Goal: Task Accomplishment & Management: Use online tool/utility

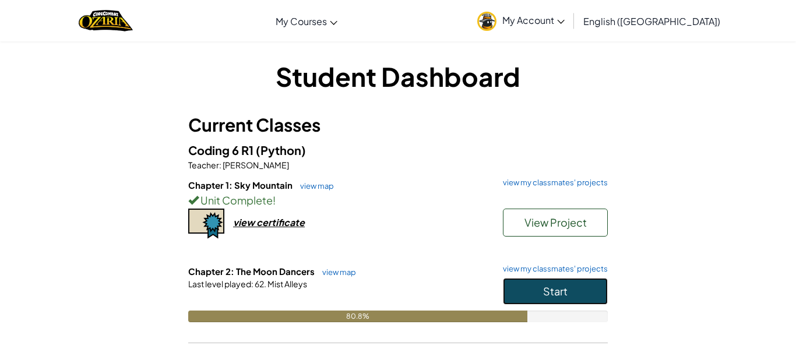
click at [567, 295] on button "Start" at bounding box center [555, 291] width 105 height 27
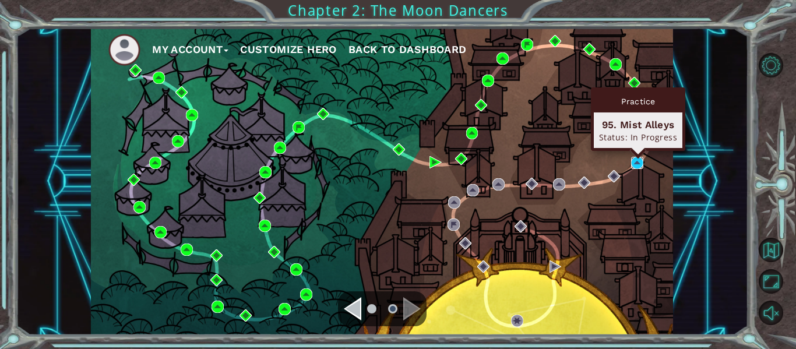
click at [635, 162] on img at bounding box center [637, 163] width 12 height 12
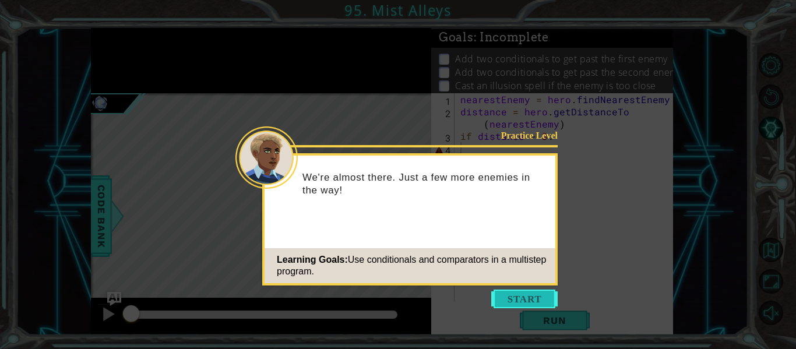
click at [526, 302] on button "Start" at bounding box center [524, 299] width 66 height 19
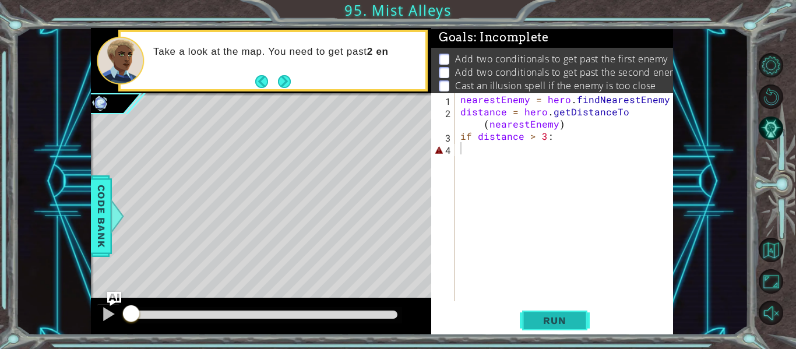
click at [533, 320] on span "Run" at bounding box center [554, 321] width 46 height 12
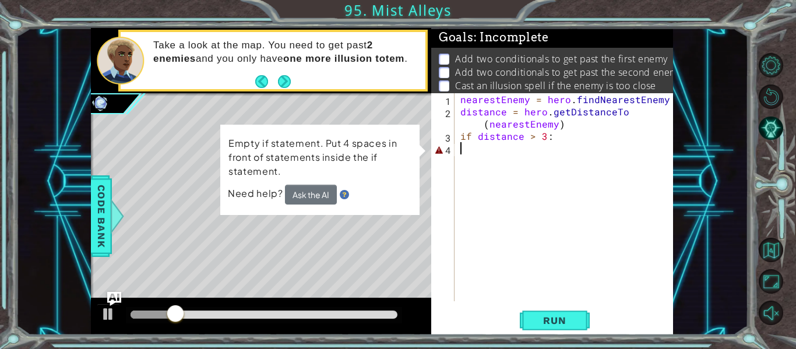
click at [506, 195] on div "nearestEnemy = hero . findNearestEnemy ( ) distance = hero . getDistanceTo ( ne…" at bounding box center [567, 209] width 218 height 232
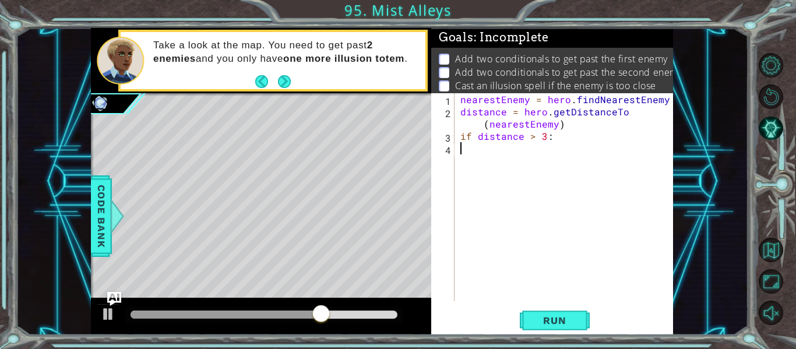
type textarea "if distance > 3:"
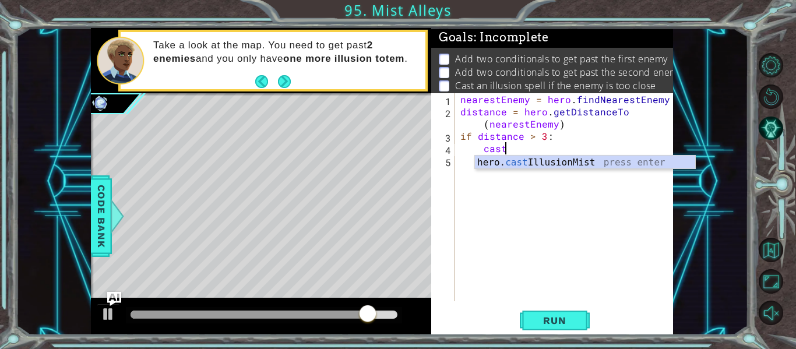
scroll to position [0, 2]
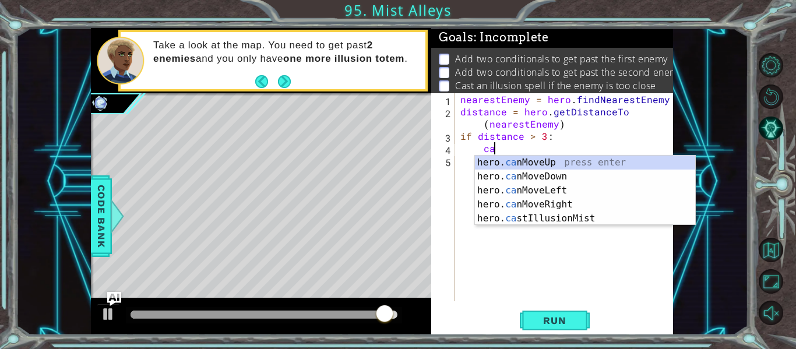
type textarea "c"
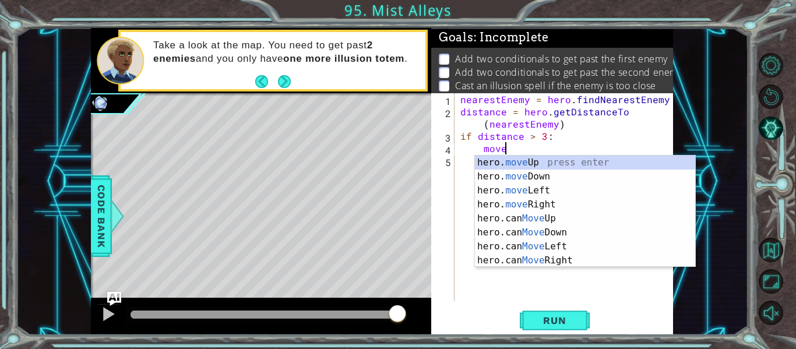
scroll to position [0, 3]
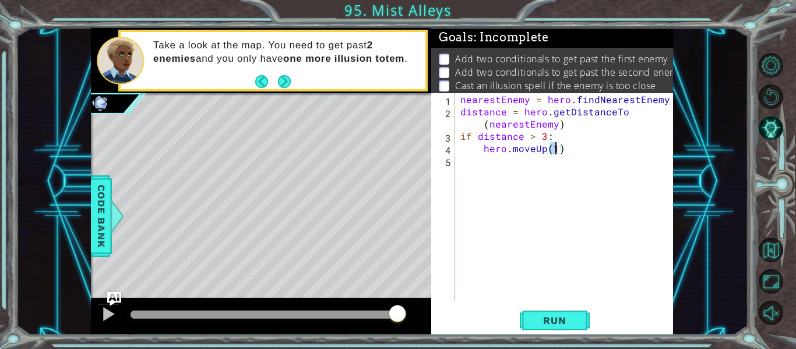
click at [461, 139] on div "nearestEnemy = hero . findNearestEnemy ( ) distance = hero . getDistanceTo ( ne…" at bounding box center [567, 209] width 218 height 232
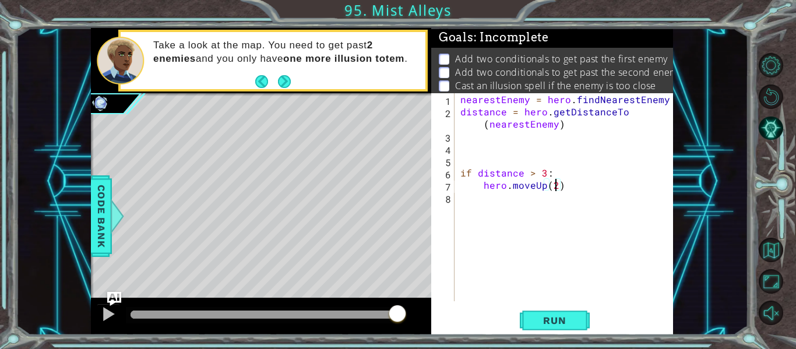
type textarea "if distance > 3:"
type textarea "if distance < 3:"
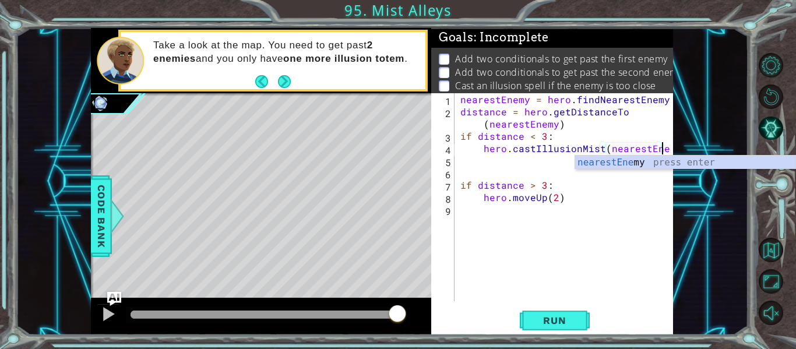
scroll to position [0, 13]
type textarea "hero.castIllusionMist(nearestEnemy)"
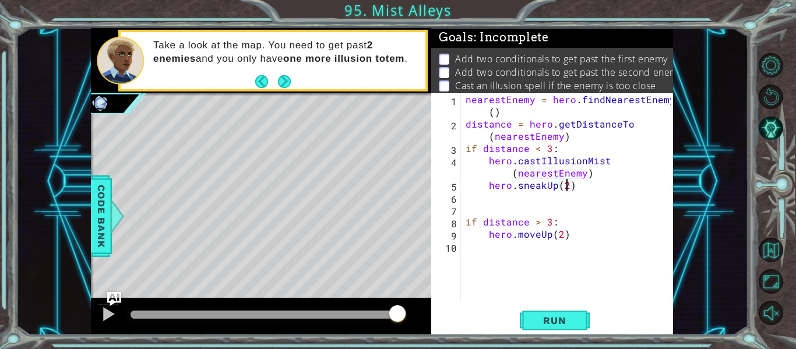
scroll to position [0, 6]
type textarea "hero.sneakUp(2)"
click at [560, 326] on span "Run" at bounding box center [554, 321] width 46 height 12
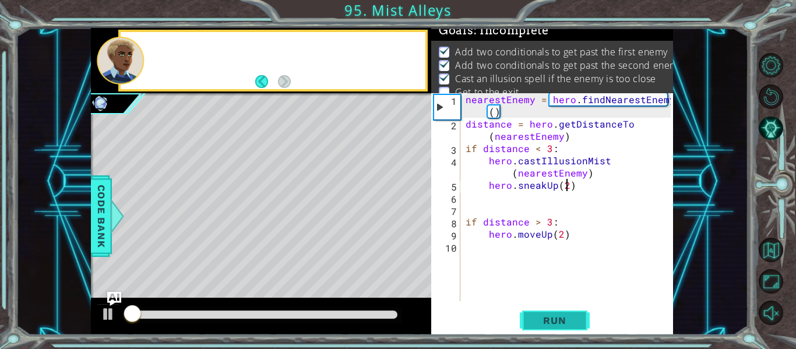
scroll to position [9, 0]
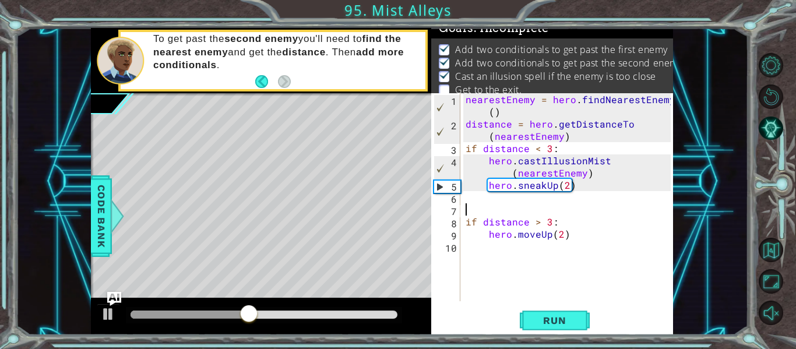
click at [507, 212] on div "nearestEnemy = hero . findNearestEnemy ( ) distance = hero . getDistanceTo ( ne…" at bounding box center [569, 215] width 213 height 245
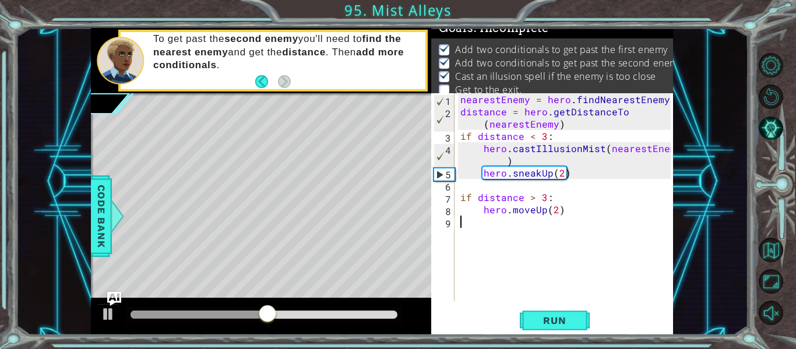
click at [547, 237] on div "nearestEnemy = hero . findNearestEnemy ( ) distance = hero . getDistanceTo ( ne…" at bounding box center [567, 209] width 218 height 232
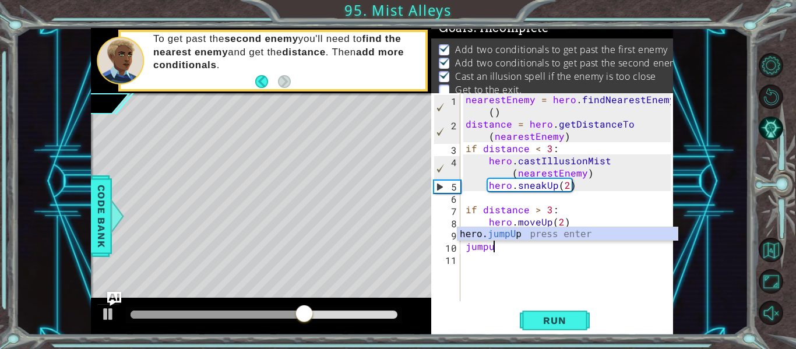
type textarea "jumpup"
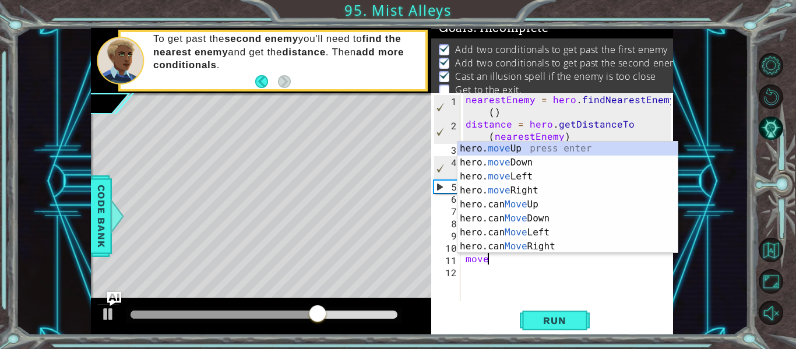
scroll to position [0, 2]
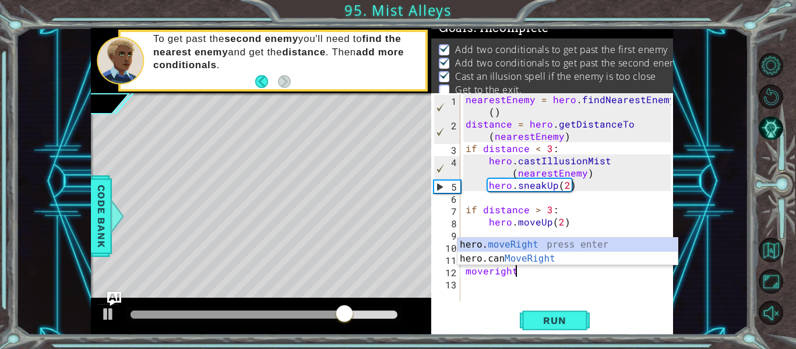
type textarea "hero.moveRight(1)"
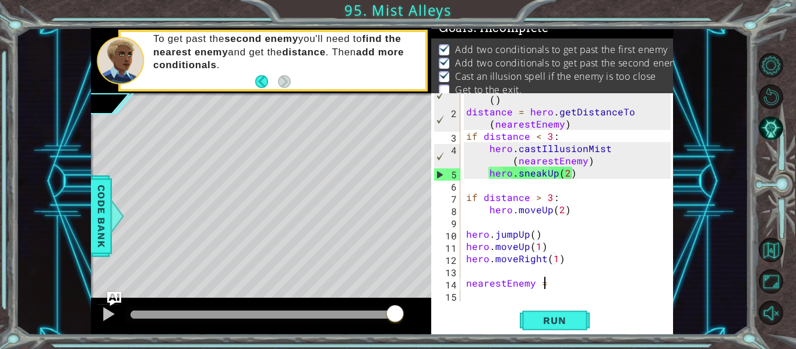
scroll to position [0, 4]
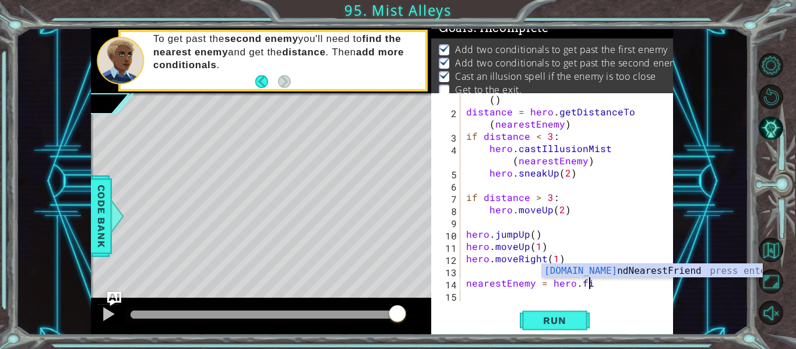
type textarea "nearestEnemy = hero.fin"
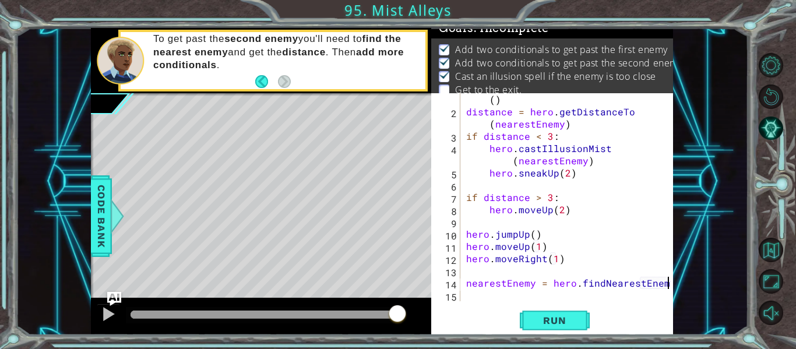
scroll to position [0, 12]
type textarea "nearestEnemy = hero.findNearestEnemy()"
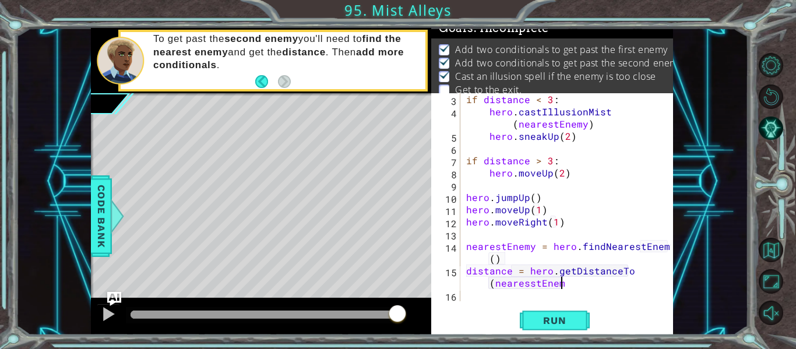
scroll to position [0, 15]
click at [549, 318] on span "Run" at bounding box center [554, 321] width 46 height 12
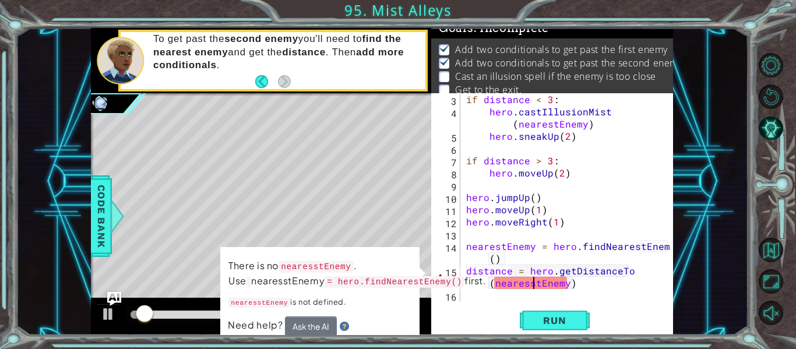
click at [533, 286] on div "if distance < 3 : hero . castIllusionMist ( nearestEnemy ) hero . sneakUp ( 2 )…" at bounding box center [570, 209] width 213 height 232
type textarea "distance = hero.getDistanceTo(nearestEnemy)"
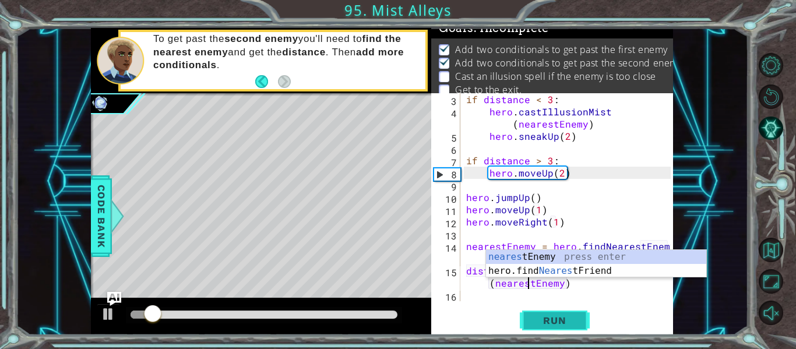
click at [552, 318] on span "Run" at bounding box center [554, 321] width 46 height 12
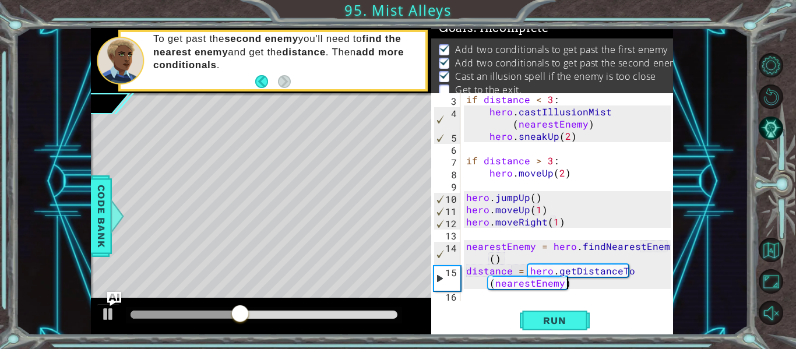
click at [593, 288] on div "if distance < 3 : hero . castIllusionMist ( nearestEnemy ) hero . sneakUp ( 2 )…" at bounding box center [570, 209] width 213 height 232
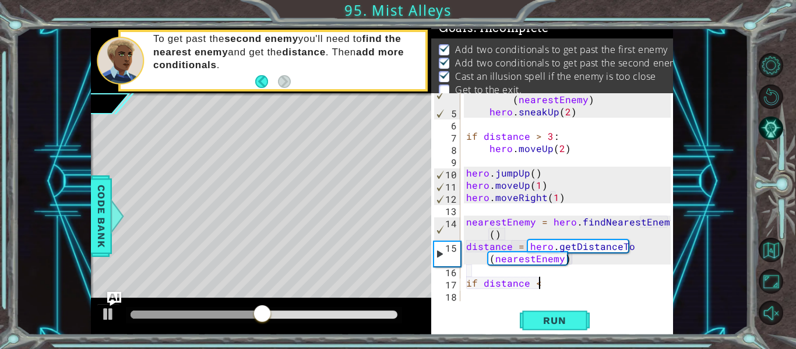
scroll to position [0, 4]
type textarea "if distance < 3:"
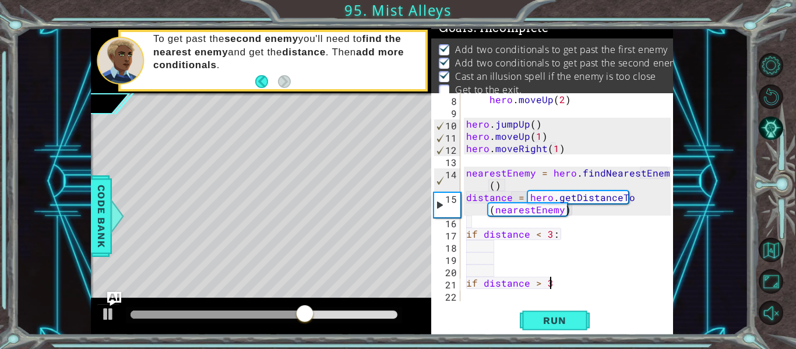
scroll to position [0, 5]
type textarea "if distance > 3:"
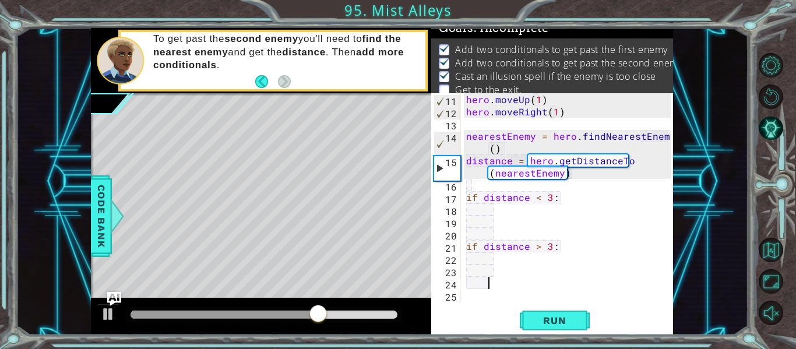
scroll to position [159, 0]
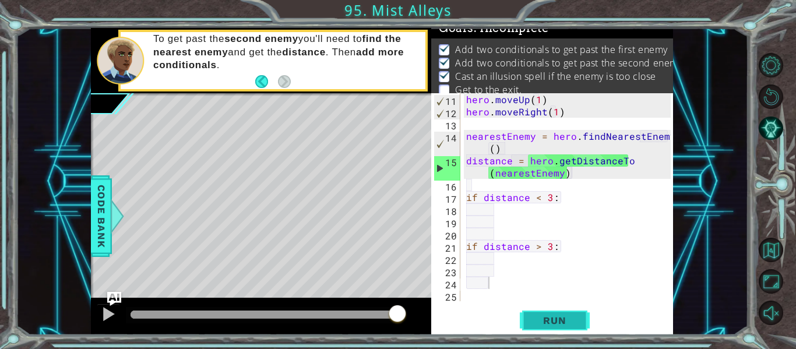
click at [540, 319] on span "Run" at bounding box center [554, 321] width 46 height 12
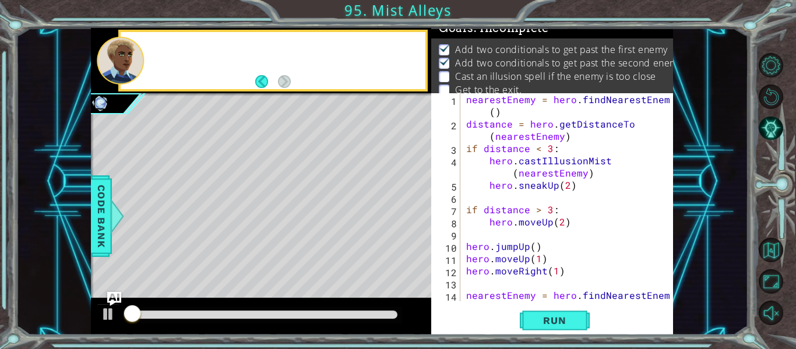
scroll to position [0, 0]
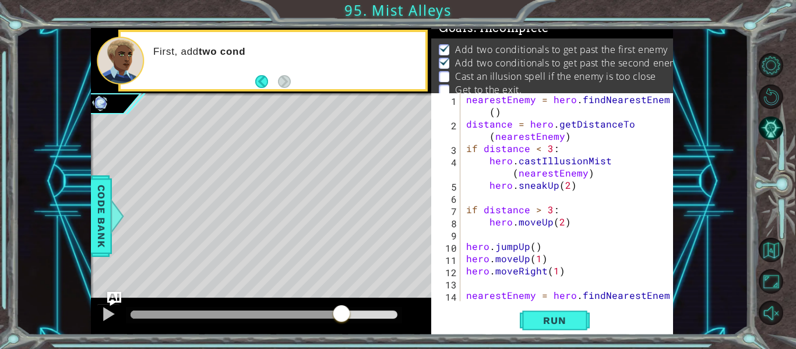
drag, startPoint x: 306, startPoint y: 313, endPoint x: 352, endPoint y: 320, distance: 46.6
click at [352, 319] on div at bounding box center [264, 315] width 267 height 8
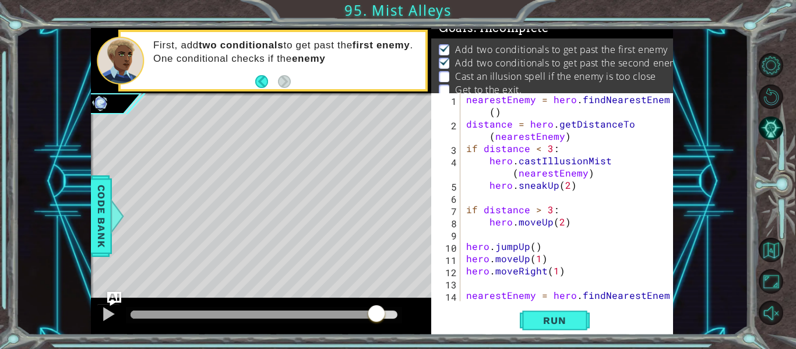
drag, startPoint x: 357, startPoint y: 320, endPoint x: 376, endPoint y: 322, distance: 19.8
click at [376, 322] on div at bounding box center [376, 314] width 21 height 21
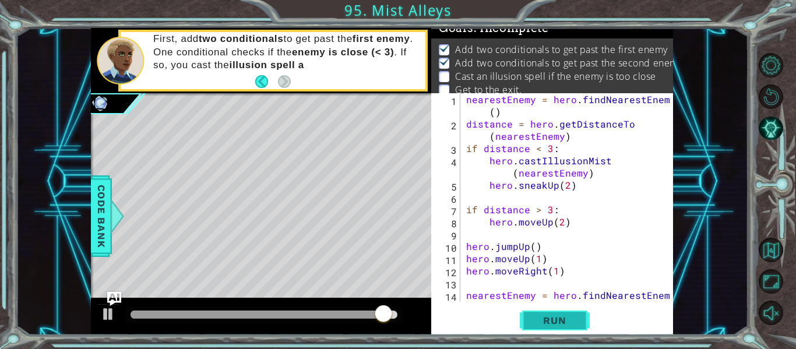
click at [556, 315] on span "Run" at bounding box center [554, 321] width 46 height 12
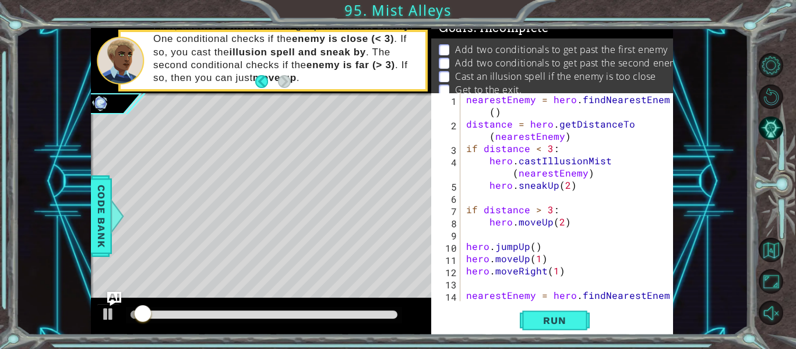
drag, startPoint x: 288, startPoint y: 309, endPoint x: 317, endPoint y: 313, distance: 28.8
click at [317, 313] on div at bounding box center [264, 315] width 276 height 16
drag, startPoint x: 320, startPoint y: 309, endPoint x: 354, endPoint y: 315, distance: 34.2
click at [354, 315] on div at bounding box center [264, 315] width 276 height 16
click at [552, 325] on span "Run" at bounding box center [554, 321] width 46 height 12
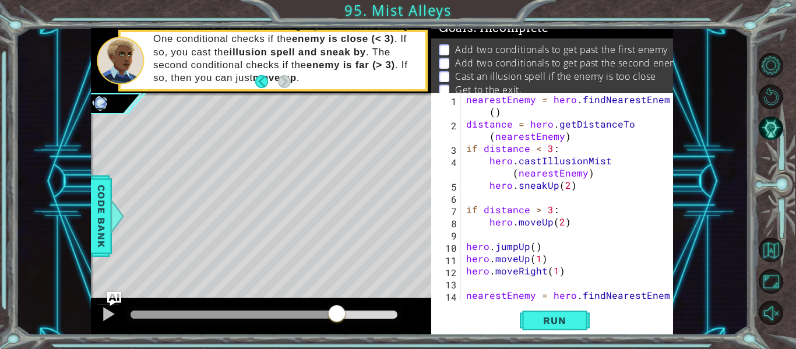
drag, startPoint x: 323, startPoint y: 314, endPoint x: 359, endPoint y: 315, distance: 36.1
click at [359, 315] on div at bounding box center [264, 315] width 267 height 8
click at [574, 295] on div "nearestEnemy = hero . findNearestEnemy ( ) distance = hero . getDistanceTo ( ne…" at bounding box center [570, 221] width 213 height 257
type textarea "nearestEnemy = hero.findNearestEnemy()"
click at [563, 313] on button "Run" at bounding box center [555, 321] width 70 height 24
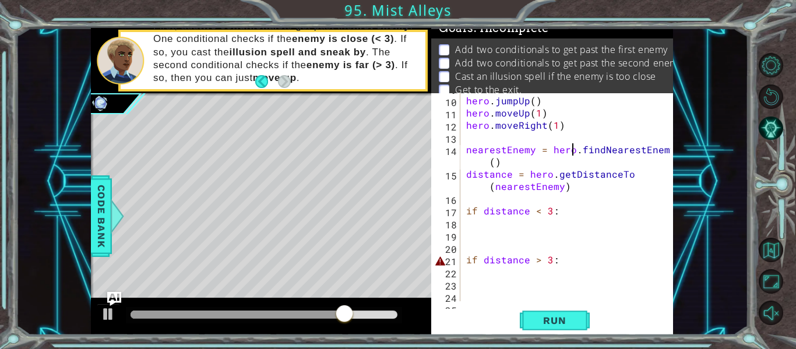
scroll to position [159, 0]
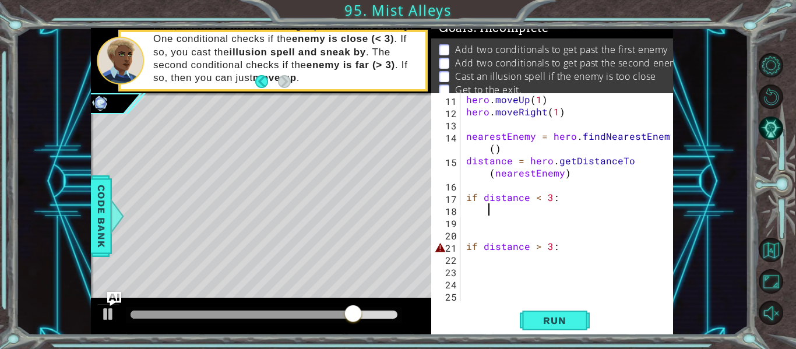
click at [544, 213] on div "hero . moveUp ( 1 ) hero . moveRight ( 1 ) nearestEnemy = hero . findNearestEne…" at bounding box center [570, 209] width 213 height 232
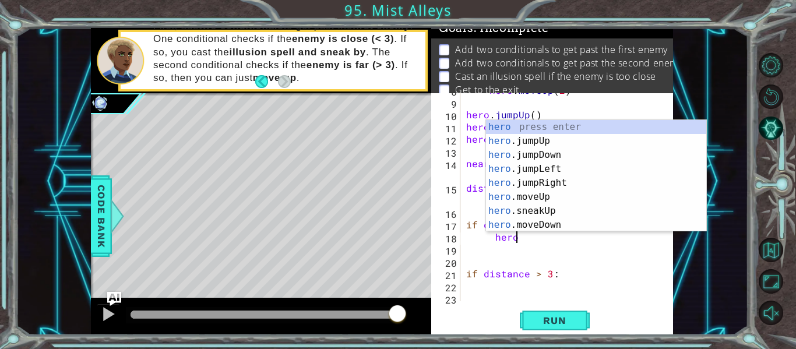
scroll to position [0, 3]
click at [589, 223] on div "hero. jumpUp press enter hero. jumpDown press enter hero. jumpLeft press enter …" at bounding box center [596, 190] width 220 height 140
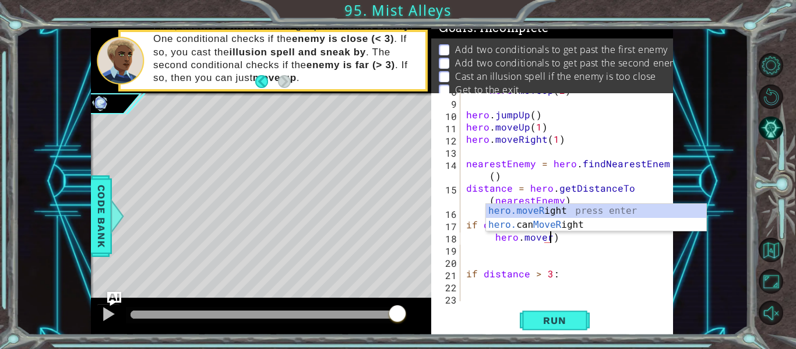
scroll to position [0, 5]
click at [594, 212] on div "hero.moveR ight press enter hero. can MoveR ight press enter" at bounding box center [596, 232] width 220 height 56
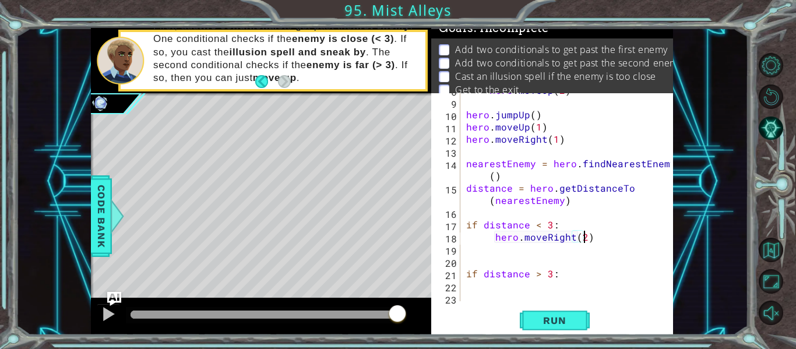
scroll to position [0, 7]
click at [571, 337] on div "1 ההההההההההההההההההההההההההההההההההההההההההההההההההההההההההההההההההההההההההההה…" at bounding box center [398, 174] width 796 height 349
click at [558, 324] on span "Run" at bounding box center [554, 321] width 46 height 12
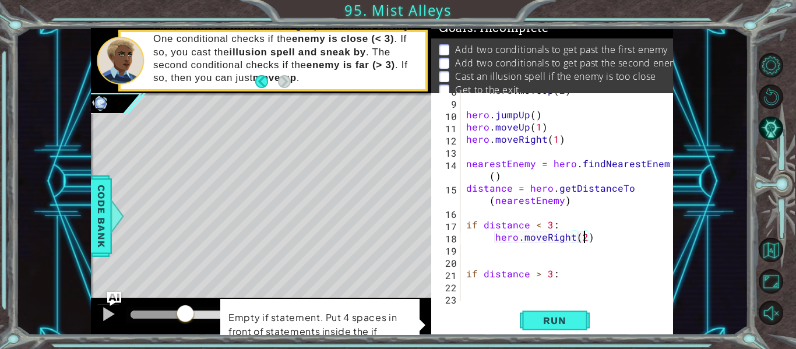
drag, startPoint x: 167, startPoint y: 315, endPoint x: 191, endPoint y: 316, distance: 23.9
click at [191, 316] on div at bounding box center [264, 315] width 267 height 8
drag, startPoint x: 192, startPoint y: 316, endPoint x: 323, endPoint y: 302, distance: 131.9
click at [323, 302] on div "1 ההההההההההההההההההההההההההההההההההההההההההההההההההההההההההההההההההההההההההההה…" at bounding box center [382, 181] width 582 height 307
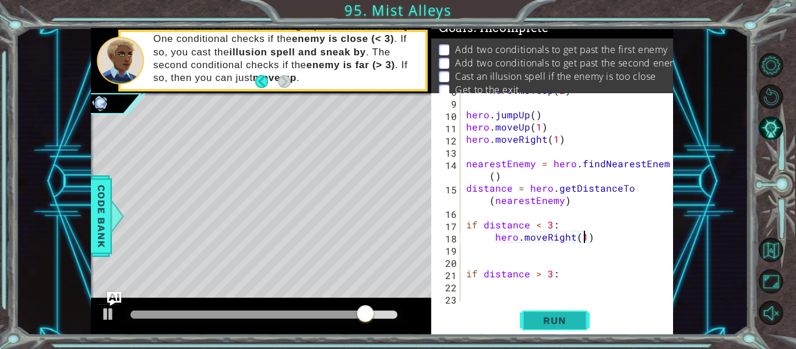
type textarea "hero.moveRight(1)"
click at [566, 329] on button "Run" at bounding box center [555, 321] width 70 height 24
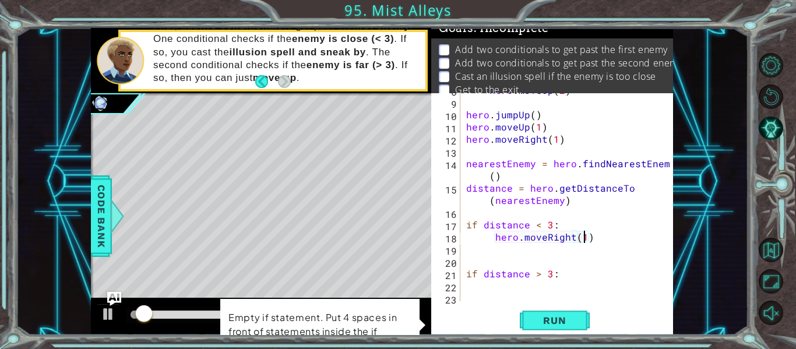
scroll to position [159, 0]
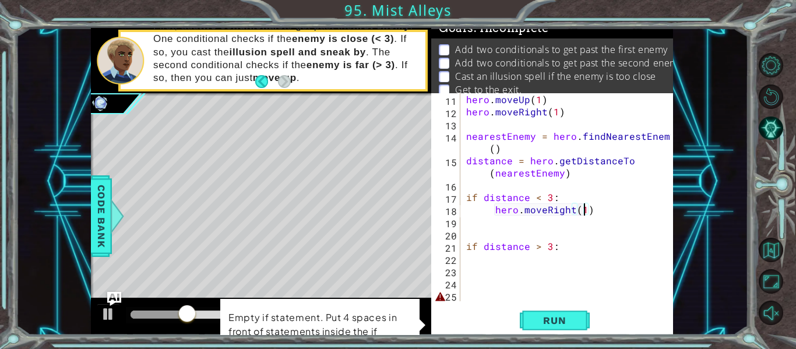
click at [614, 253] on div "hero . moveUp ( 1 ) hero . moveRight ( 1 ) nearestEnemy = hero . findNearestEne…" at bounding box center [570, 209] width 213 height 232
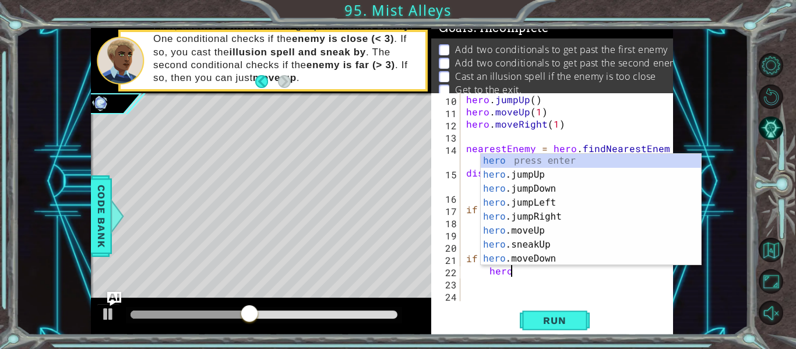
scroll to position [0, 3]
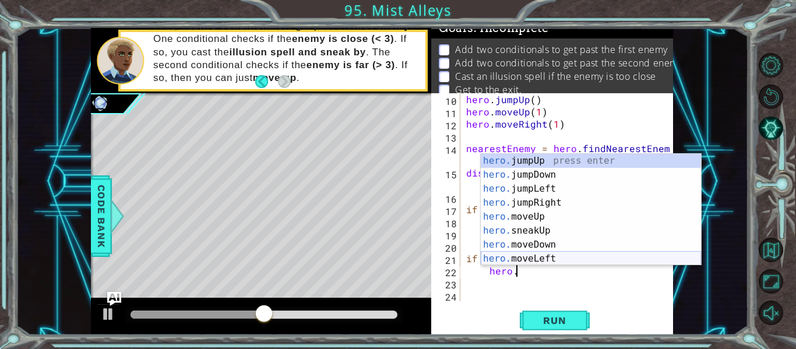
click at [554, 260] on div "hero. jumpUp press enter hero. jumpDown press enter hero. jumpLeft press enter …" at bounding box center [591, 224] width 220 height 140
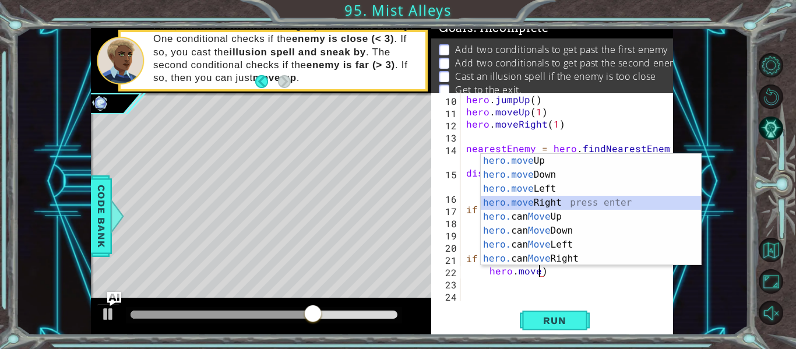
click at [626, 198] on div "hero.move Up press enter hero.move Down press enter hero.move Left press enter …" at bounding box center [591, 224] width 220 height 140
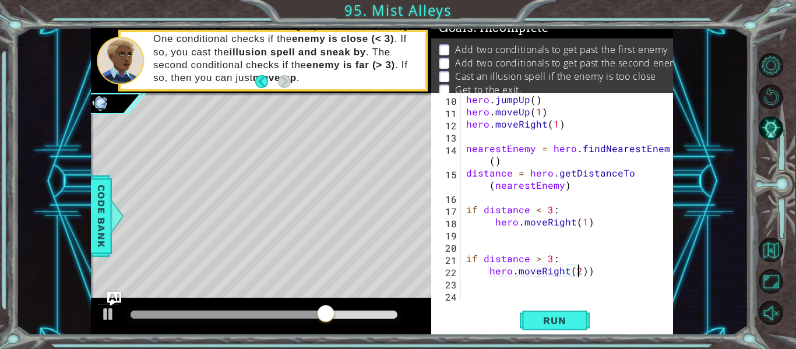
scroll to position [0, 8]
click at [573, 329] on button "Run" at bounding box center [555, 321] width 70 height 24
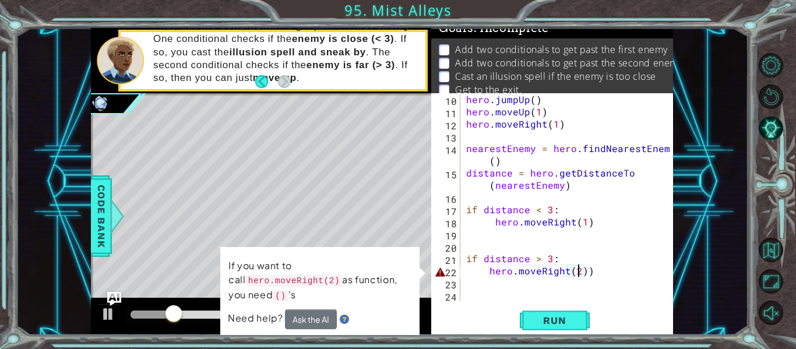
click at [591, 270] on div "hero . jumpUp ( ) hero . moveUp ( 1 ) hero . moveRight ( 1 ) nearestEnemy = her…" at bounding box center [570, 209] width 213 height 232
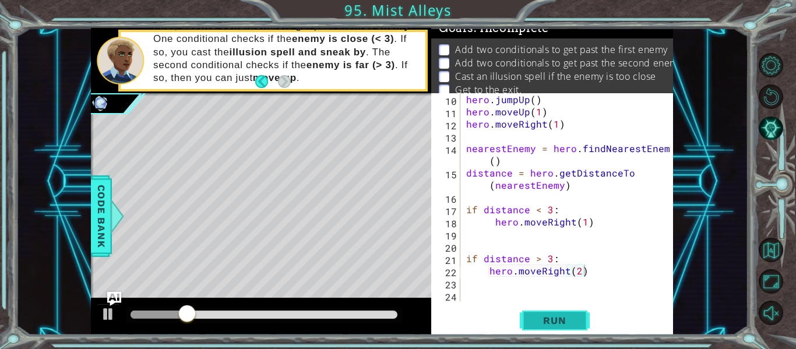
click at [576, 324] on span "Run" at bounding box center [554, 321] width 46 height 12
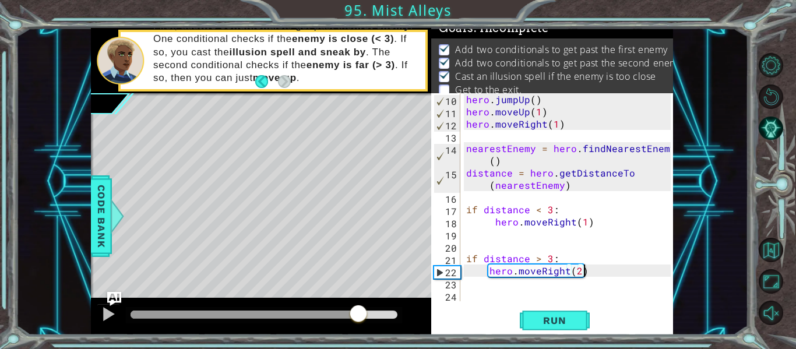
drag, startPoint x: 352, startPoint y: 316, endPoint x: 359, endPoint y: 313, distance: 7.6
click at [359, 313] on div at bounding box center [264, 315] width 267 height 8
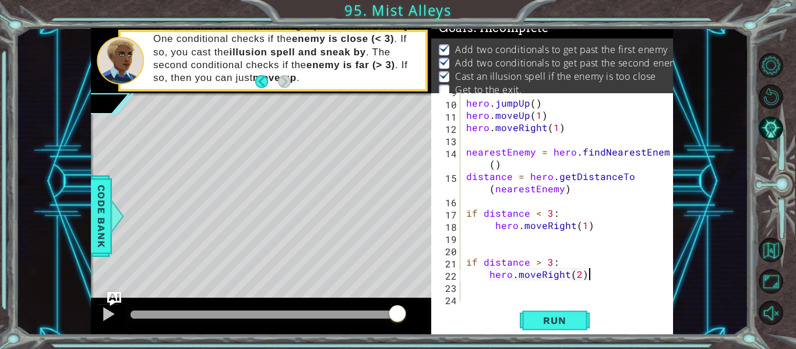
scroll to position [147, 0]
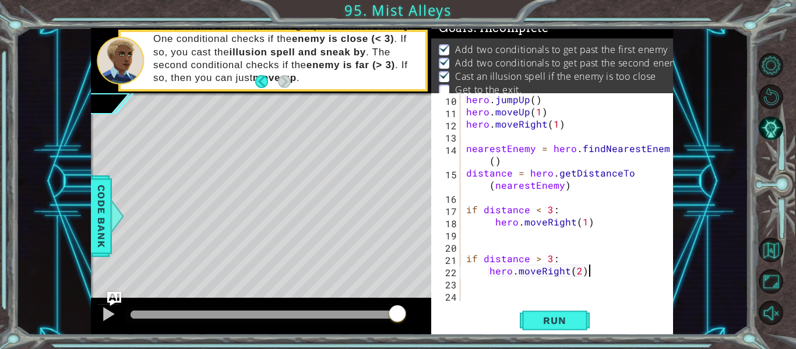
type textarea "hero.moveRight(2)"
type textarea "h"
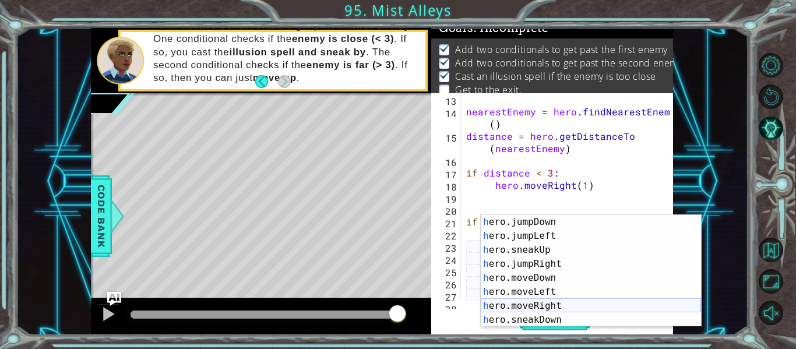
scroll to position [27, 0]
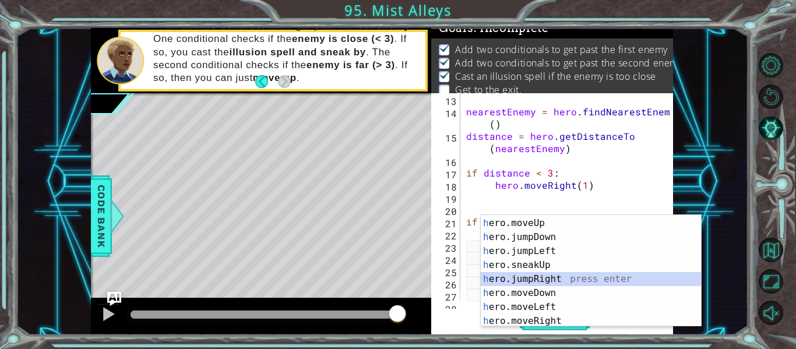
click at [554, 284] on div "h ero.jumpUp press enter h ero.moveUp press enter h ero.jumpDown press enter h …" at bounding box center [591, 272] width 220 height 140
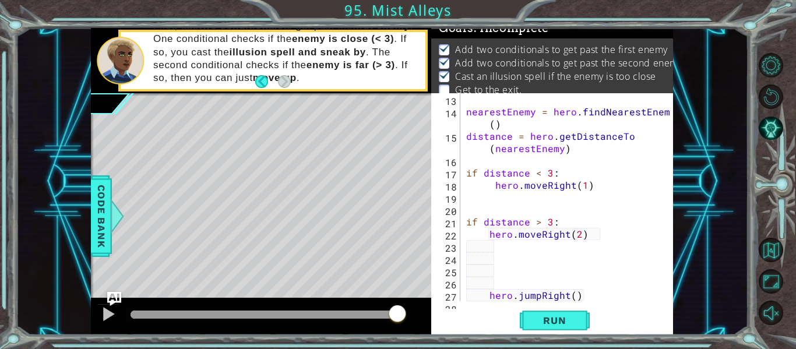
click at [595, 297] on div "nearestEnemy = hero . findNearestEnemy ( ) distance = hero . getDistanceTo ( ne…" at bounding box center [570, 209] width 213 height 232
type textarea "hero.jumpRight()"
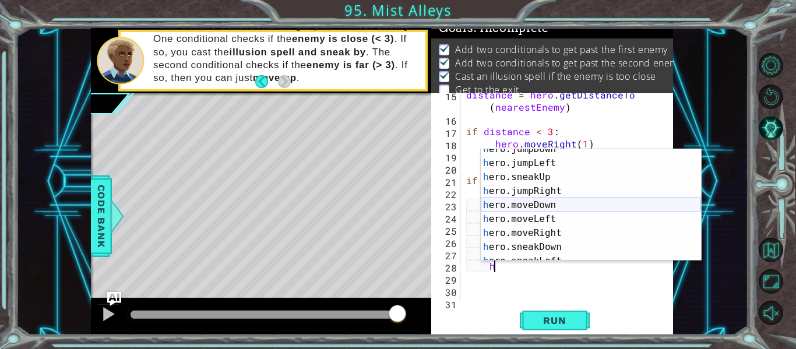
scroll to position [50, 0]
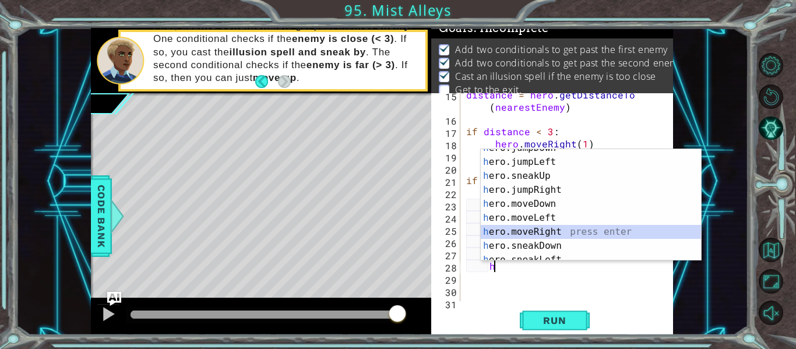
click at [594, 233] on div "h ero.jumpDown press enter h ero.jumpLeft press enter h ero.sneakUp press enter…" at bounding box center [591, 211] width 220 height 140
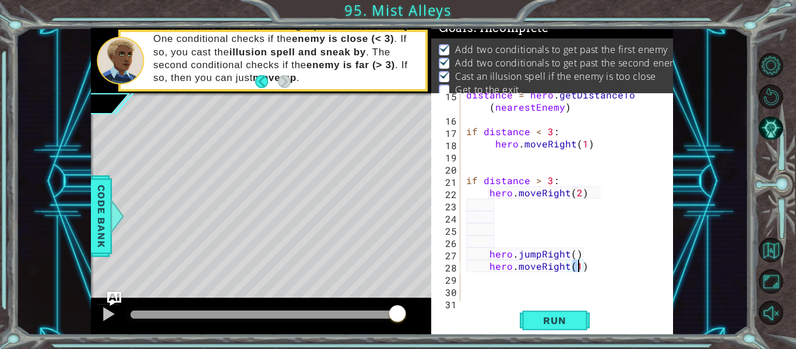
click at [488, 266] on div "distance = hero . getDistanceTo ( nearestEnemy ) if distance < 3 : hero . moveR…" at bounding box center [570, 211] width 213 height 245
click at [488, 258] on div "distance = hero . getDistanceTo ( nearestEnemy ) if distance < 3 : hero . moveR…" at bounding box center [570, 211] width 213 height 245
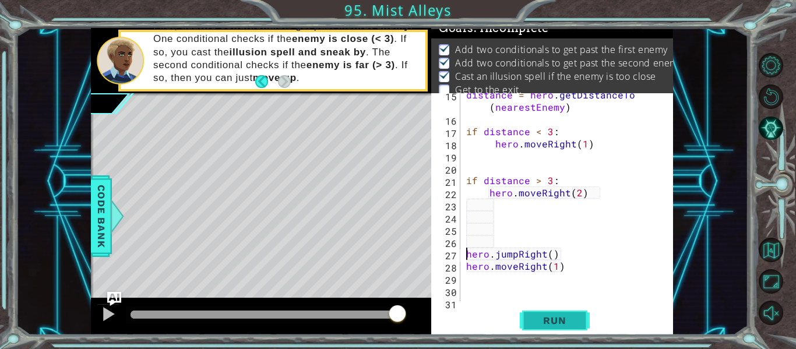
type textarea "hero.jumpRight()"
click at [552, 328] on button "Run" at bounding box center [555, 321] width 70 height 24
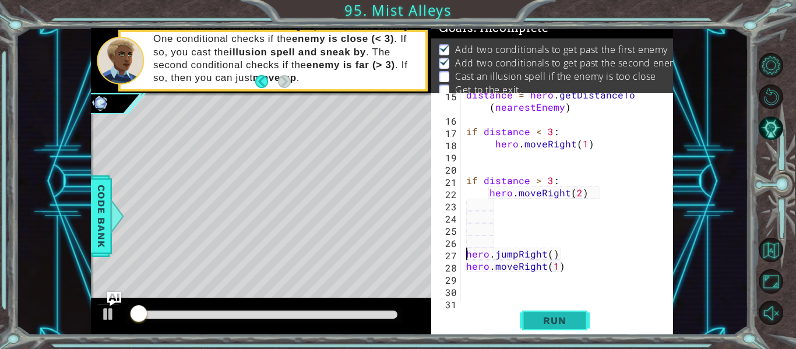
click at [552, 328] on button "Run" at bounding box center [555, 321] width 70 height 24
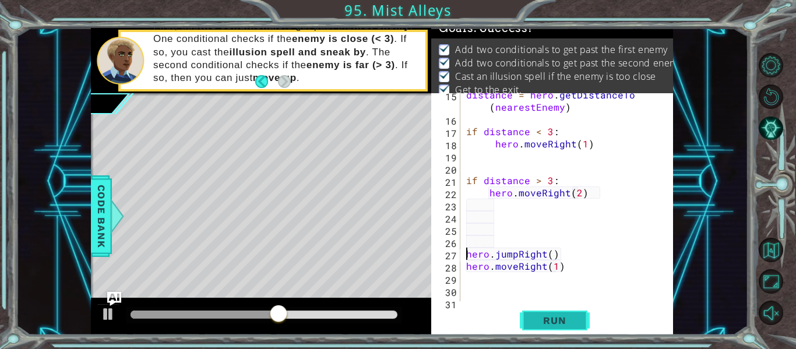
click at [559, 314] on button "Run" at bounding box center [555, 321] width 70 height 24
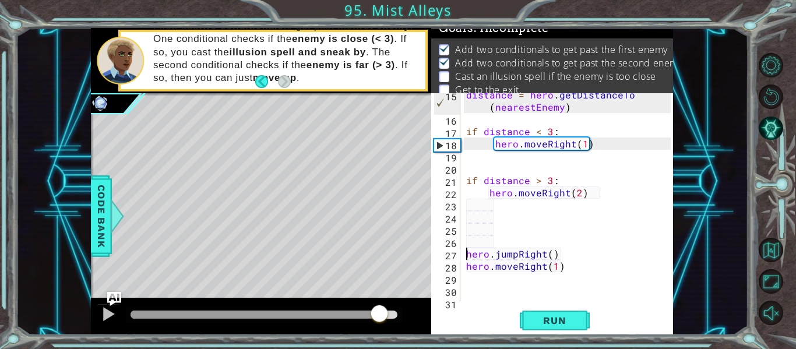
drag, startPoint x: 295, startPoint y: 315, endPoint x: 379, endPoint y: 316, distance: 83.9
click at [379, 316] on div at bounding box center [264, 315] width 267 height 8
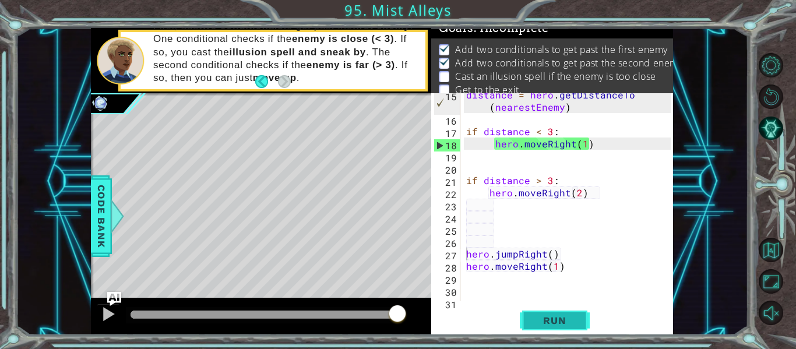
click at [566, 327] on button "Run" at bounding box center [555, 321] width 70 height 24
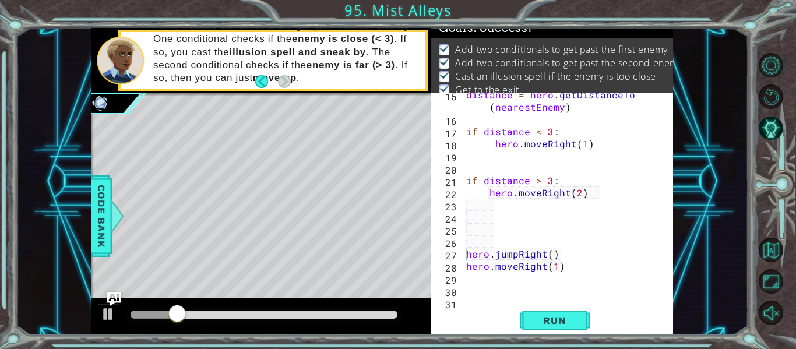
drag, startPoint x: 371, startPoint y: 309, endPoint x: 383, endPoint y: 316, distance: 13.9
click at [383, 316] on div at bounding box center [264, 315] width 276 height 16
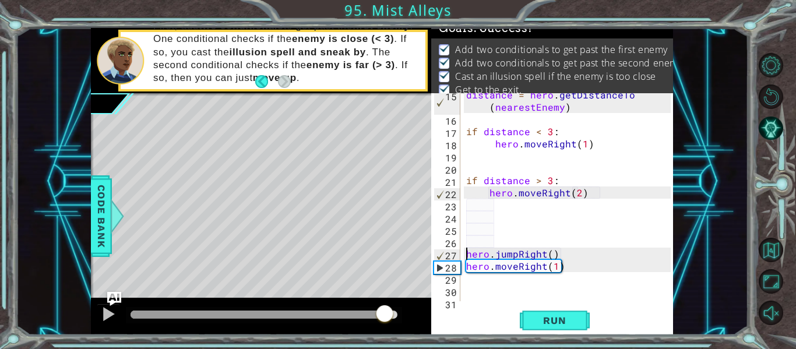
click at [387, 316] on div at bounding box center [264, 315] width 267 height 8
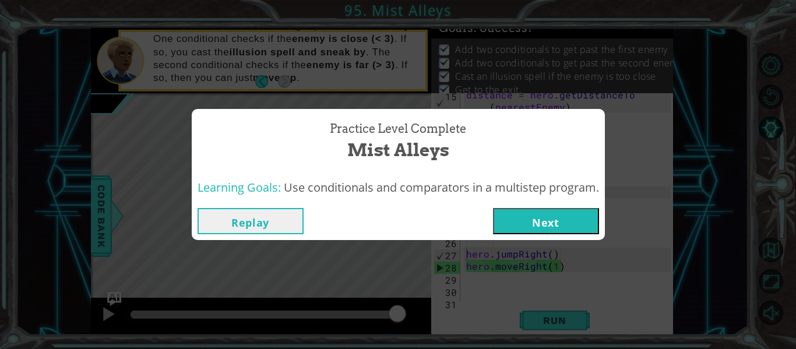
click at [591, 217] on button "Next" at bounding box center [546, 221] width 106 height 26
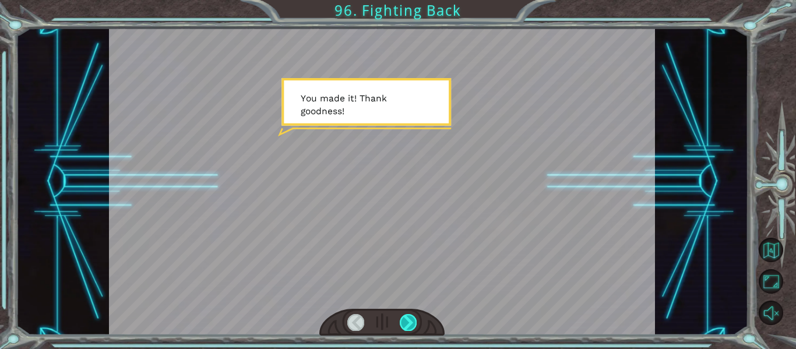
click at [405, 327] on div at bounding box center [408, 322] width 17 height 16
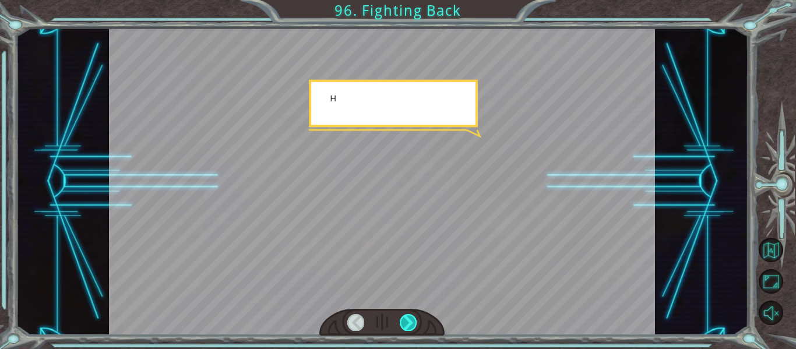
click at [405, 327] on div at bounding box center [408, 322] width 17 height 16
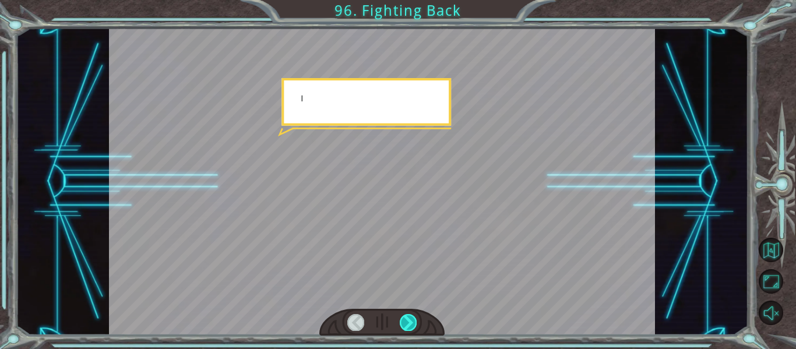
click at [405, 327] on div at bounding box center [408, 322] width 17 height 16
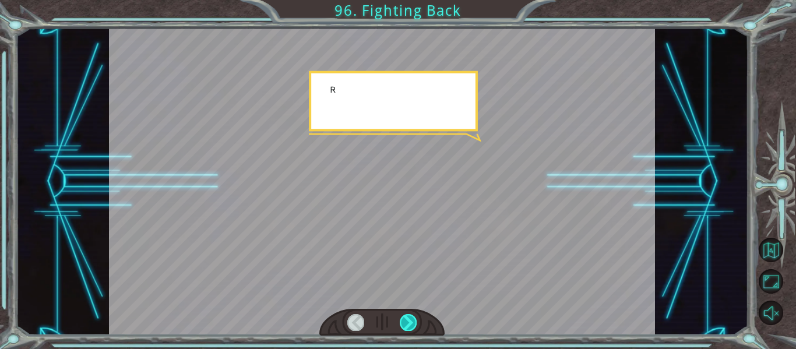
click at [405, 327] on div at bounding box center [408, 322] width 17 height 16
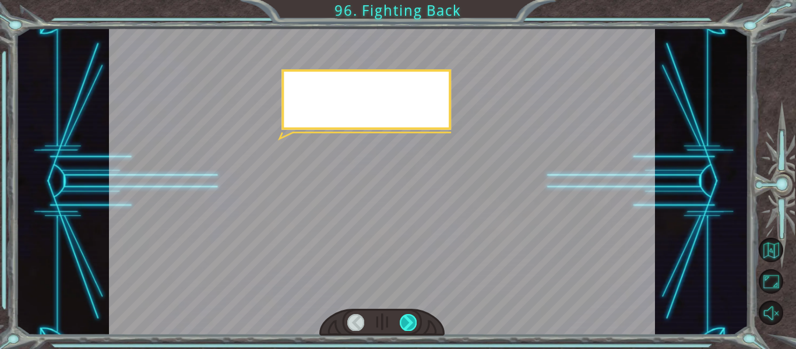
click at [405, 327] on div at bounding box center [408, 322] width 17 height 16
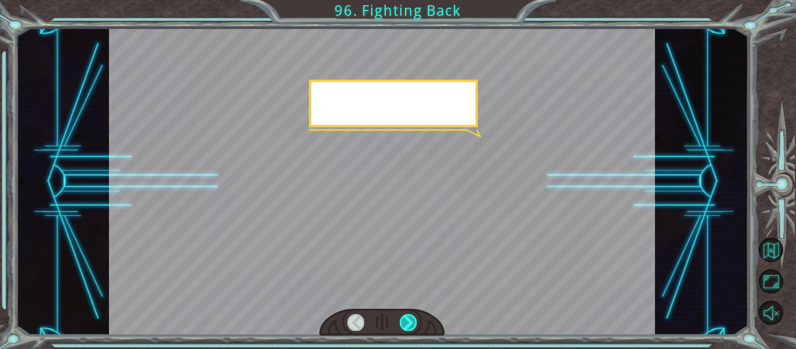
click at [405, 327] on div at bounding box center [408, 322] width 17 height 16
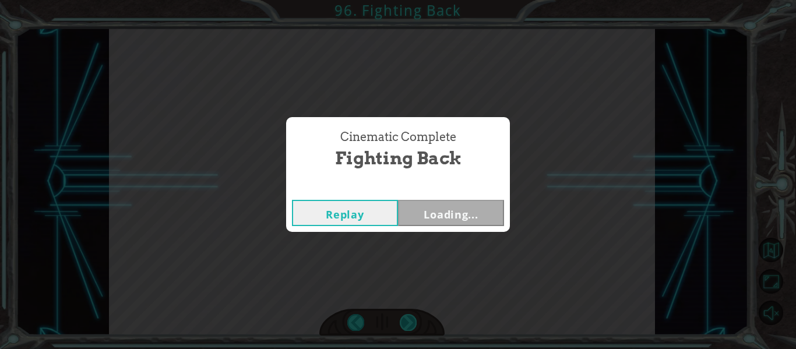
click at [405, 327] on div "Cinematic Complete Fighting Back Replay Loading..." at bounding box center [398, 174] width 796 height 349
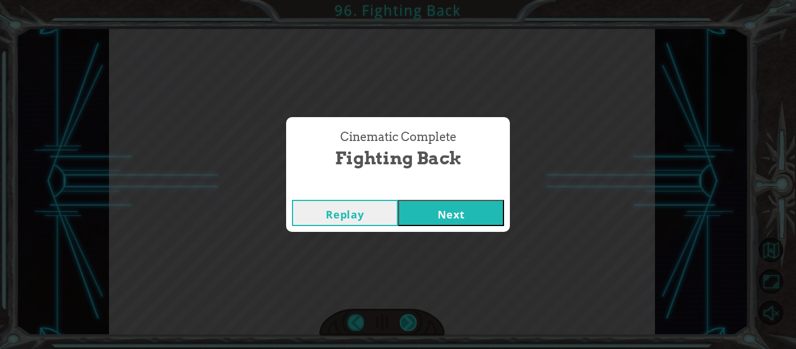
click at [405, 327] on div "Cinematic Complete Fighting Back Replay Next" at bounding box center [398, 174] width 796 height 349
click at [425, 205] on button "Next" at bounding box center [451, 213] width 106 height 26
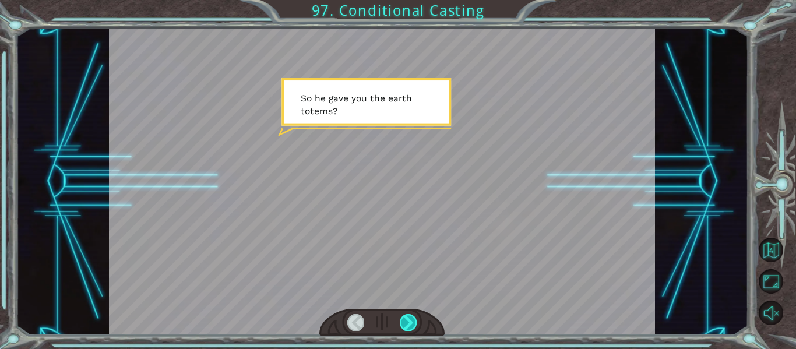
click at [409, 323] on div at bounding box center [408, 322] width 17 height 16
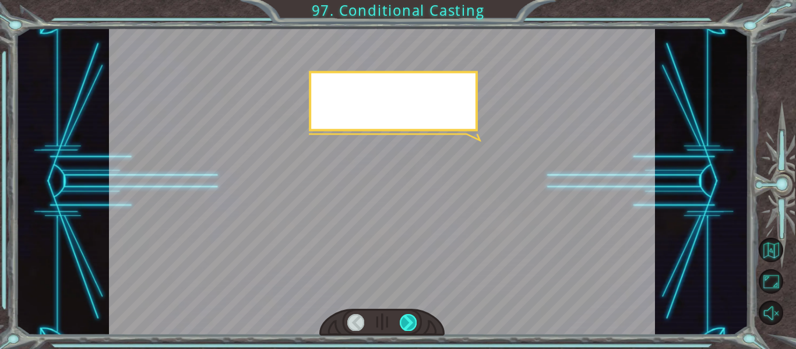
click at [409, 323] on div at bounding box center [408, 322] width 17 height 16
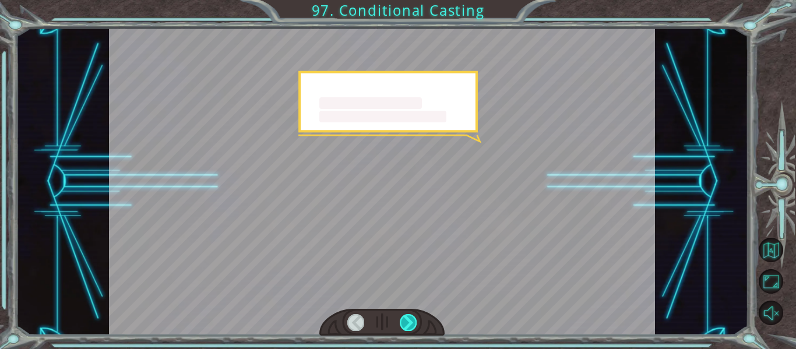
click at [409, 323] on div at bounding box center [408, 322] width 17 height 16
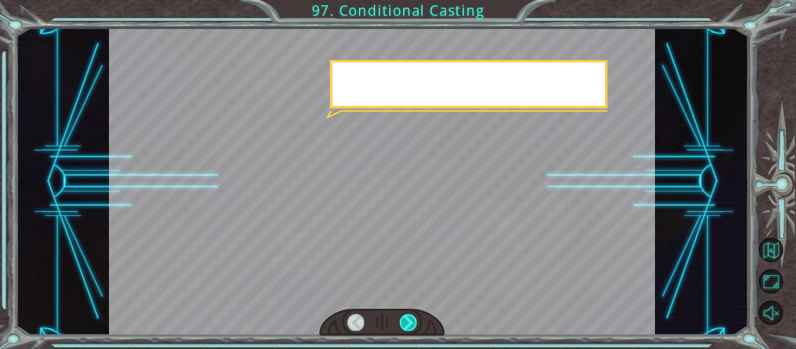
click at [409, 323] on div at bounding box center [408, 322] width 17 height 16
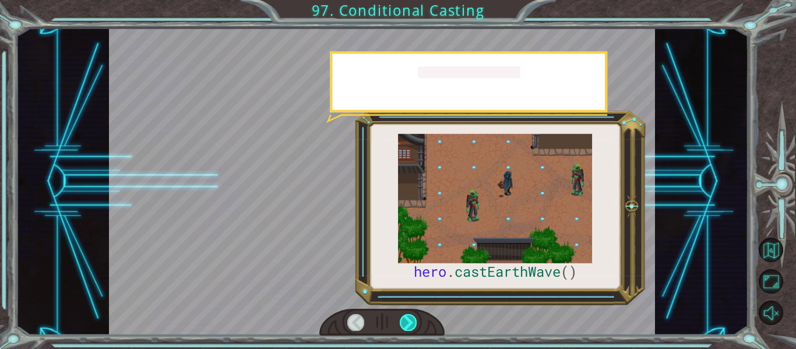
click at [409, 323] on div at bounding box center [408, 322] width 17 height 16
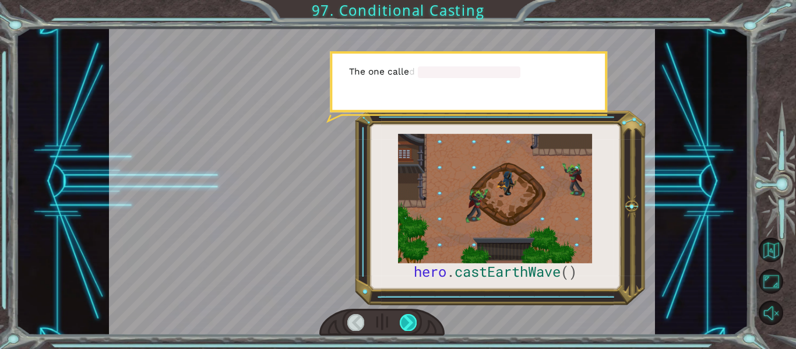
click at [409, 323] on div at bounding box center [408, 322] width 17 height 16
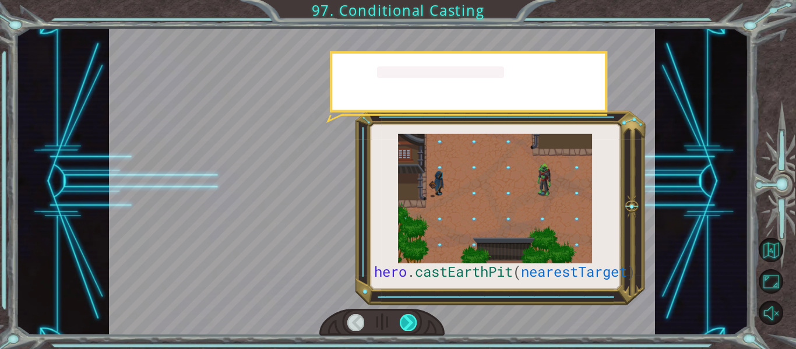
click at [409, 323] on div at bounding box center [408, 322] width 17 height 16
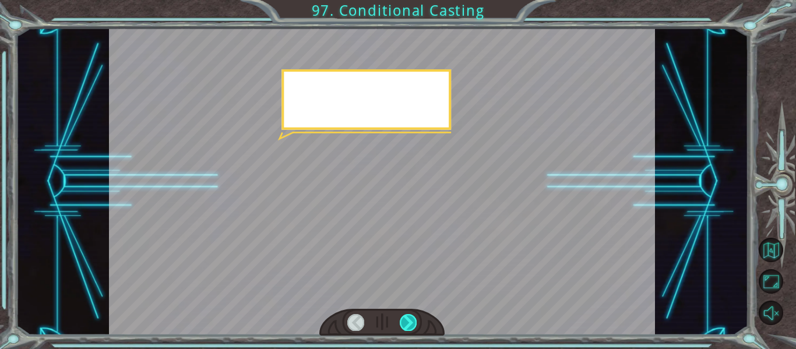
click at [409, 323] on div at bounding box center [408, 322] width 17 height 16
click at [409, 0] on div "hero . castEarthPit ( nearestTarget ) S o h e g a v e y o u t h e e a r t h t o…" at bounding box center [398, 0] width 796 height 0
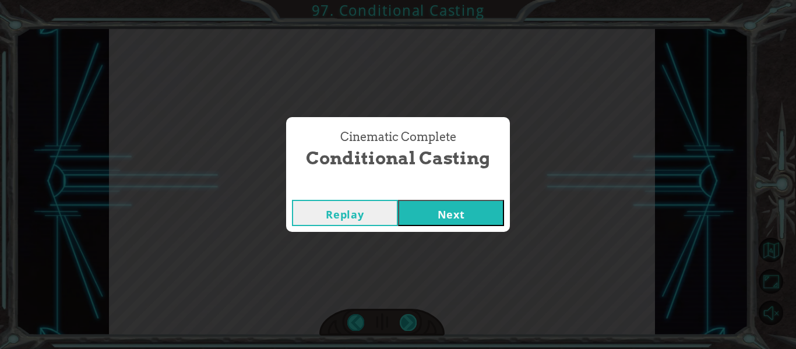
click at [409, 323] on div "Cinematic Complete Conditional Casting Replay Next" at bounding box center [398, 174] width 796 height 349
click at [423, 219] on button "Next" at bounding box center [451, 213] width 106 height 26
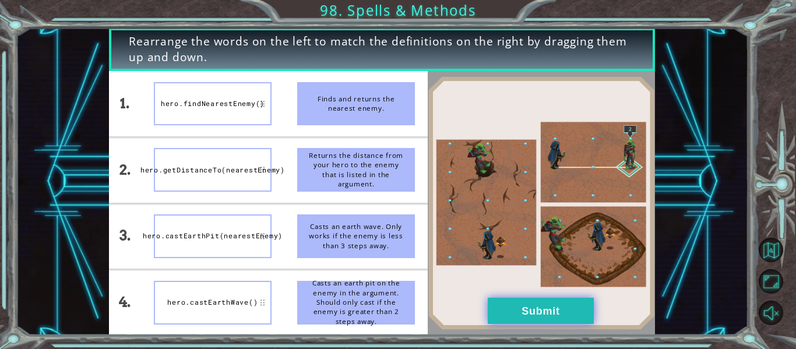
click at [509, 311] on button "Submit" at bounding box center [541, 311] width 106 height 26
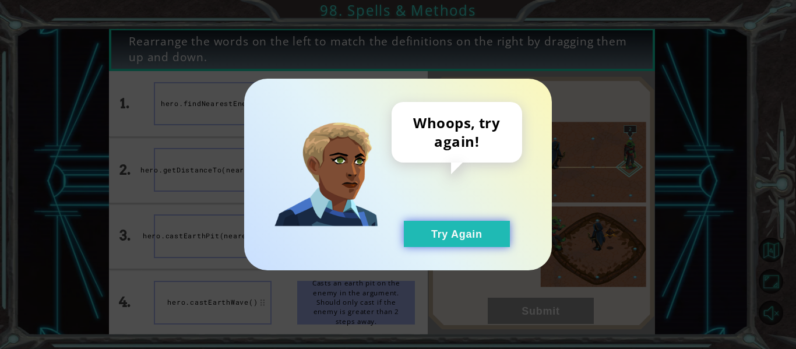
click at [458, 235] on button "Try Again" at bounding box center [457, 234] width 106 height 26
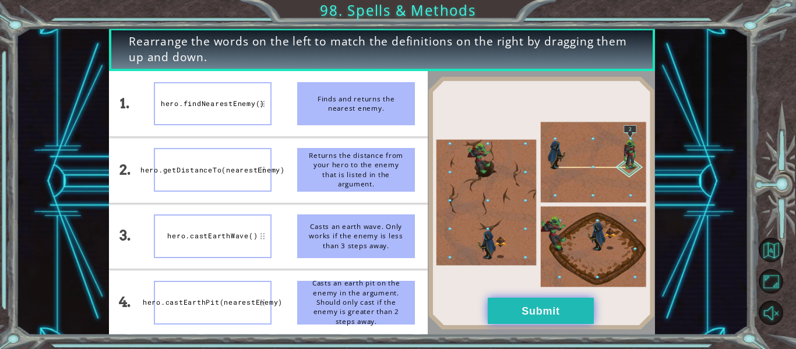
click at [512, 308] on button "Submit" at bounding box center [541, 311] width 106 height 26
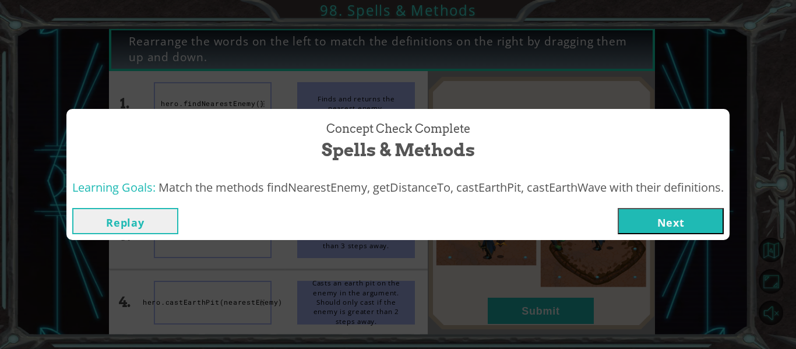
click at [655, 219] on button "Next" at bounding box center [671, 221] width 106 height 26
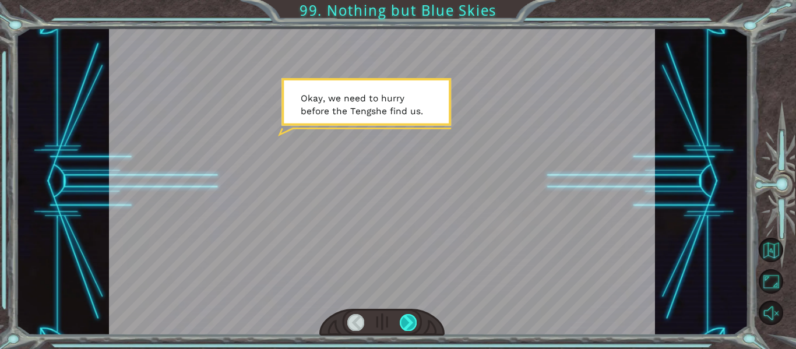
drag, startPoint x: 655, startPoint y: 219, endPoint x: 411, endPoint y: 320, distance: 264.7
click at [411, 320] on div at bounding box center [382, 181] width 547 height 307
click at [411, 320] on div at bounding box center [408, 322] width 17 height 16
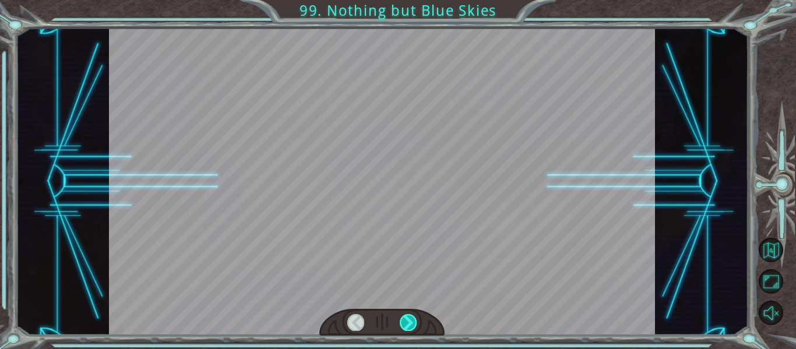
click at [411, 320] on div at bounding box center [408, 322] width 17 height 16
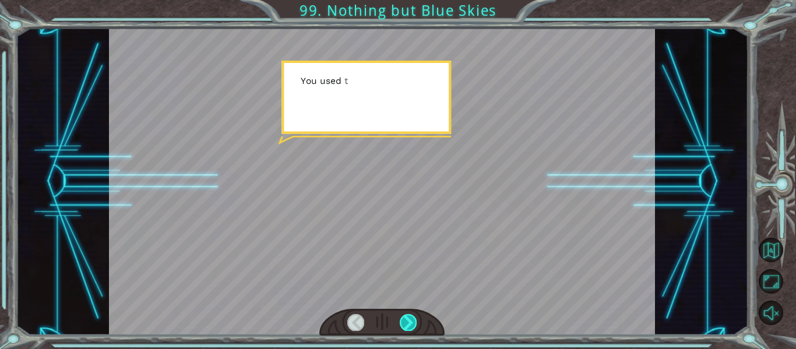
click at [411, 320] on div at bounding box center [408, 322] width 17 height 16
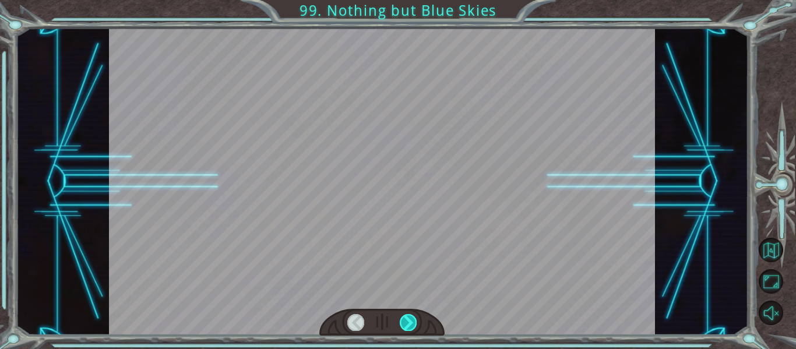
click at [411, 320] on div at bounding box center [408, 322] width 17 height 16
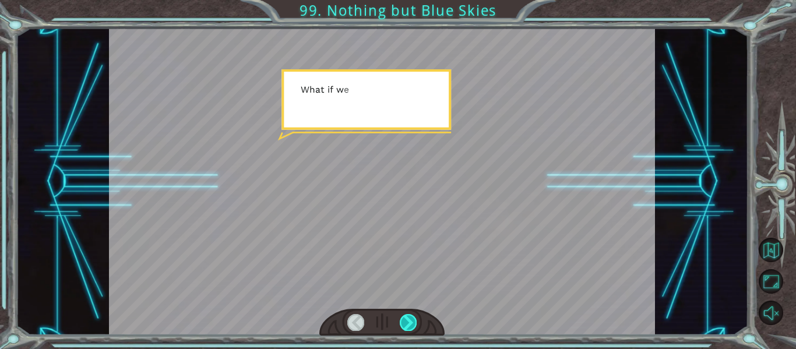
click at [411, 320] on div at bounding box center [408, 322] width 17 height 16
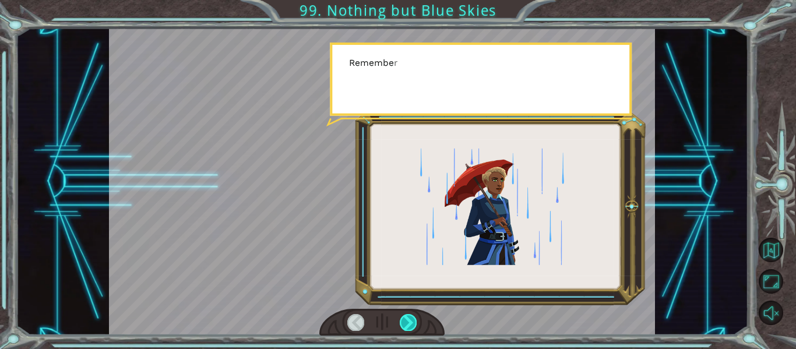
click at [411, 322] on div at bounding box center [408, 322] width 17 height 16
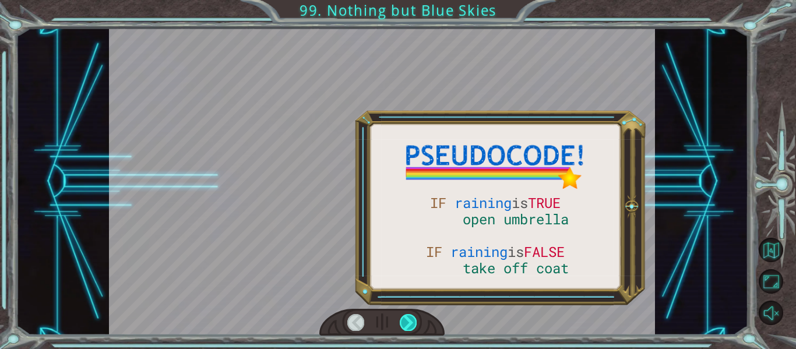
click at [411, 322] on div at bounding box center [408, 322] width 17 height 16
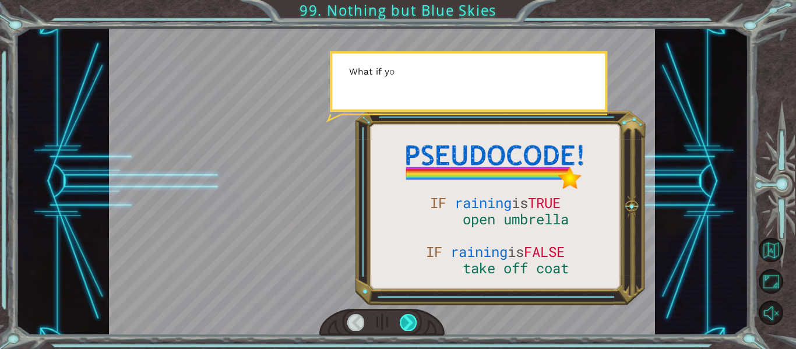
click at [411, 322] on div at bounding box center [408, 322] width 17 height 16
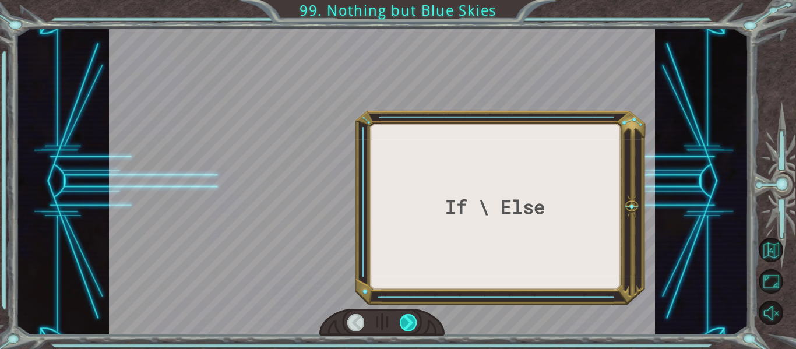
click at [411, 322] on div at bounding box center [408, 322] width 17 height 16
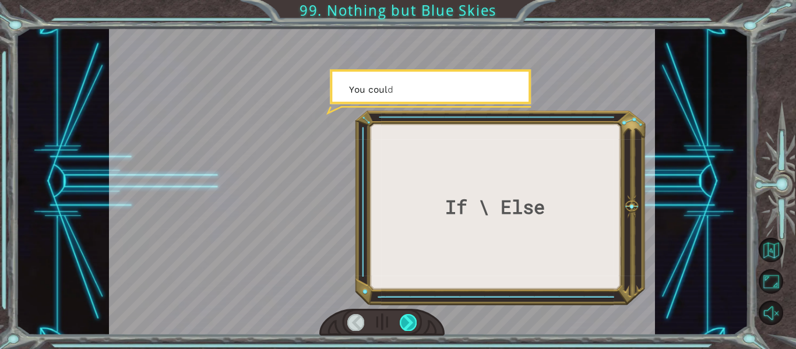
click at [411, 322] on div at bounding box center [408, 322] width 17 height 16
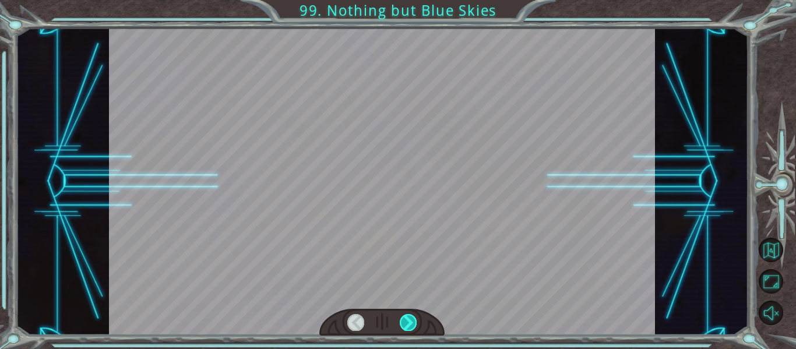
click at [411, 322] on div at bounding box center [408, 322] width 17 height 16
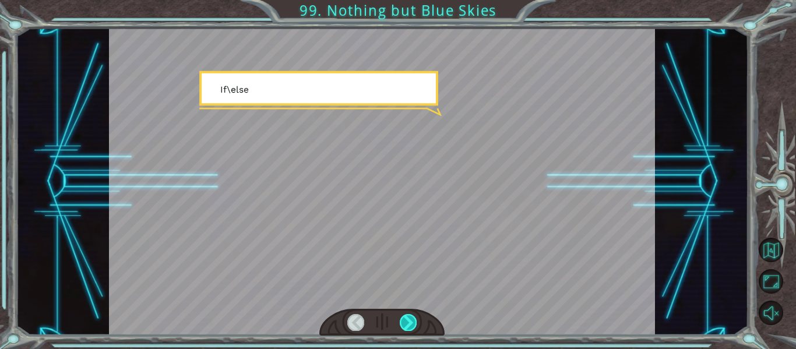
click at [411, 322] on div at bounding box center [408, 322] width 17 height 16
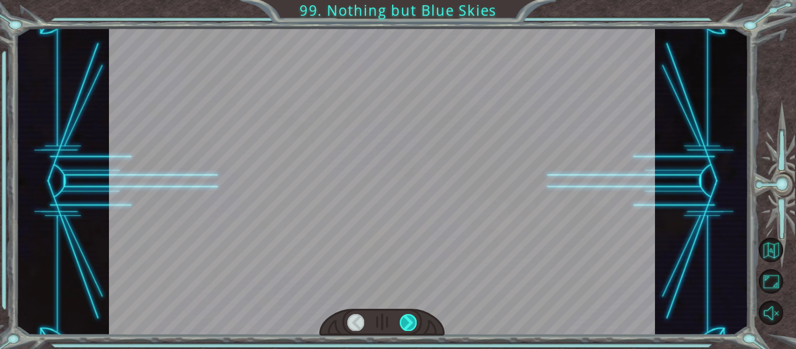
click at [411, 322] on div at bounding box center [408, 322] width 17 height 16
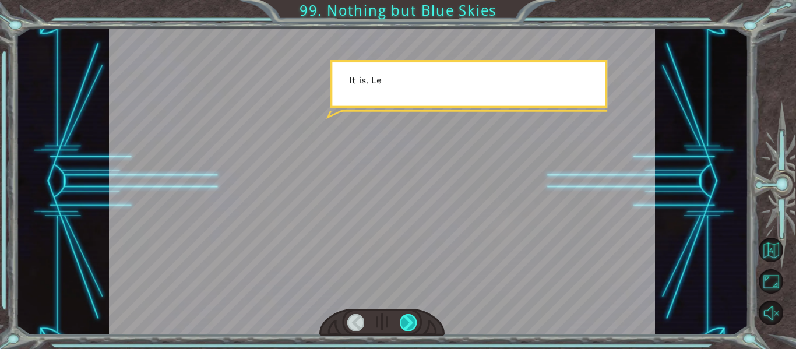
click at [411, 322] on div at bounding box center [408, 322] width 17 height 16
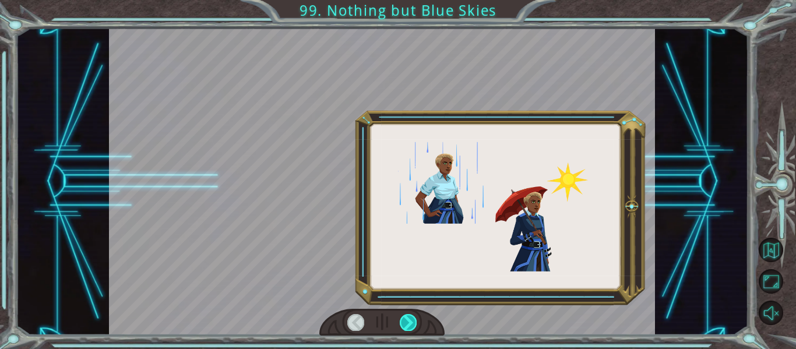
click at [411, 322] on div at bounding box center [408, 322] width 17 height 16
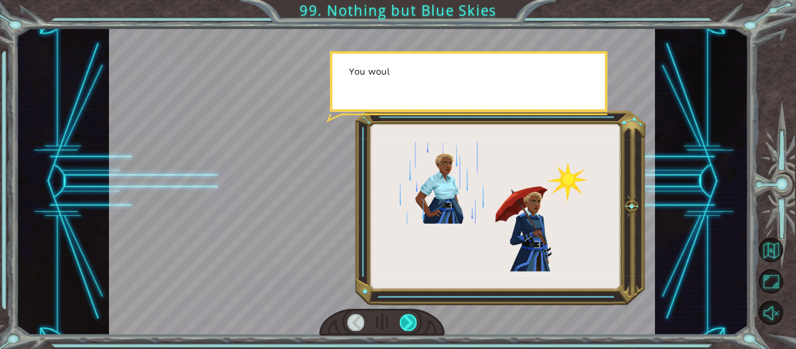
click at [411, 322] on div at bounding box center [408, 322] width 17 height 16
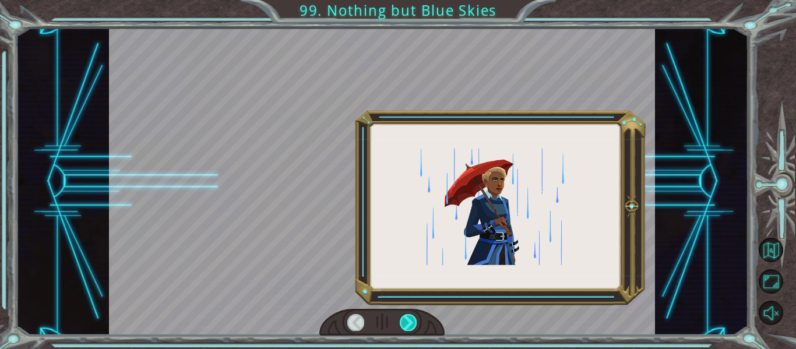
click at [411, 322] on div at bounding box center [408, 322] width 17 height 16
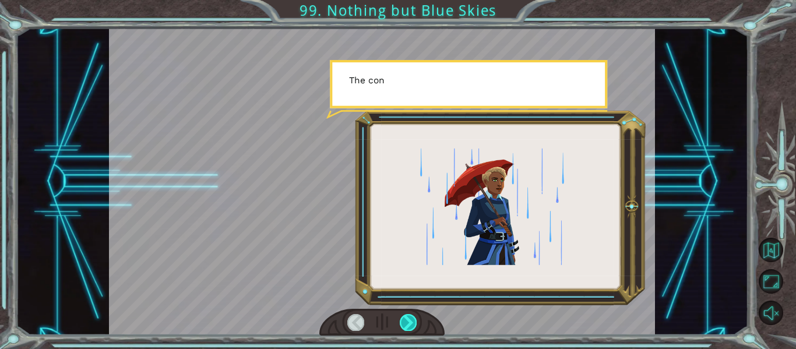
click at [411, 322] on div at bounding box center [408, 322] width 17 height 16
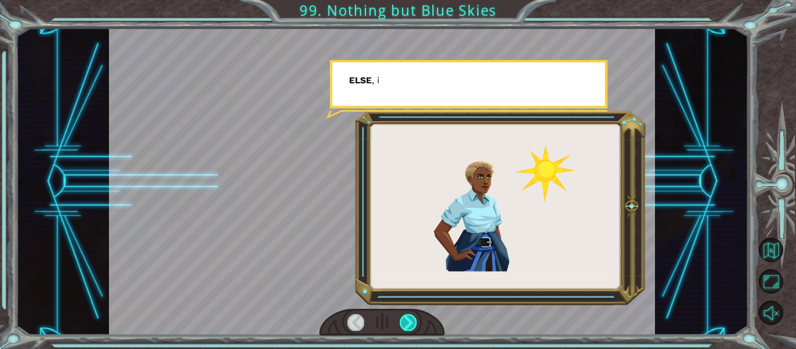
click at [411, 322] on div at bounding box center [408, 322] width 17 height 16
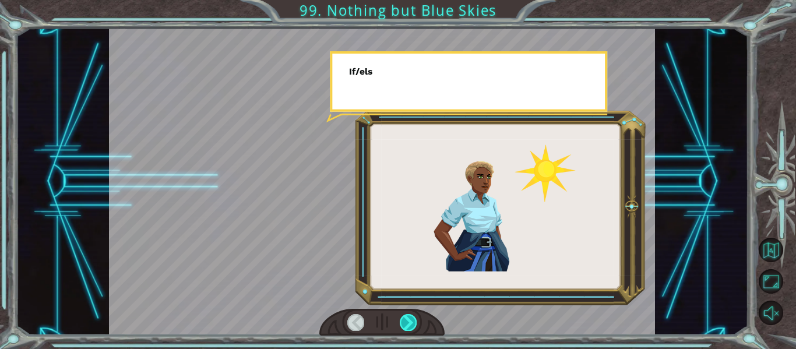
click at [411, 322] on div at bounding box center [408, 322] width 17 height 16
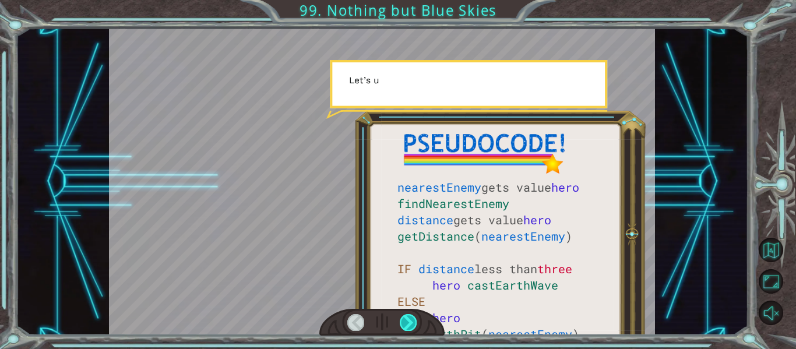
click at [411, 322] on div at bounding box center [408, 322] width 17 height 16
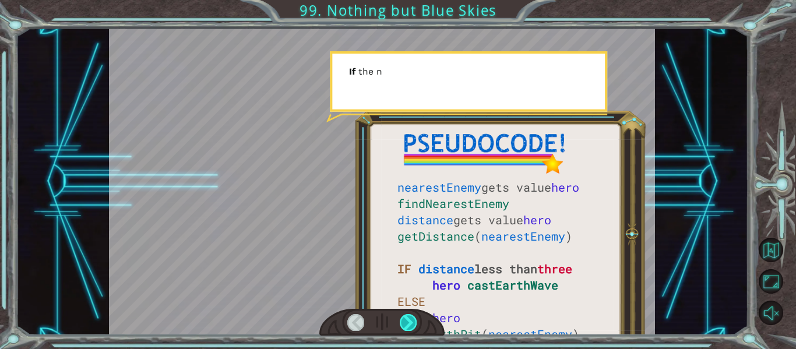
click at [411, 322] on div at bounding box center [408, 322] width 17 height 16
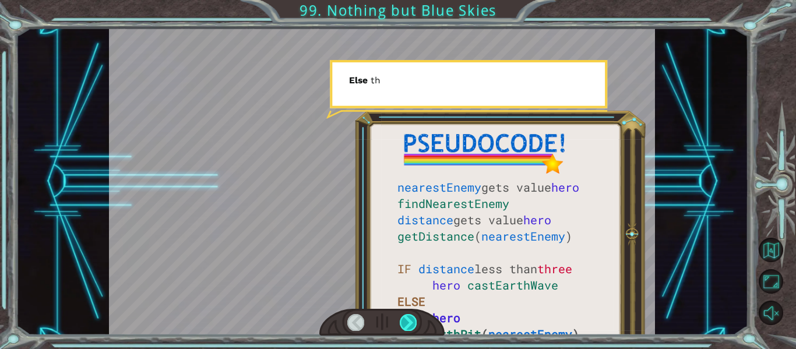
click at [411, 322] on div at bounding box center [408, 322] width 17 height 16
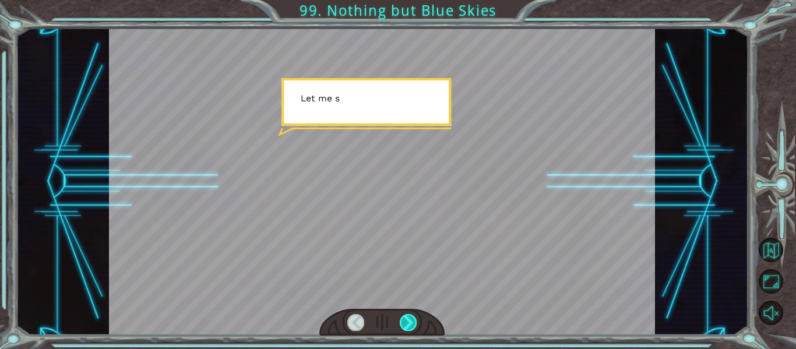
click at [411, 322] on div at bounding box center [408, 322] width 17 height 16
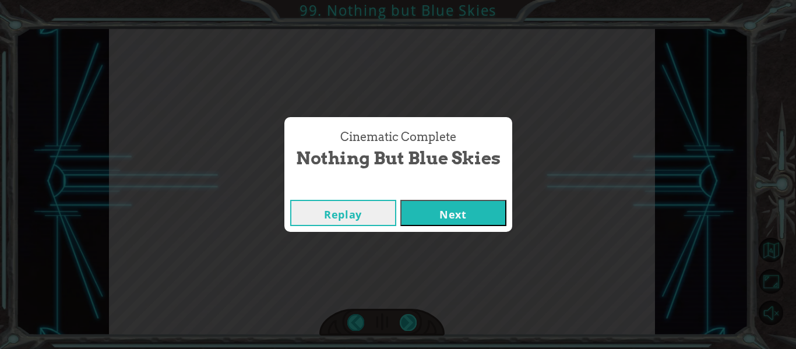
click at [411, 322] on div "Cinematic Complete Nothing but Blue Skies Replay Next" at bounding box center [398, 174] width 796 height 349
click at [466, 224] on button "Next" at bounding box center [453, 213] width 106 height 26
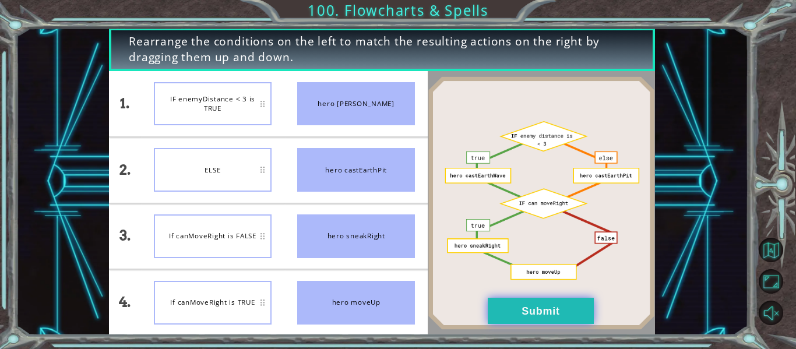
click at [548, 311] on button "Submit" at bounding box center [541, 311] width 106 height 26
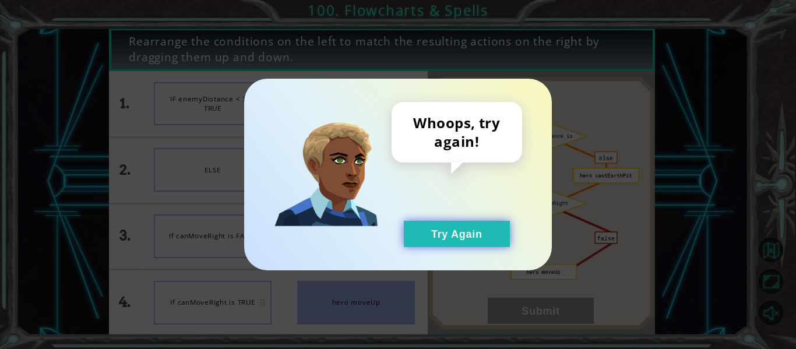
click at [458, 225] on button "Try Again" at bounding box center [457, 234] width 106 height 26
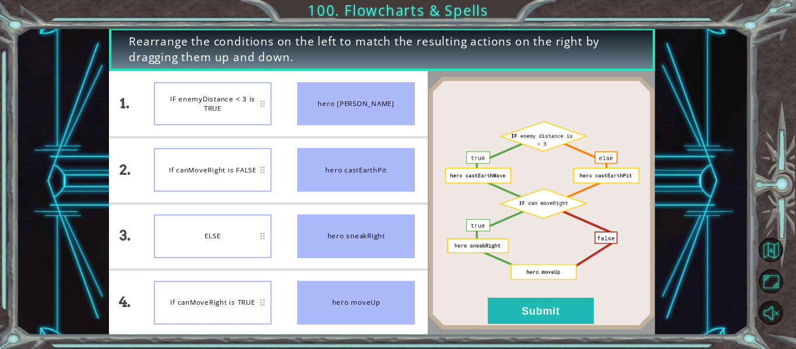
click at [557, 295] on img at bounding box center [541, 202] width 227 height 253
click at [556, 304] on button "Submit" at bounding box center [541, 311] width 106 height 26
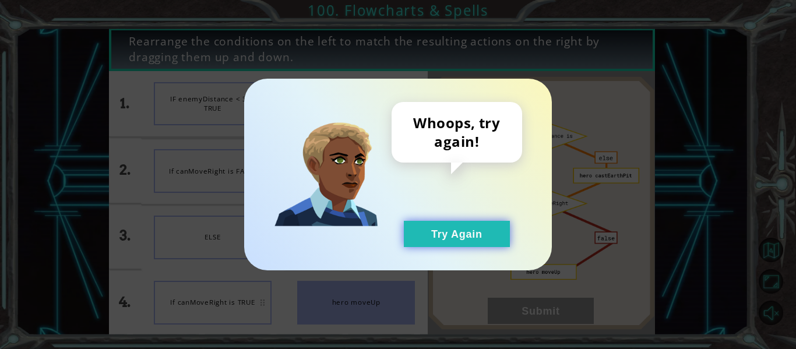
click at [496, 237] on button "Try Again" at bounding box center [457, 234] width 106 height 26
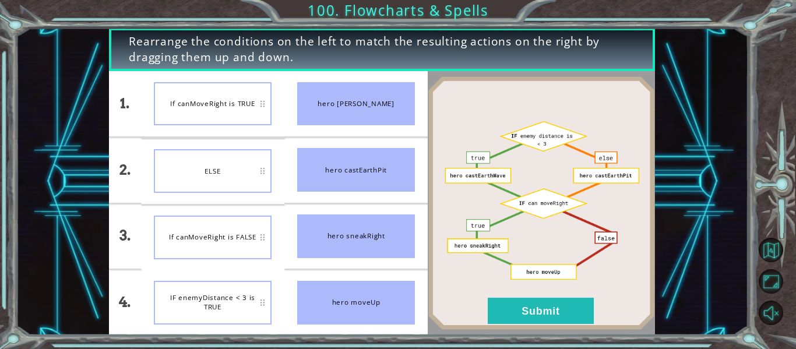
click at [182, 347] on div "Rearrange the conditions on the left to match the resulting actions on the righ…" at bounding box center [398, 174] width 796 height 349
click at [546, 319] on button "Submit" at bounding box center [541, 311] width 106 height 26
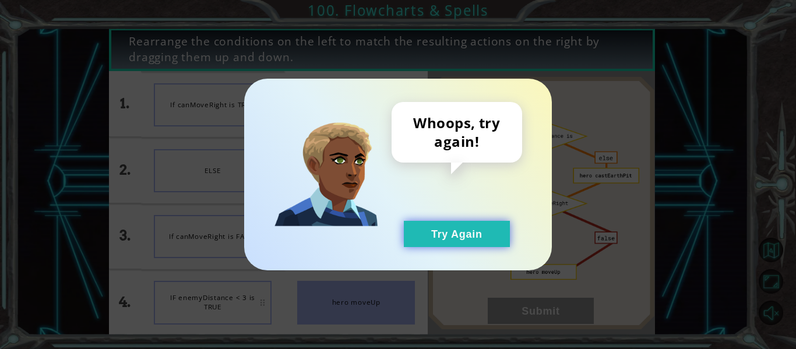
click at [474, 236] on button "Try Again" at bounding box center [457, 234] width 106 height 26
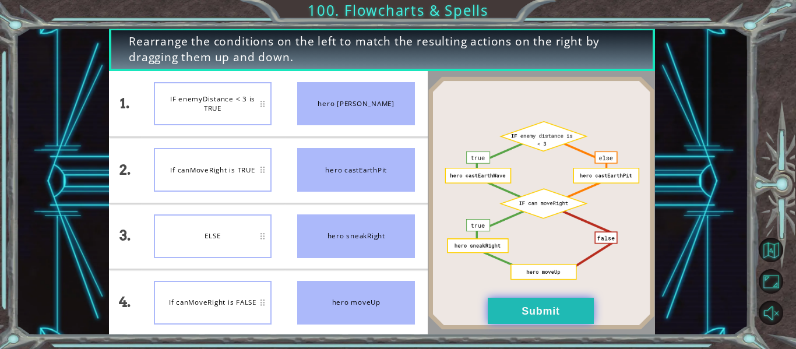
click at [552, 314] on button "Submit" at bounding box center [541, 311] width 106 height 26
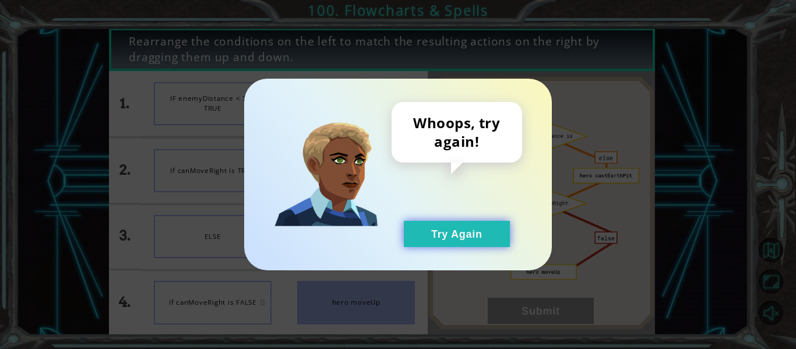
click at [468, 223] on button "Try Again" at bounding box center [457, 234] width 106 height 26
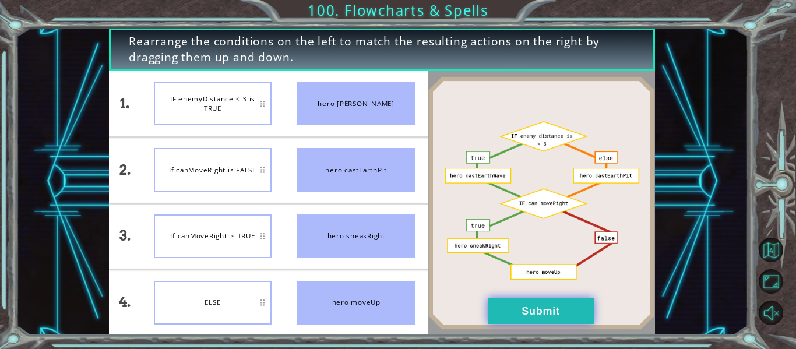
click at [569, 308] on button "Submit" at bounding box center [541, 311] width 106 height 26
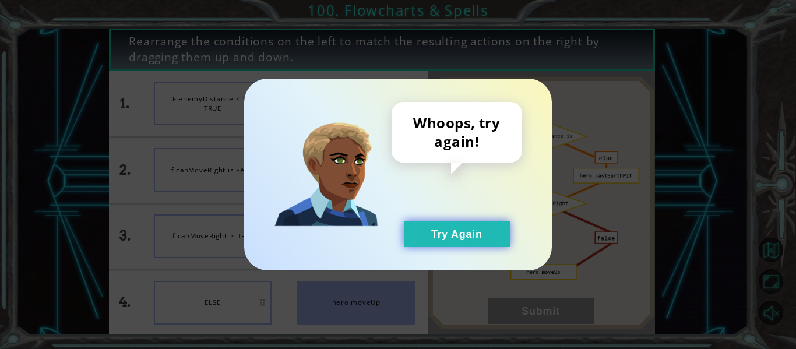
click at [428, 235] on button "Try Again" at bounding box center [457, 234] width 106 height 26
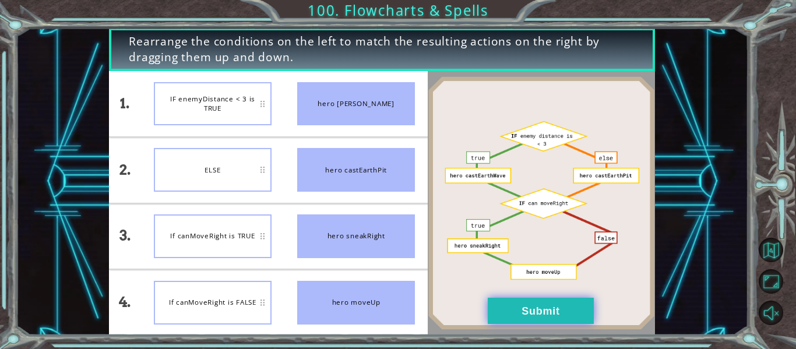
click at [493, 301] on button "Submit" at bounding box center [541, 311] width 106 height 26
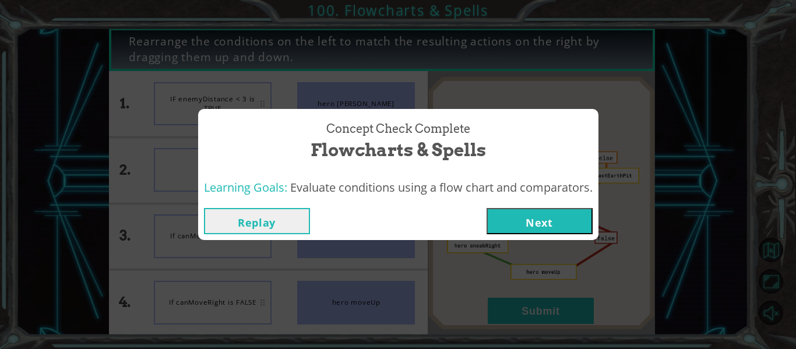
click at [519, 227] on button "Next" at bounding box center [540, 221] width 106 height 26
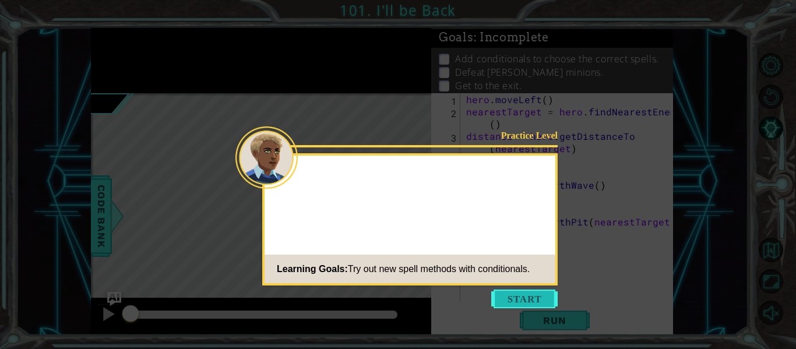
click at [523, 296] on button "Start" at bounding box center [524, 299] width 66 height 19
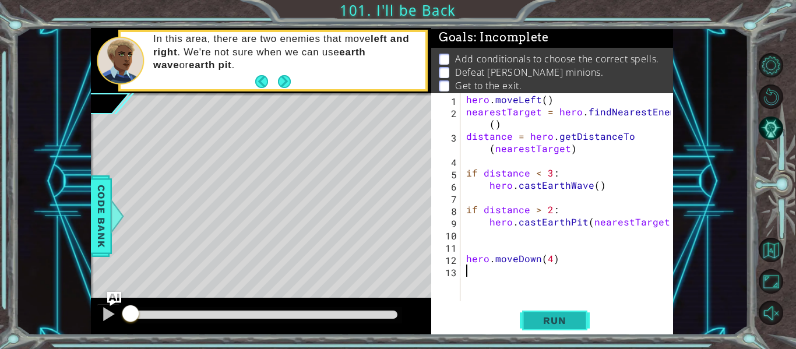
click at [552, 326] on button "Run" at bounding box center [555, 321] width 70 height 24
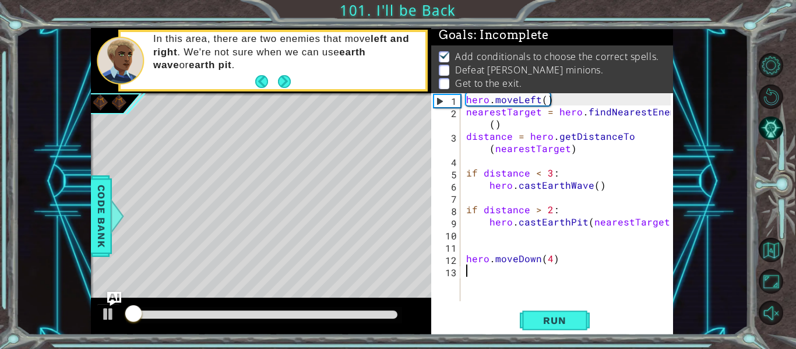
scroll to position [3, 0]
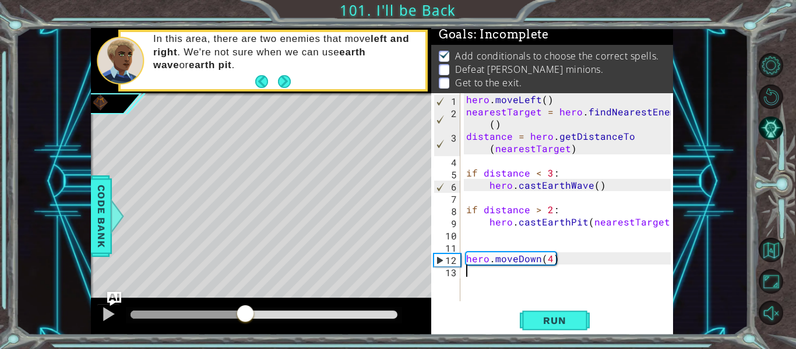
drag, startPoint x: 230, startPoint y: 315, endPoint x: 247, endPoint y: 311, distance: 17.9
click at [247, 311] on div at bounding box center [264, 315] width 267 height 8
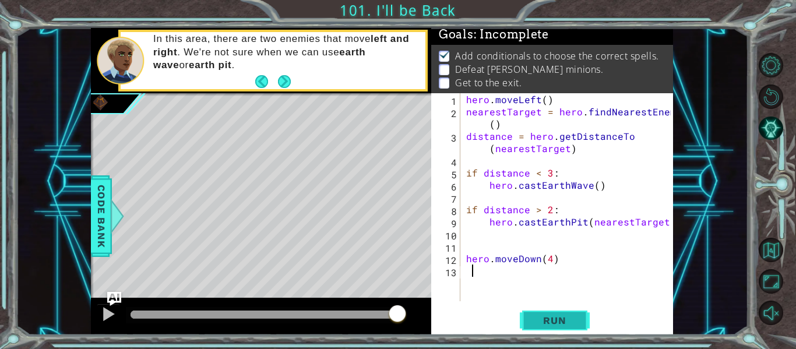
click at [531, 318] on span "Run" at bounding box center [554, 321] width 46 height 12
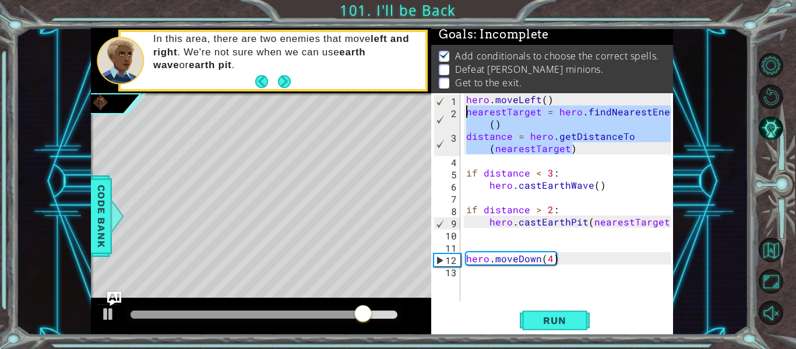
drag, startPoint x: 577, startPoint y: 149, endPoint x: 451, endPoint y: 118, distance: 130.1
click at [451, 118] on div "1 2 3 4 5 6 7 8 9 10 11 12 13 hero . moveLeft ( ) nearestTarget = hero . findNe…" at bounding box center [550, 197] width 239 height 208
type textarea "nearestTarget = hero.findNearestEnemy() distance = hero.getDistanceTo(nearestTa…"
click at [520, 283] on div "hero . moveLeft ( ) nearestTarget = hero . findNearestEnemy ( ) distance = hero…" at bounding box center [570, 209] width 213 height 232
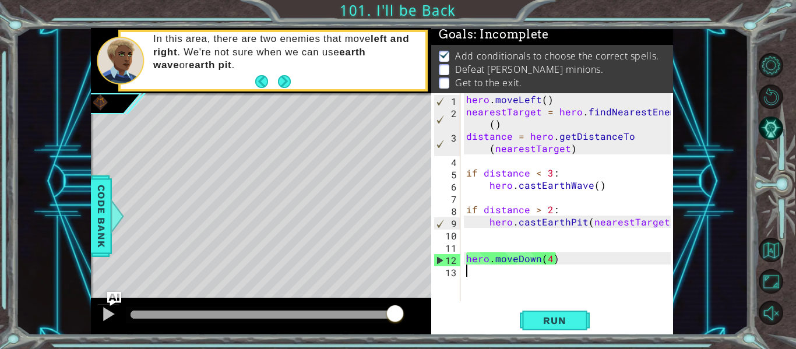
paste textarea "distance = hero.getDistanceTo(nearestTarget)"
type textarea "distance = hero.getDistanceTo(nearestTarget)"
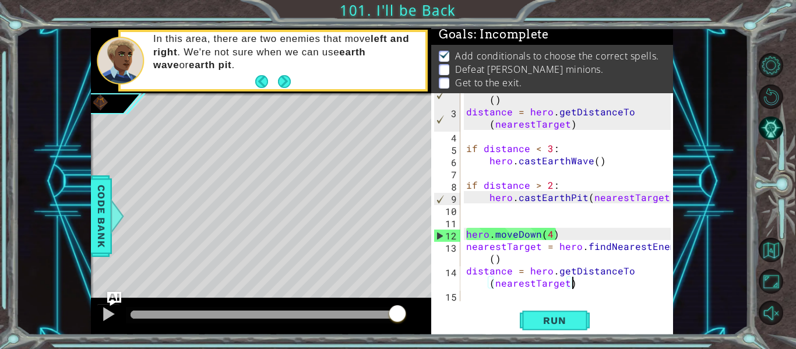
click at [513, 299] on div "nearestTarget = hero . findNearestEnemy ( ) distance = hero . getDistanceTo ( n…" at bounding box center [570, 203] width 213 height 245
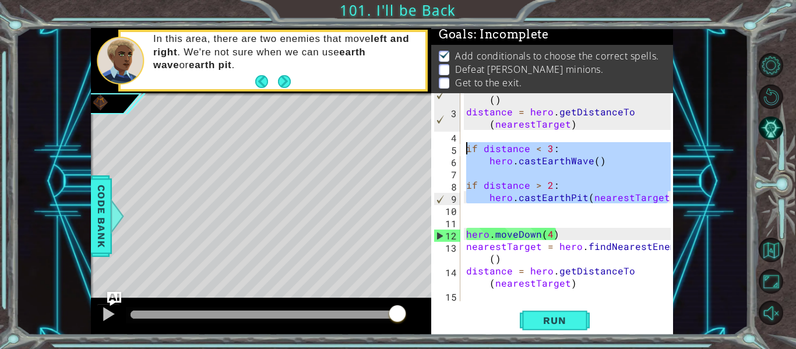
click at [387, 146] on div "1 ההההההההההההההההההההההההההההההההההההההההההההההההההההההההההההההההההההההההההההה…" at bounding box center [382, 181] width 582 height 307
click at [550, 301] on div "if distance < 3: hero.castEarthWave() 2 3 4 5 6 7 8 9 10 11 12 13 14 15 nearest…" at bounding box center [552, 214] width 242 height 242
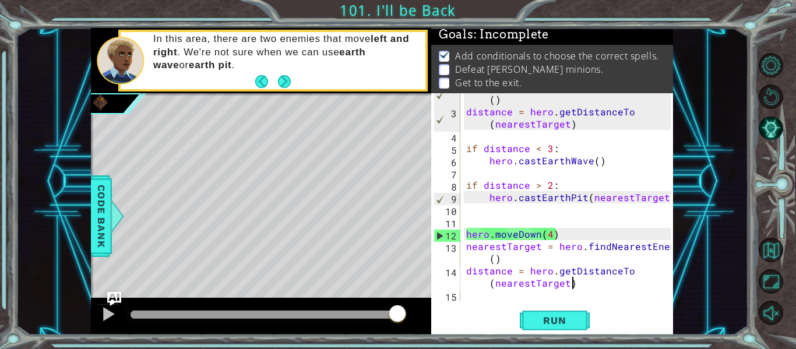
click at [588, 289] on div "nearestTarget = hero . findNearestEnemy ( ) distance = hero . getDistanceTo ( n…" at bounding box center [570, 203] width 213 height 245
type textarea "distance = hero.getDistanceTo(nearestTarget)"
click at [463, 295] on div "distance = hero.getDistanceTo(nearestTarget) 2 3 4 5 6 7 8 9 10 11 12 13 14 15 …" at bounding box center [550, 197] width 239 height 208
click at [467, 297] on div "nearestTarget = hero . findNearestEnemy ( ) distance = hero . getDistanceTo ( n…" at bounding box center [570, 203] width 213 height 245
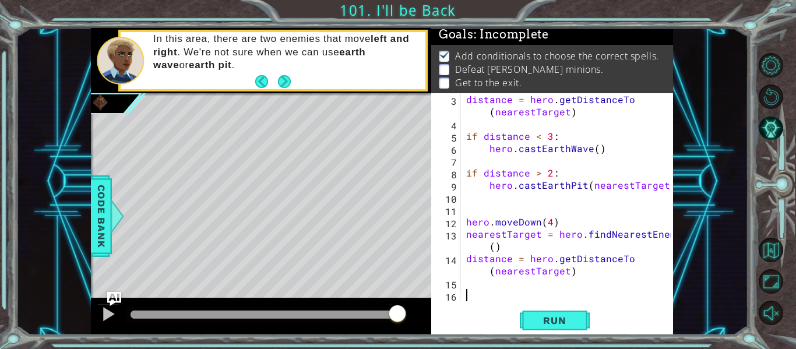
scroll to position [37, 0]
paste textarea "hero.castEarthPit(nearestTarget)"
type textarea "hero.castEarthPit(nearestTarget)"
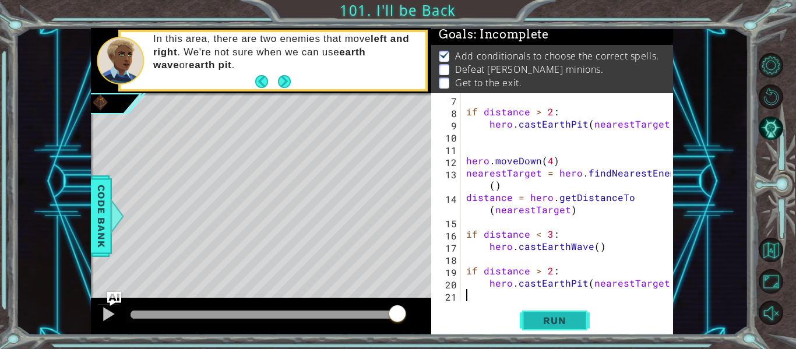
click at [570, 319] on span "Run" at bounding box center [554, 321] width 46 height 12
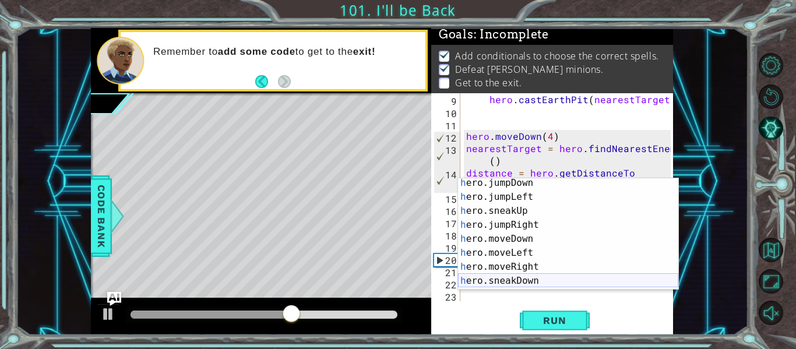
scroll to position [45, 0]
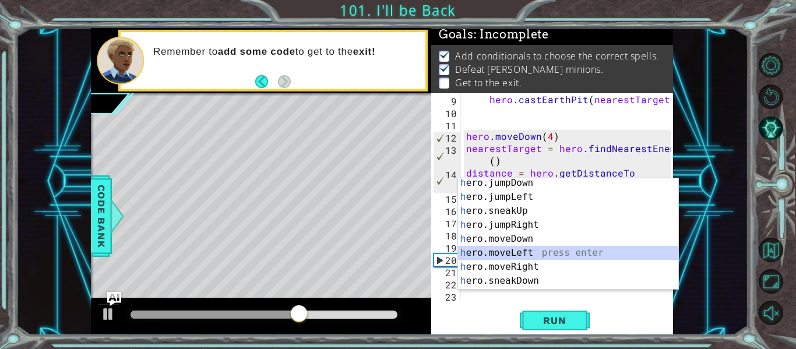
click at [509, 248] on div "h ero.jumpDown press enter h ero.jumpLeft press enter h ero.sneakUp press enter…" at bounding box center [568, 246] width 220 height 140
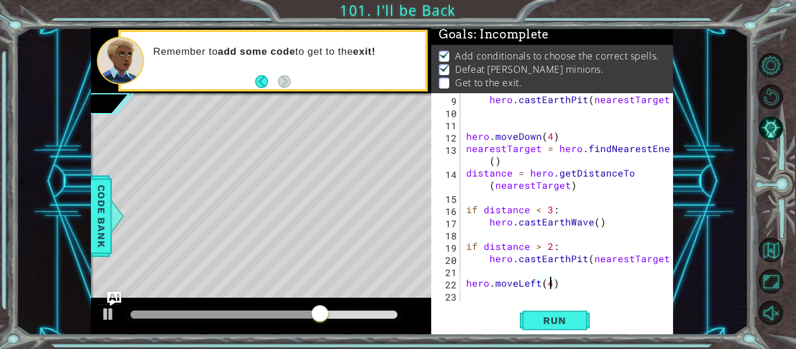
scroll to position [0, 5]
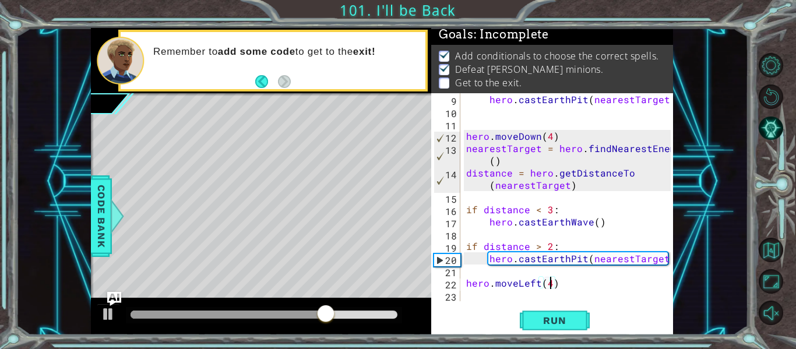
type textarea "hero.moveLeft(4)"
click at [475, 302] on div "hero.moveLeft(4) 9 10 11 12 13 14 15 16 17 18 19 20 21 22 23 hero . [GEOGRAPHIC…" at bounding box center [552, 214] width 242 height 242
click at [475, 297] on div "hero . [GEOGRAPHIC_DATA] ( nearestTarget ) hero . moveDown ( 4 ) nearestTarget …" at bounding box center [570, 209] width 213 height 232
type textarea "h"
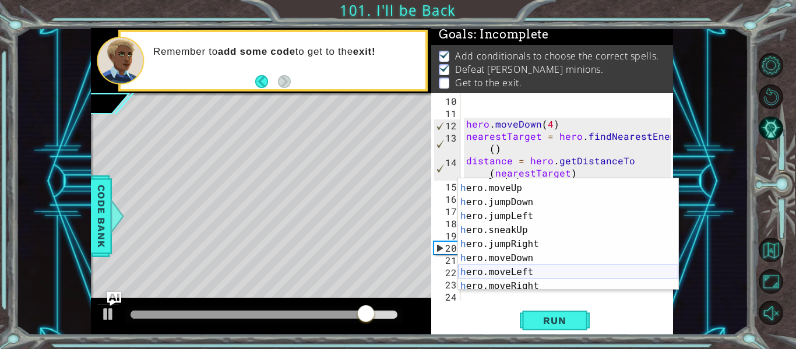
scroll to position [26, 0]
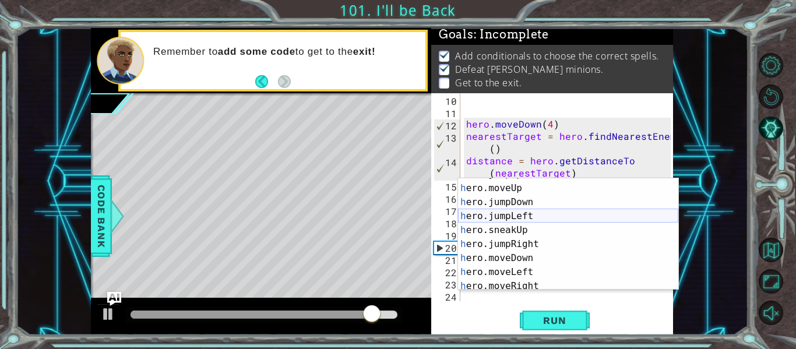
click at [490, 213] on div "h ero.jumpUp press enter h ero.moveUp press enter h ero.jumpDown press enter h …" at bounding box center [568, 237] width 220 height 140
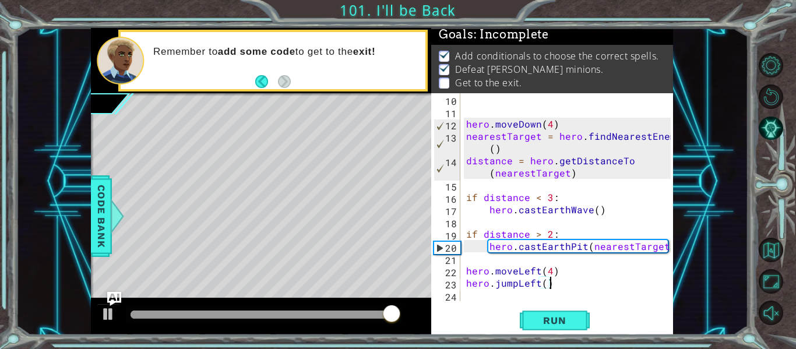
scroll to position [135, 0]
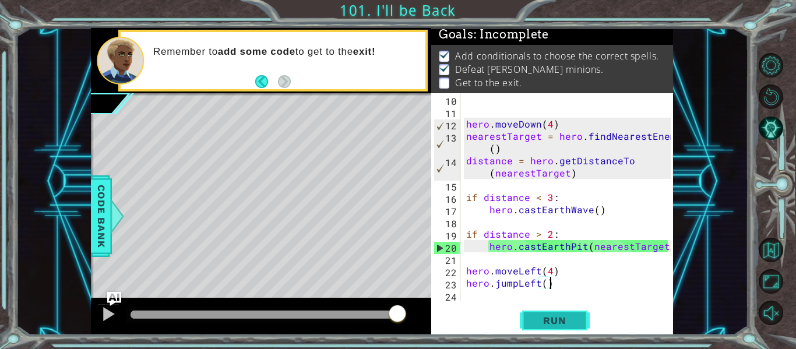
type textarea "hero.jumpLeft()"
click at [542, 313] on button "Run" at bounding box center [555, 321] width 70 height 24
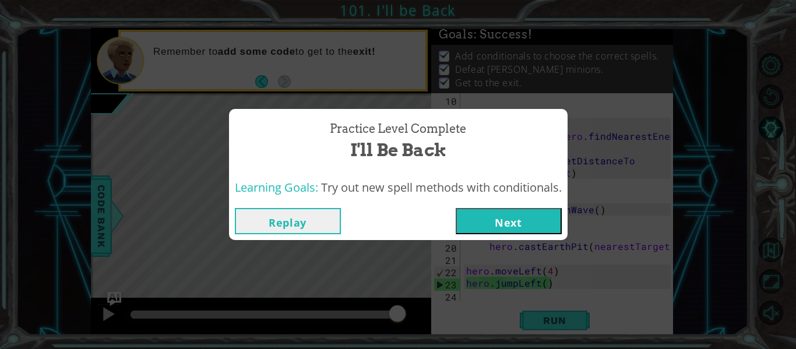
click at [515, 218] on button "Next" at bounding box center [509, 221] width 106 height 26
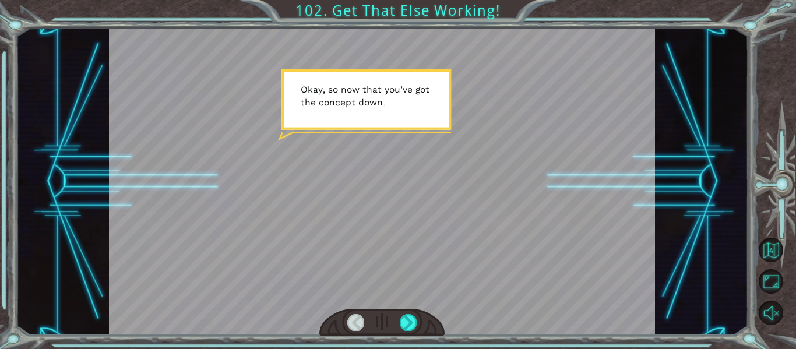
click at [407, 304] on div at bounding box center [382, 181] width 547 height 307
click at [407, 305] on div at bounding box center [382, 181] width 547 height 307
click at [407, 318] on div at bounding box center [408, 322] width 17 height 16
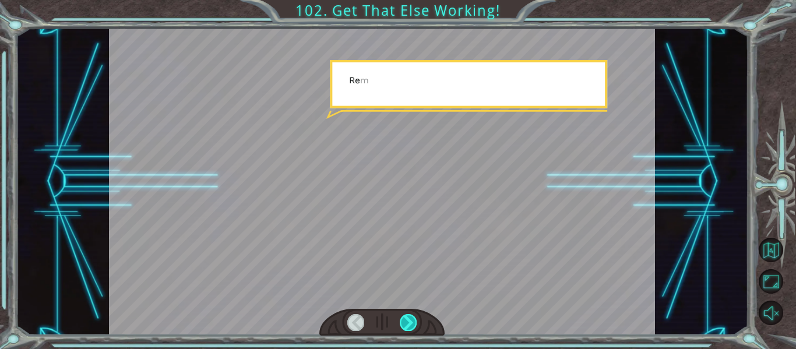
click at [407, 318] on div at bounding box center [408, 322] width 17 height 16
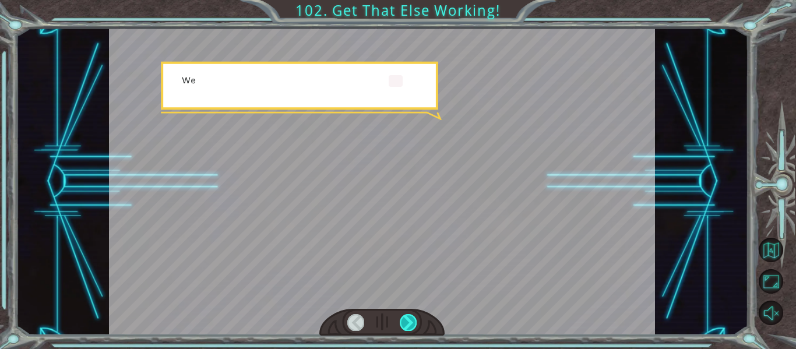
click at [407, 318] on div at bounding box center [408, 322] width 17 height 16
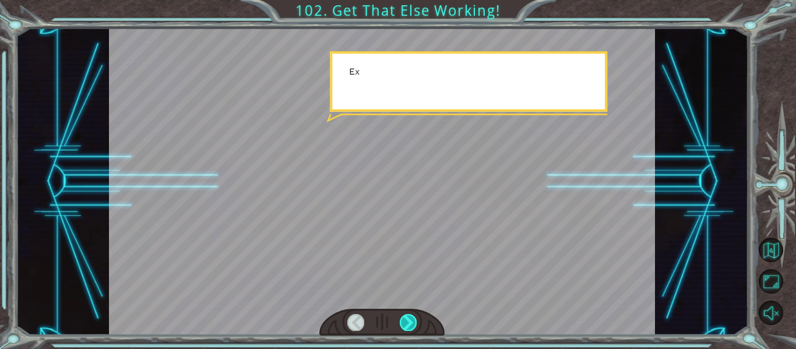
click at [407, 318] on div at bounding box center [408, 322] width 17 height 16
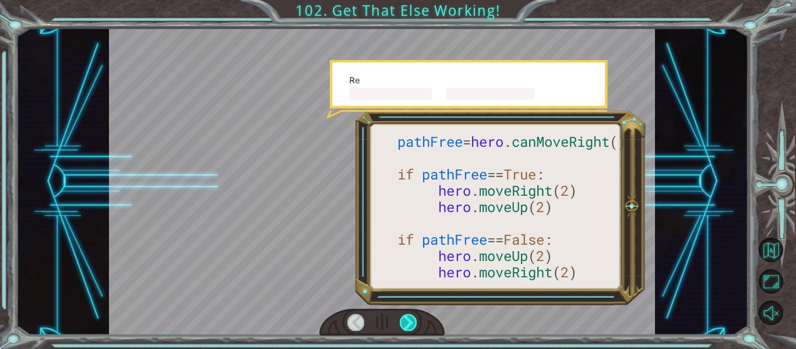
click at [407, 318] on div at bounding box center [408, 322] width 17 height 16
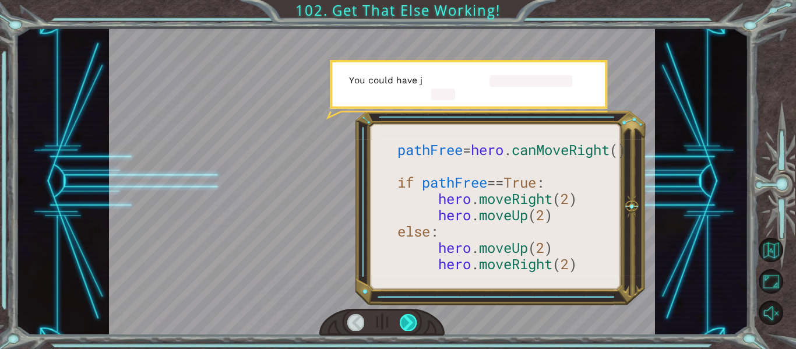
click at [407, 318] on div at bounding box center [408, 322] width 17 height 16
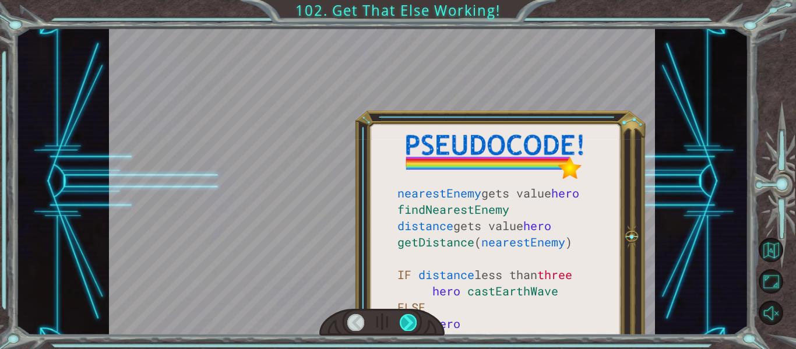
click at [407, 318] on div at bounding box center [408, 322] width 17 height 16
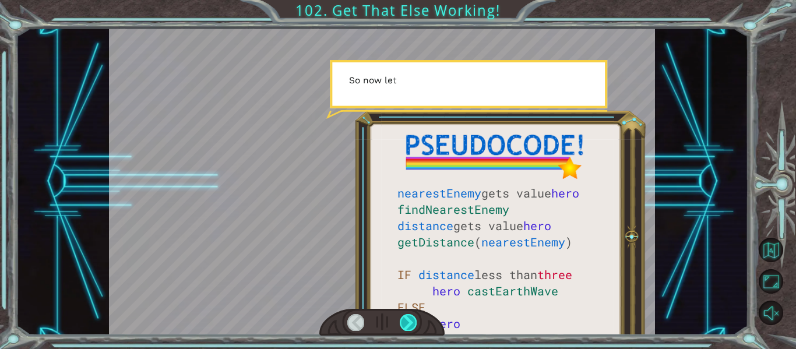
click at [407, 318] on div at bounding box center [408, 322] width 17 height 16
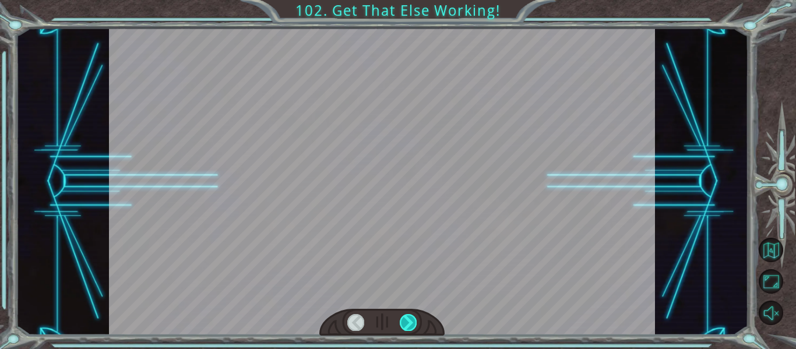
click at [407, 318] on div at bounding box center [408, 322] width 17 height 16
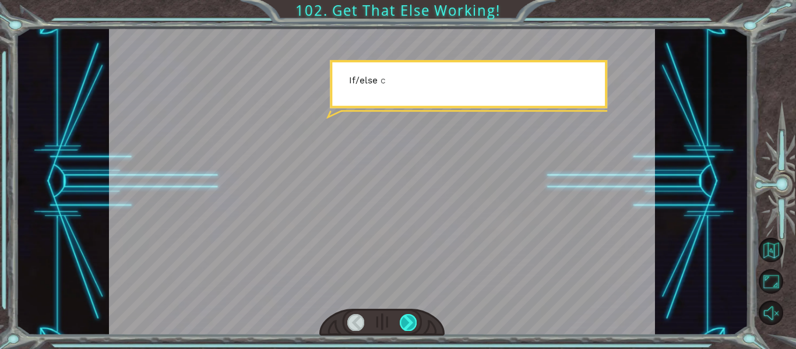
click at [407, 318] on div at bounding box center [408, 322] width 17 height 16
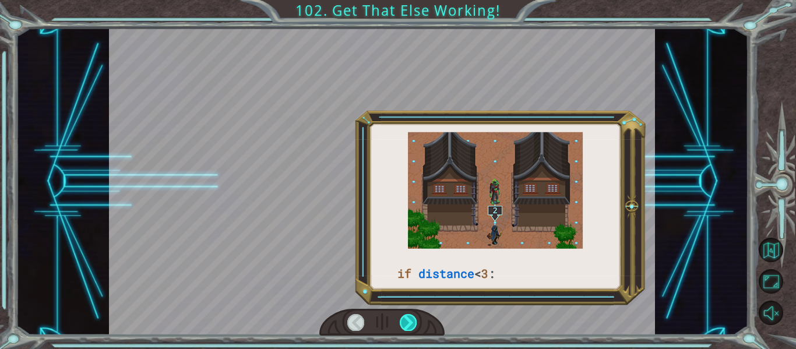
click at [407, 318] on div at bounding box center [408, 322] width 17 height 16
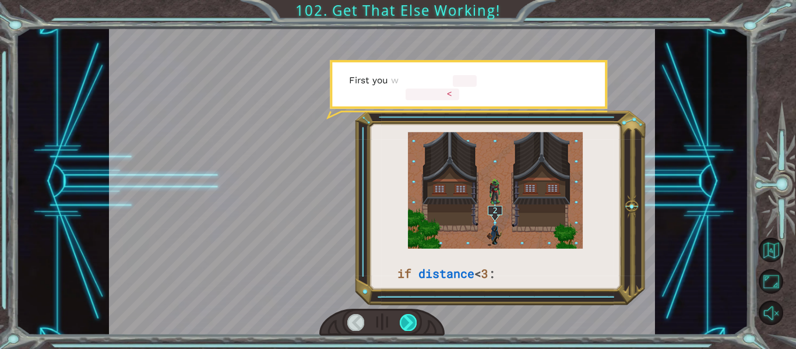
click at [407, 318] on div at bounding box center [408, 322] width 17 height 16
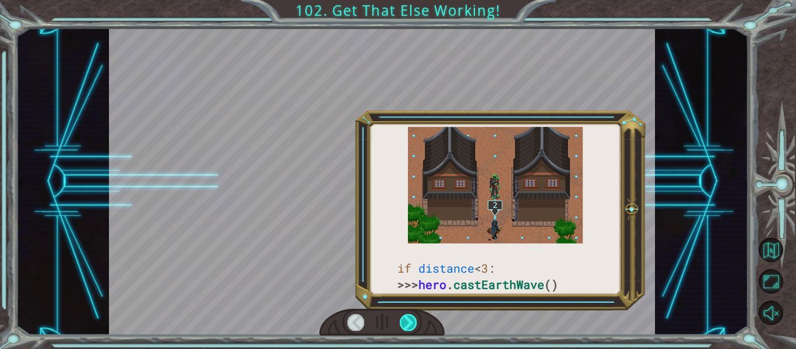
click at [407, 318] on div at bounding box center [408, 322] width 17 height 16
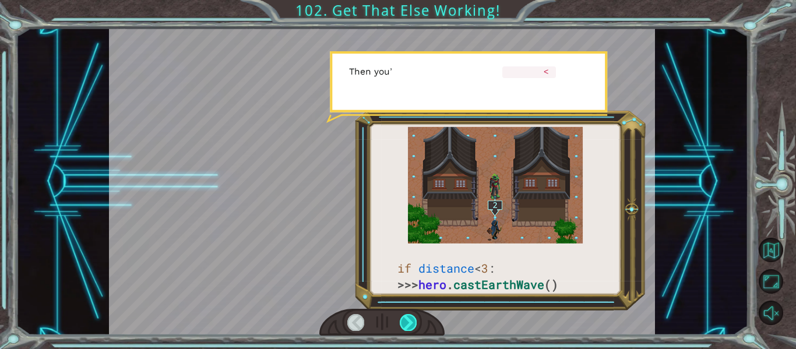
click at [407, 318] on div at bounding box center [408, 322] width 17 height 16
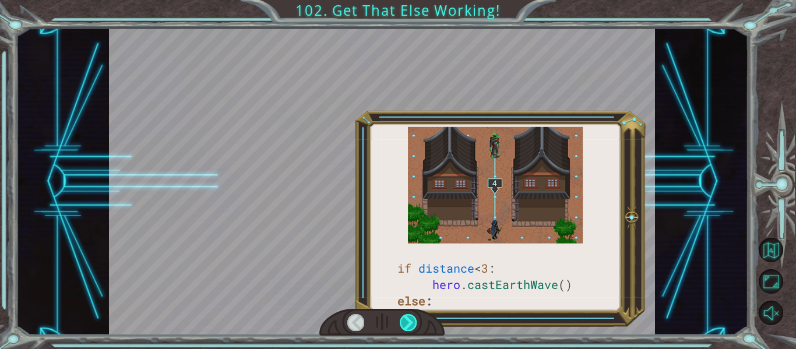
click at [407, 318] on div at bounding box center [408, 322] width 17 height 16
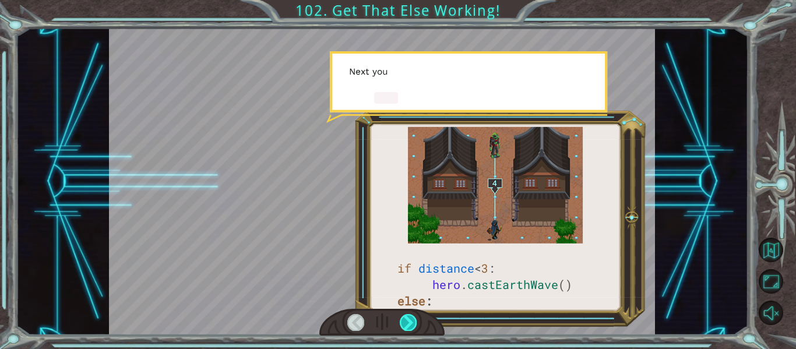
click at [407, 318] on div at bounding box center [408, 322] width 17 height 16
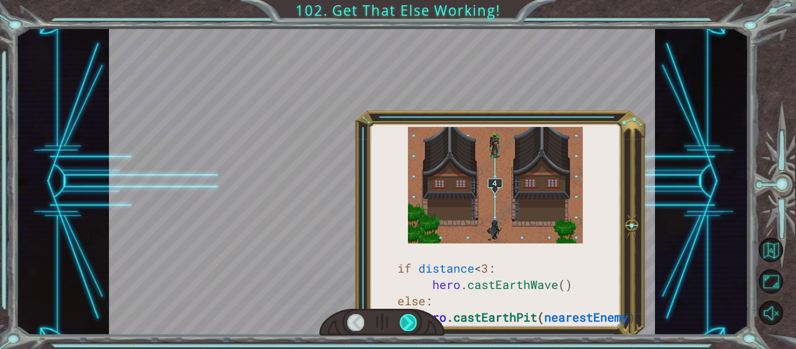
click at [407, 318] on div at bounding box center [408, 322] width 17 height 16
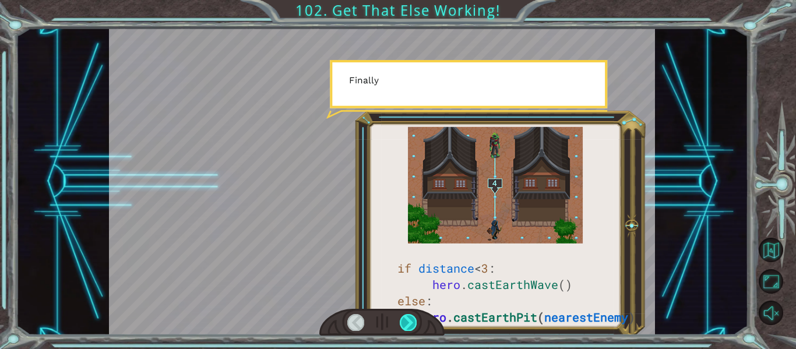
click at [407, 318] on div at bounding box center [408, 322] width 17 height 16
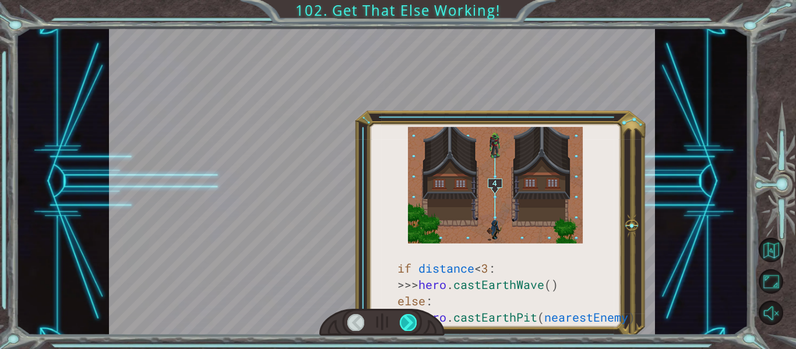
click at [407, 318] on div at bounding box center [408, 322] width 17 height 16
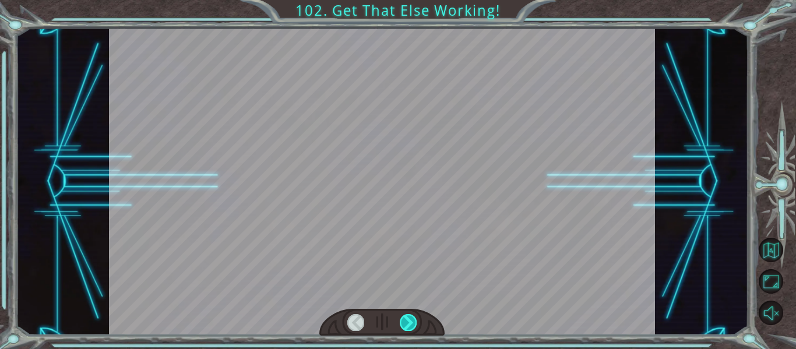
click at [407, 319] on div at bounding box center [408, 322] width 17 height 16
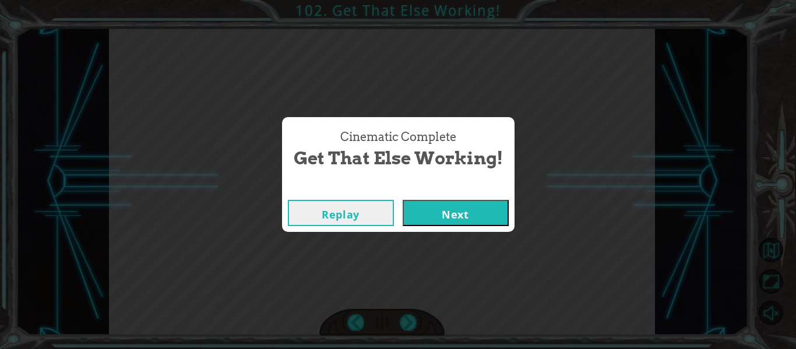
click at [454, 220] on button "Next" at bounding box center [456, 213] width 106 height 26
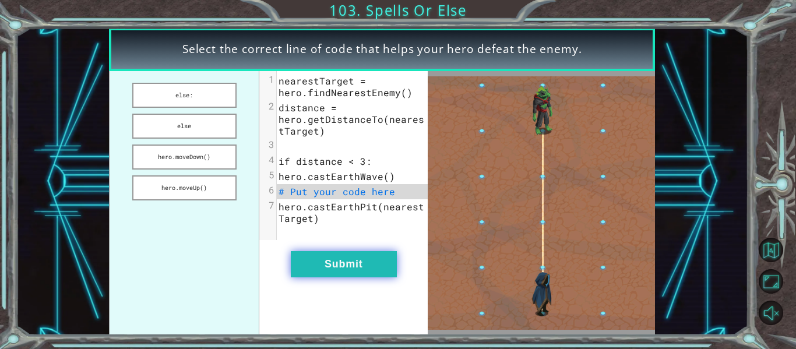
click at [340, 266] on button "Submit" at bounding box center [344, 264] width 106 height 26
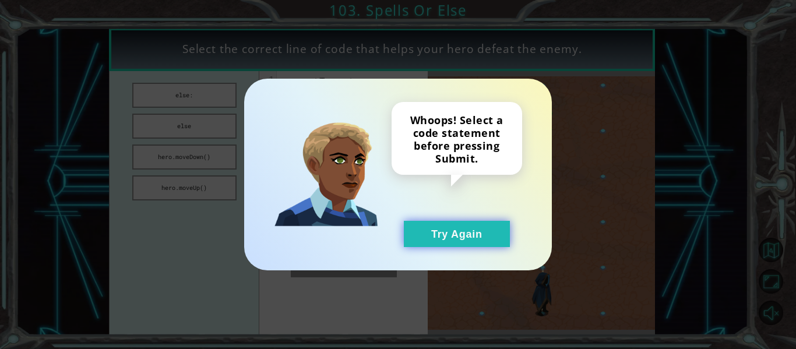
click at [463, 239] on button "Try Again" at bounding box center [457, 234] width 106 height 26
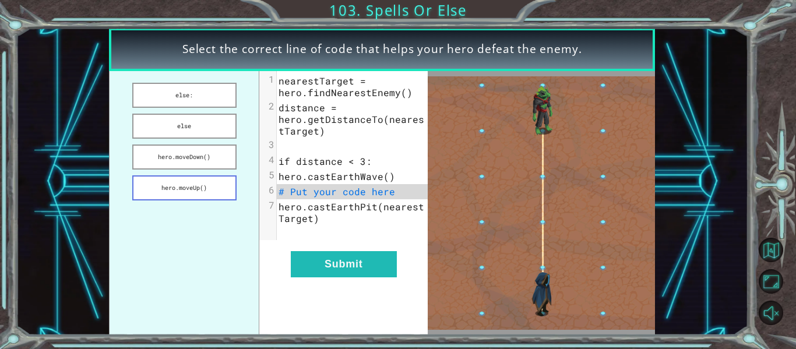
click at [186, 185] on button "hero.moveUp()" at bounding box center [184, 187] width 104 height 25
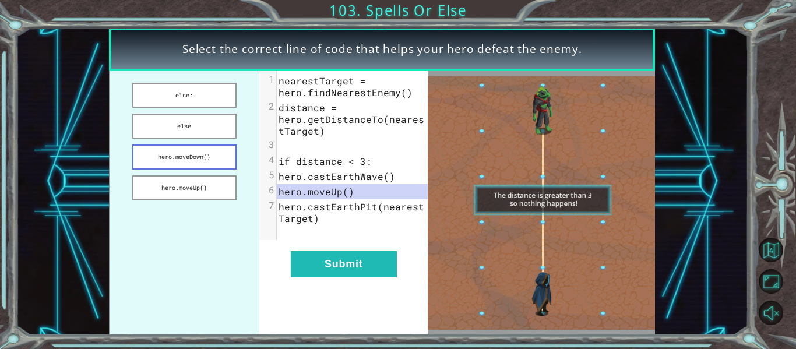
click at [192, 149] on button "hero.moveDown()" at bounding box center [184, 156] width 104 height 25
click at [199, 128] on button "else" at bounding box center [184, 126] width 104 height 25
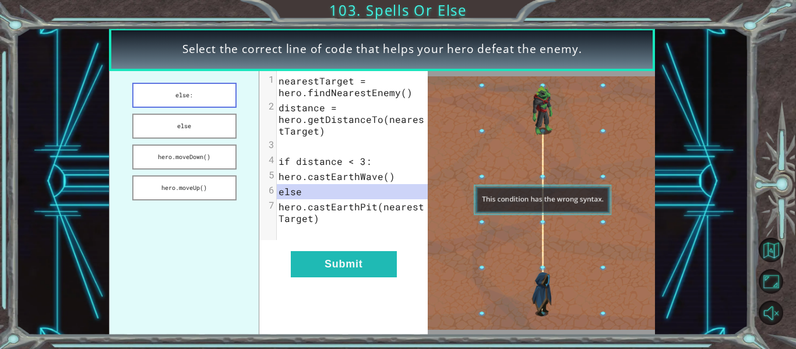
click at [209, 91] on button "else:" at bounding box center [184, 95] width 104 height 25
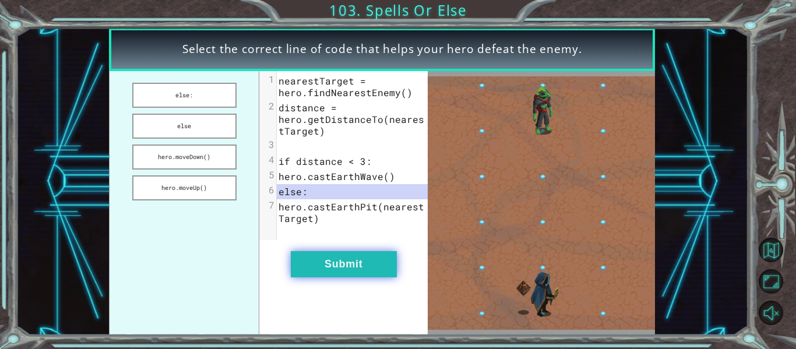
click at [354, 263] on button "Submit" at bounding box center [344, 264] width 106 height 26
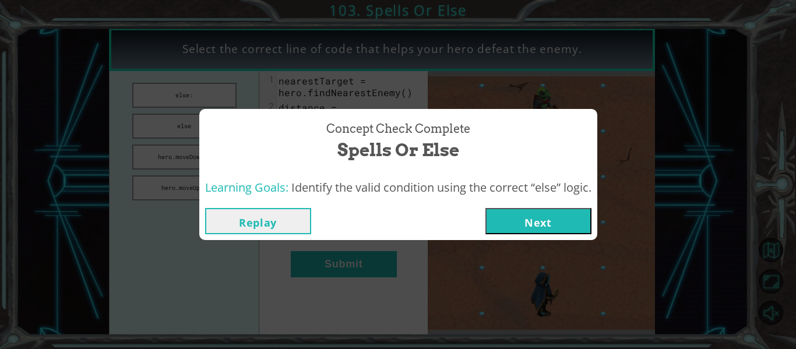
click at [586, 217] on button "Next" at bounding box center [538, 221] width 106 height 26
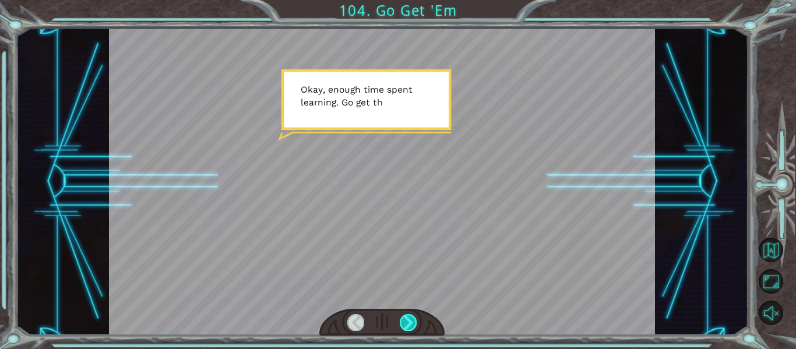
click at [410, 320] on div at bounding box center [408, 322] width 17 height 16
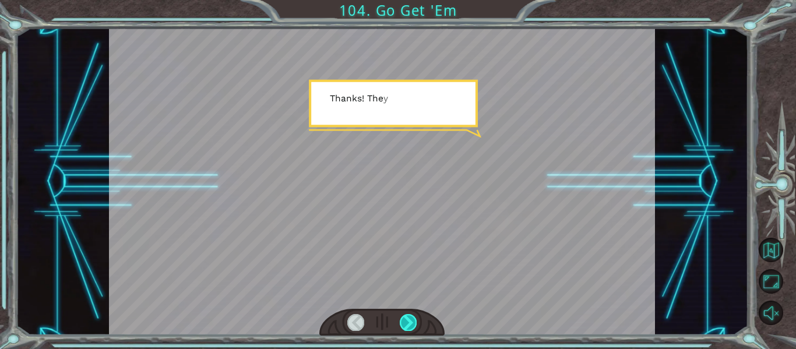
click at [410, 320] on div at bounding box center [408, 322] width 17 height 16
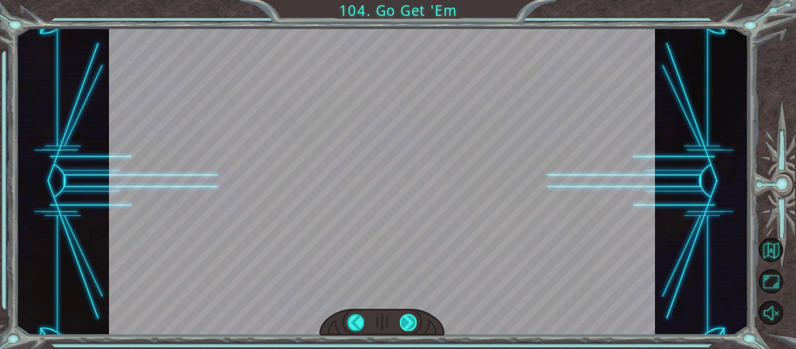
click at [410, 320] on div at bounding box center [408, 322] width 17 height 16
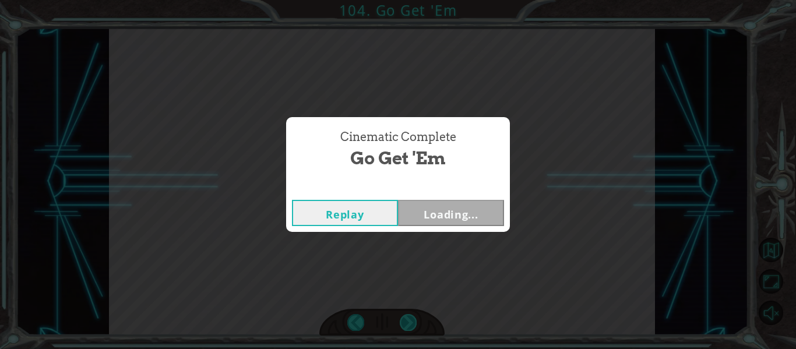
click at [410, 320] on div "Cinematic Complete Go Get 'Em Replay Loading..." at bounding box center [398, 174] width 796 height 349
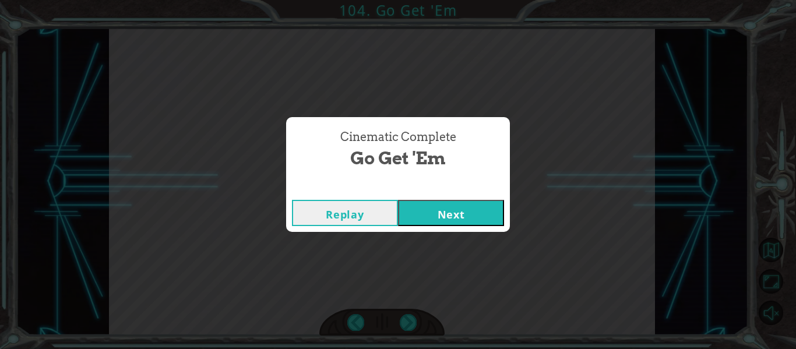
click at [416, 213] on button "Next" at bounding box center [451, 213] width 106 height 26
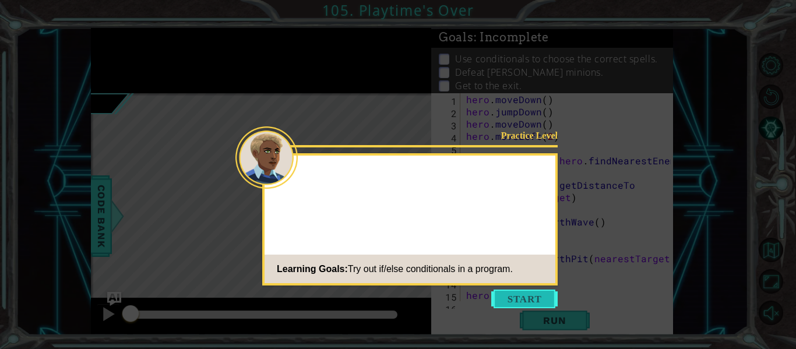
click at [523, 305] on button "Start" at bounding box center [524, 299] width 66 height 19
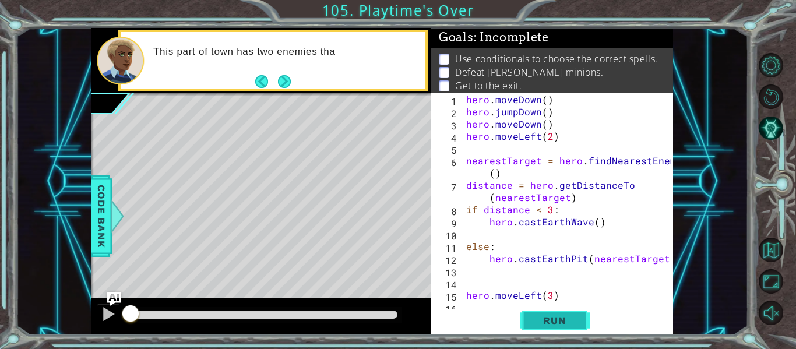
click at [547, 319] on span "Run" at bounding box center [554, 321] width 46 height 12
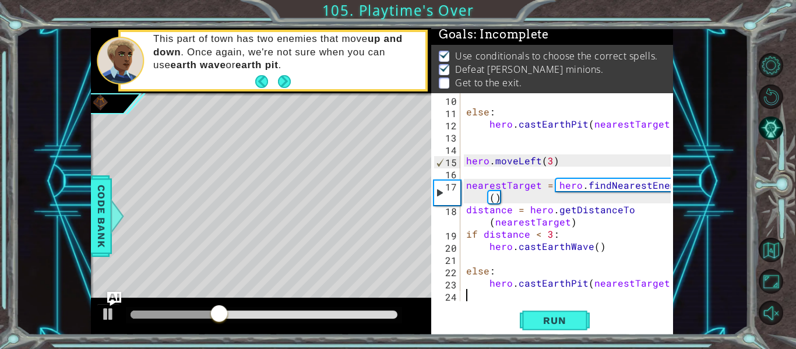
scroll to position [135, 0]
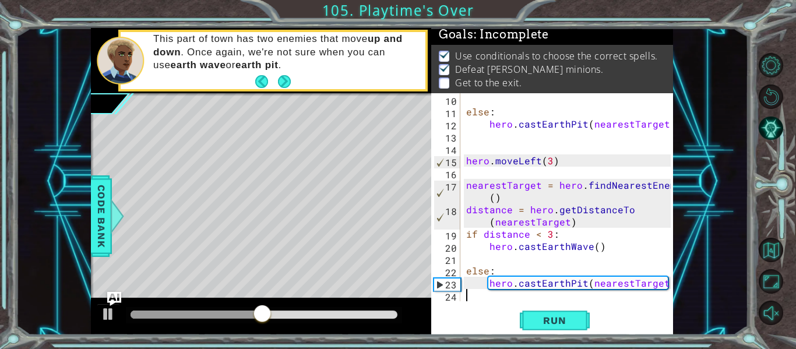
click at [546, 184] on div "else : hero . [GEOGRAPHIC_DATA] ( nearestTarget ) hero . moveLeft ( 3 ) nearest…" at bounding box center [570, 209] width 213 height 232
type textarea "nearestTarget = hero.findNearestEnemy()"
click at [481, 295] on div "else : hero . [GEOGRAPHIC_DATA] ( nearestTarget ) hero . moveLeft ( 3 ) nearest…" at bounding box center [570, 209] width 213 height 232
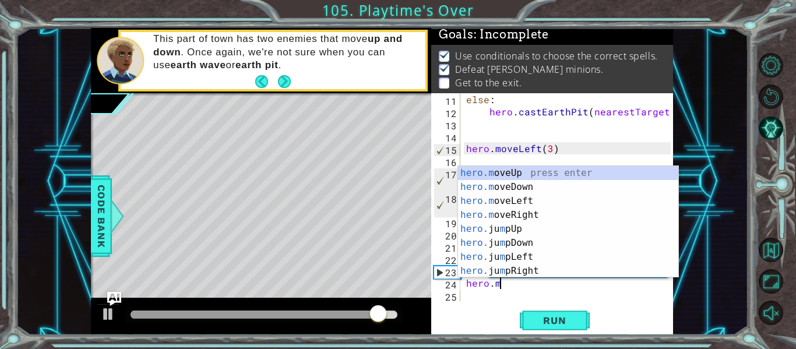
scroll to position [0, 2]
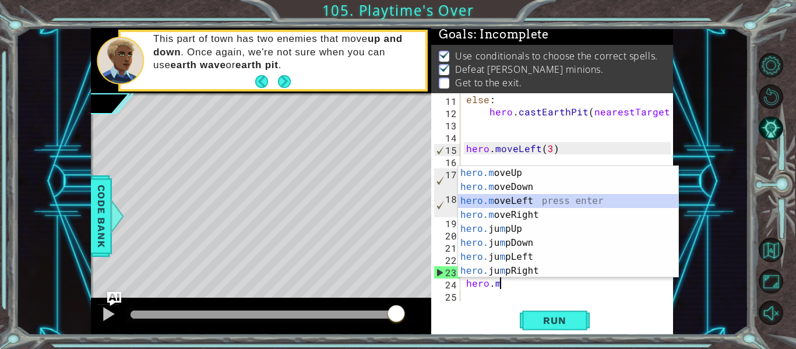
click at [548, 199] on div "hero.m oveUp press enter hero.m oveDown press enter hero.m oveLeft press enter …" at bounding box center [568, 236] width 220 height 140
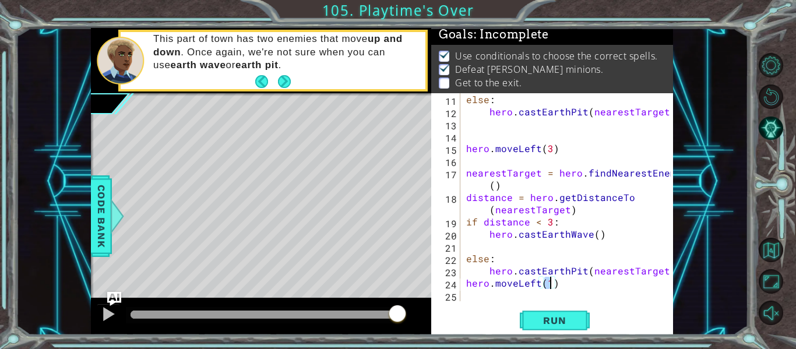
type textarea "hero.moveLeft(1)"
click at [534, 301] on div "hero.moveLeft(1) 11 12 13 14 15 16 17 18 19 20 21 22 23 24 25 else : hero . [GE…" at bounding box center [552, 214] width 242 height 242
click at [471, 295] on div "else : hero . [GEOGRAPHIC_DATA] ( nearestTarget ) hero . moveLeft ( 3 ) nearest…" at bounding box center [570, 209] width 213 height 232
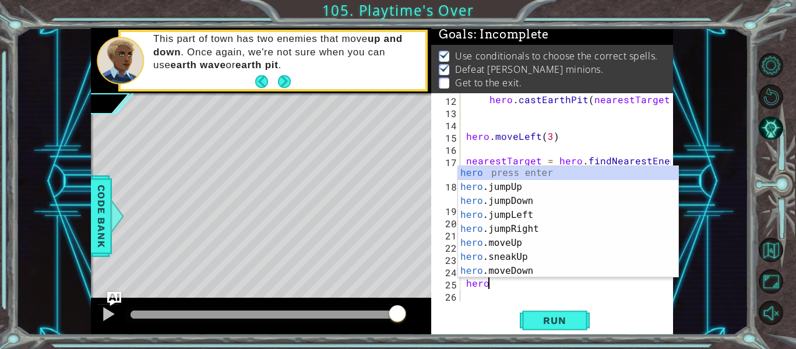
scroll to position [0, 1]
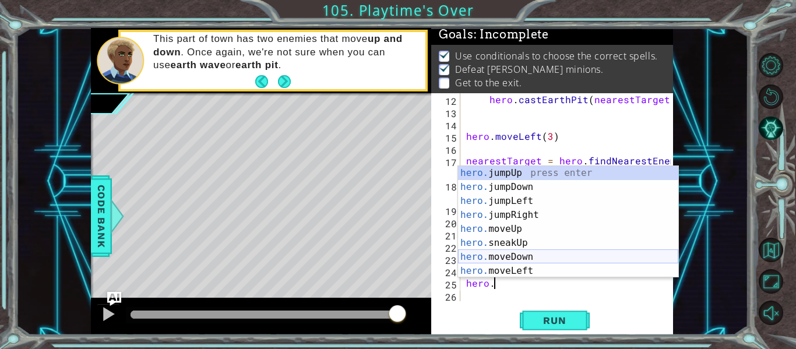
click at [548, 258] on div "hero. jumpUp press enter hero. jumpDown press enter hero. jumpLeft press enter …" at bounding box center [568, 236] width 220 height 140
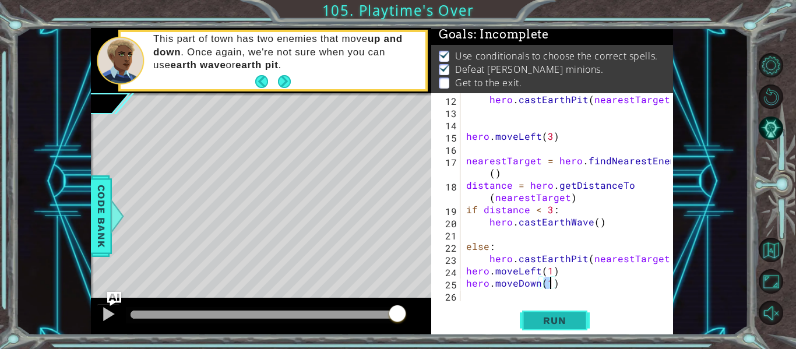
type textarea "hero.moveDown(1)"
click at [557, 320] on span "Run" at bounding box center [554, 321] width 46 height 12
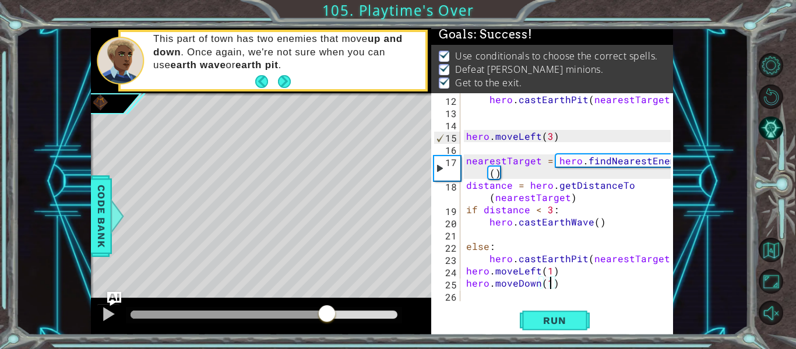
drag, startPoint x: 301, startPoint y: 310, endPoint x: 339, endPoint y: 309, distance: 38.5
click at [339, 311] on div at bounding box center [264, 315] width 267 height 8
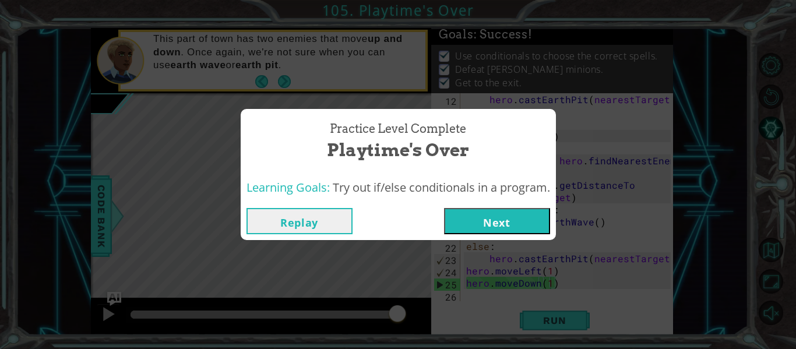
click at [503, 231] on button "Next" at bounding box center [497, 221] width 106 height 26
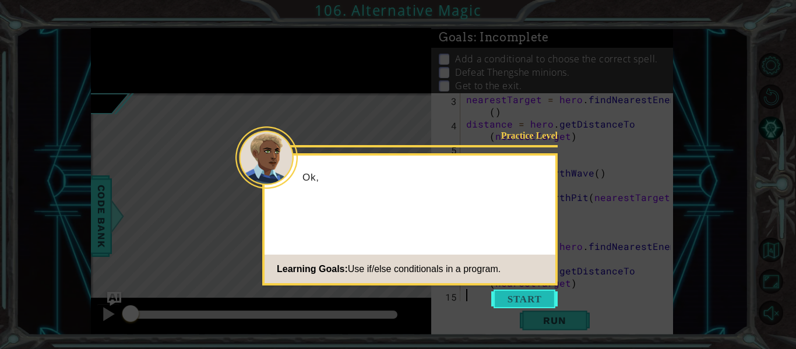
scroll to position [24, 0]
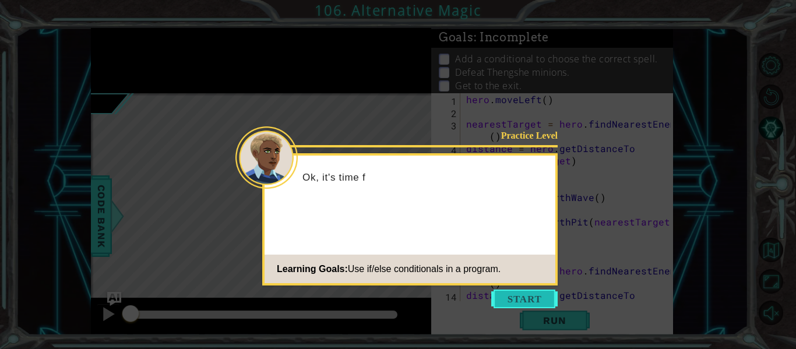
click at [510, 292] on button "Start" at bounding box center [524, 299] width 66 height 19
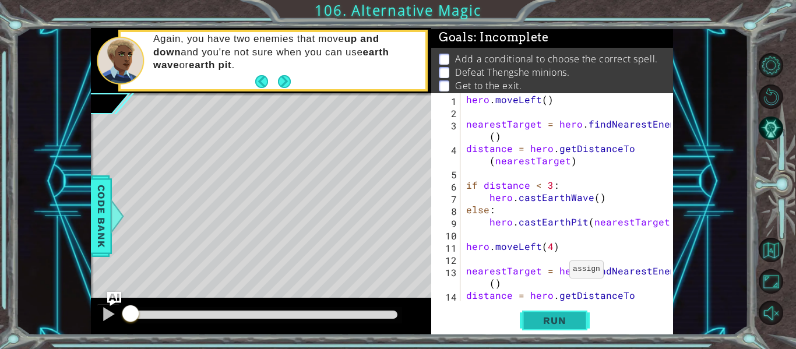
click at [553, 322] on span "Run" at bounding box center [554, 321] width 46 height 12
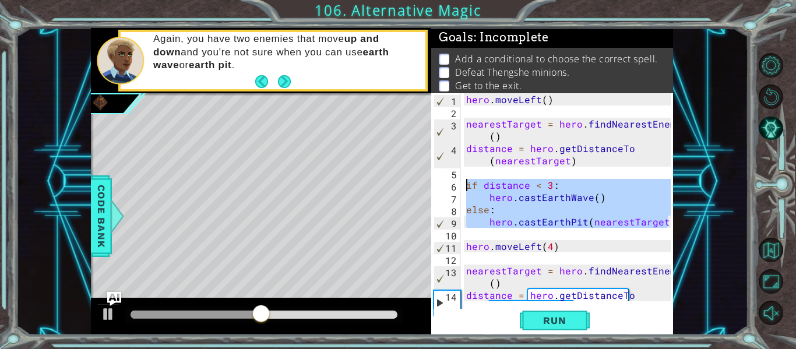
click at [410, 186] on div "1 ההההההההההההההההההההההההההההההההההההההההההההההההההההההההההההההההההההההההההההה…" at bounding box center [382, 181] width 582 height 307
type textarea "if distance < 3: hero.castEarthWave()"
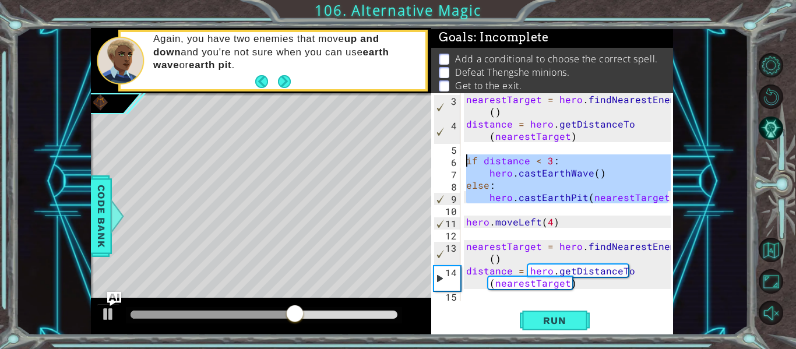
scroll to position [24, 0]
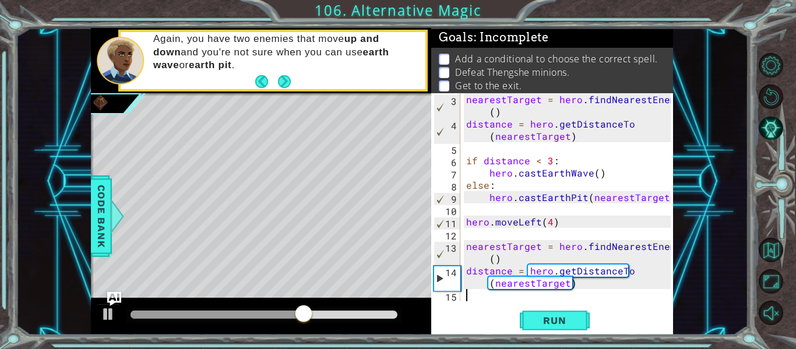
click at [481, 298] on div "nearestTarget = hero . findNearestEnemy ( ) distance = hero . getDistanceTo ( n…" at bounding box center [570, 215] width 213 height 245
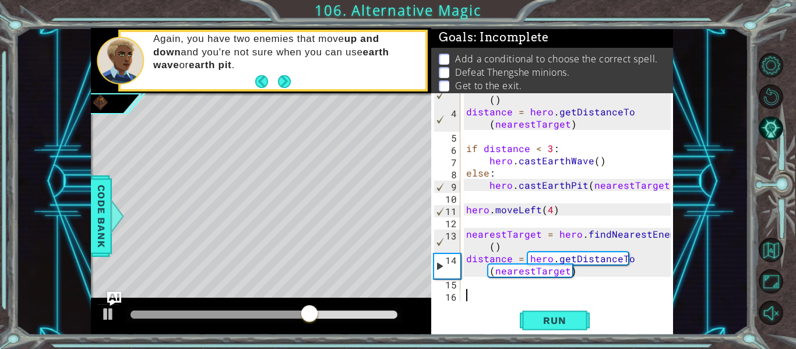
scroll to position [37, 0]
paste textarea "hero.castEarthPit(nearestTarget)"
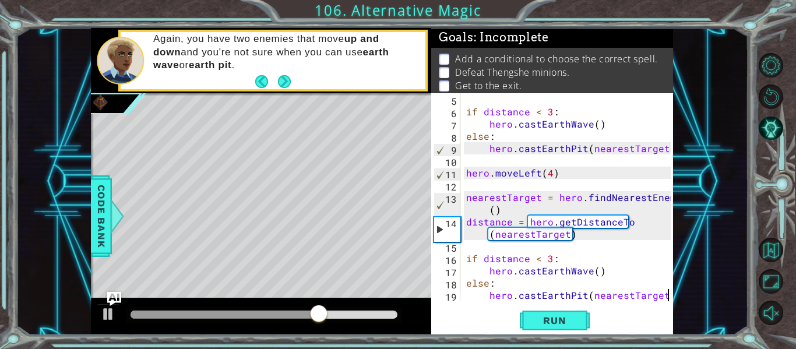
type textarea "hero.castEarthPit(nearestTarget)"
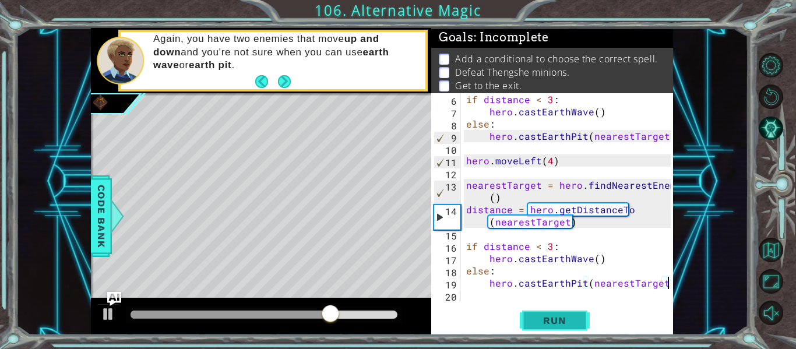
click at [569, 322] on span "Run" at bounding box center [554, 321] width 46 height 12
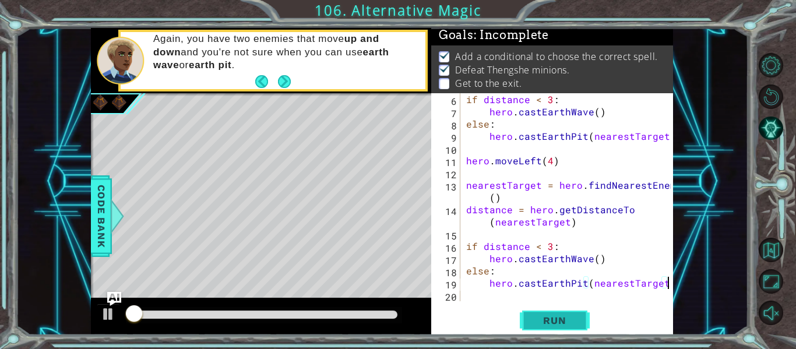
scroll to position [3, 0]
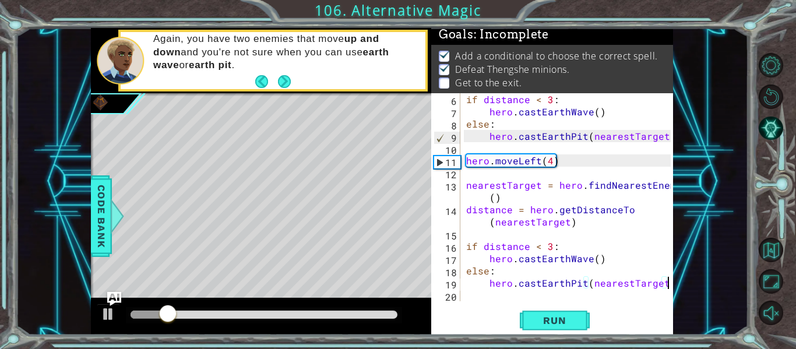
click at [532, 292] on div "if distance < 3 : hero . castEarthWave ( ) else : hero . [GEOGRAPHIC_DATA] ( ne…" at bounding box center [570, 209] width 213 height 232
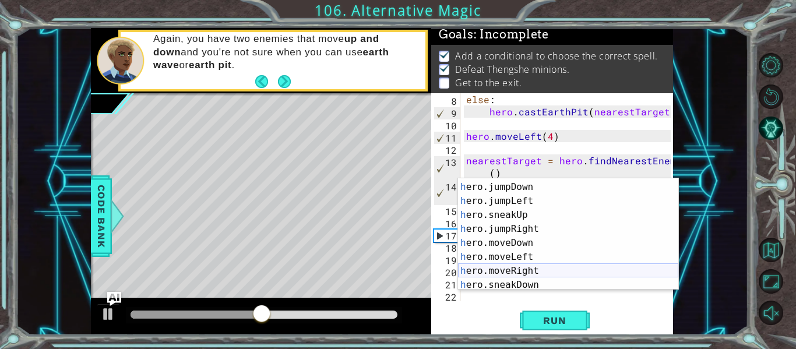
scroll to position [40, 0]
click at [544, 257] on div "h ero.moveUp press enter h ero.jumpDown press enter h ero.jumpLeft press enter …" at bounding box center [568, 236] width 220 height 140
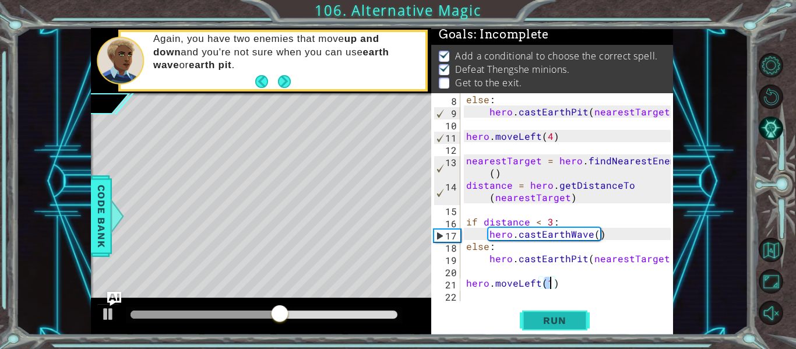
type textarea "hero.moveLeft(1)"
click at [567, 323] on span "Run" at bounding box center [554, 321] width 46 height 12
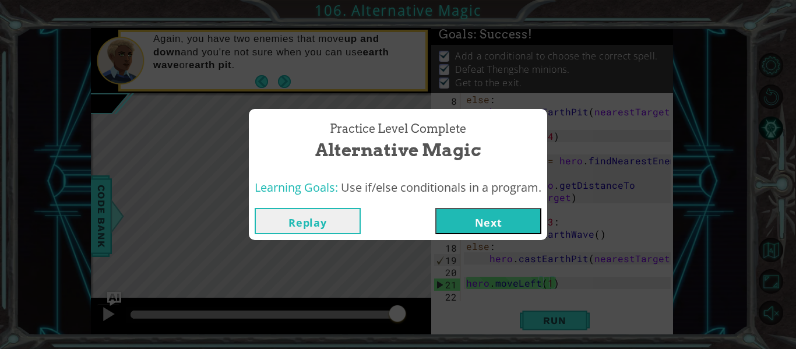
click at [477, 244] on div "Practice Level Complete Alternative Magic Learning Goals: Use if/else condition…" at bounding box center [398, 174] width 796 height 349
click at [471, 223] on button "Next" at bounding box center [488, 221] width 106 height 26
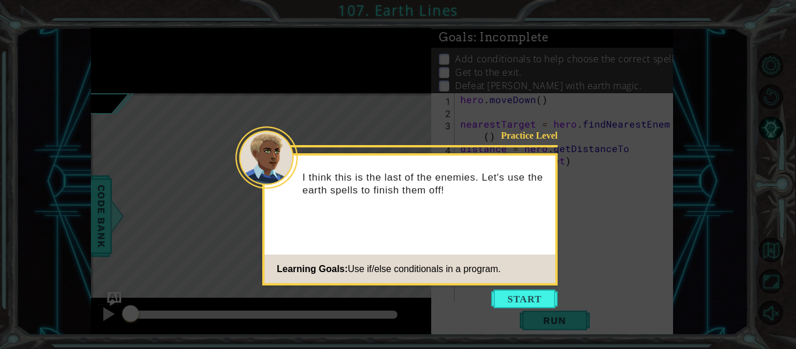
click at [526, 309] on icon at bounding box center [398, 174] width 796 height 349
click at [526, 304] on button "Start" at bounding box center [524, 299] width 66 height 19
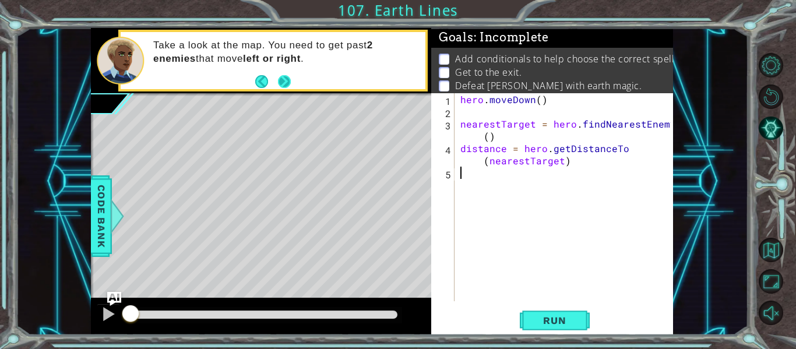
click at [290, 75] on button "Next" at bounding box center [284, 81] width 13 height 13
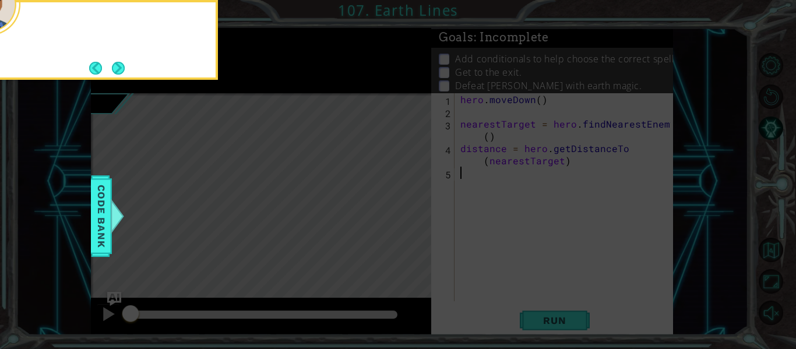
click at [290, 73] on icon at bounding box center [398, 52] width 796 height 594
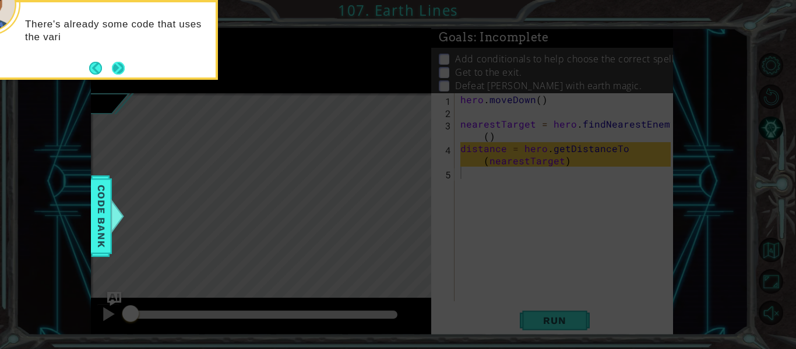
click at [121, 69] on button "Next" at bounding box center [118, 68] width 13 height 13
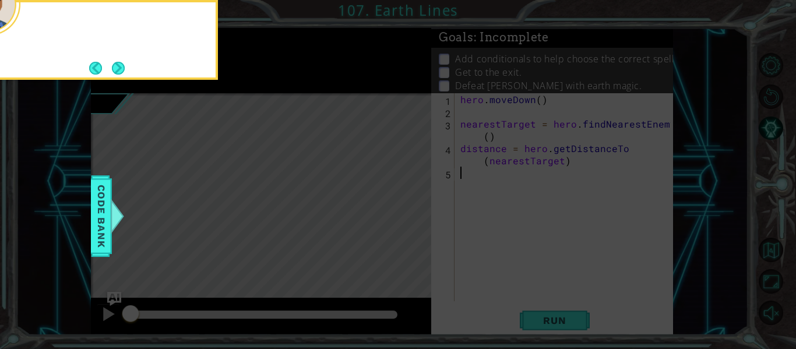
click at [121, 69] on button "Next" at bounding box center [118, 68] width 13 height 13
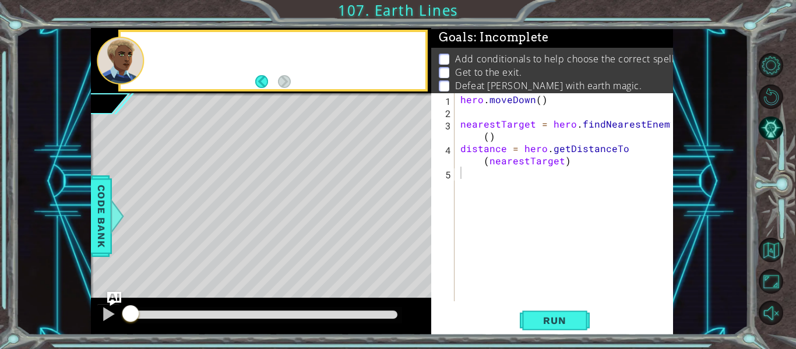
click at [121, 69] on div at bounding box center [120, 61] width 47 height 48
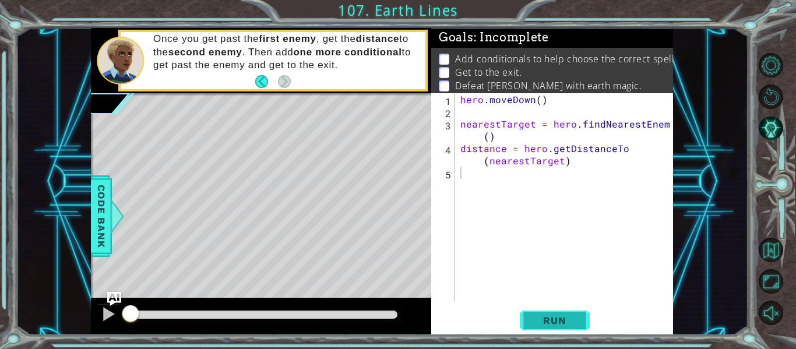
click at [564, 322] on span "Run" at bounding box center [554, 321] width 46 height 12
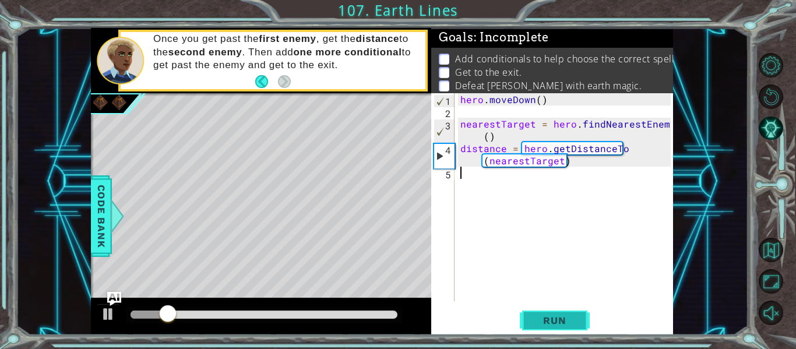
click at [564, 322] on span "Run" at bounding box center [554, 321] width 46 height 12
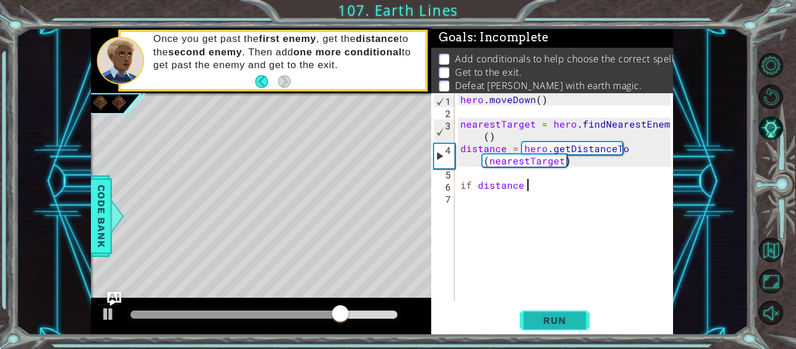
scroll to position [0, 4]
type textarea "if distance < 3"
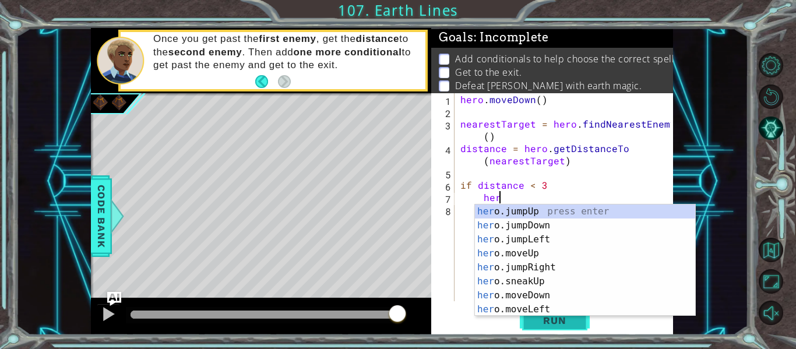
scroll to position [0, 2]
type textarea "h"
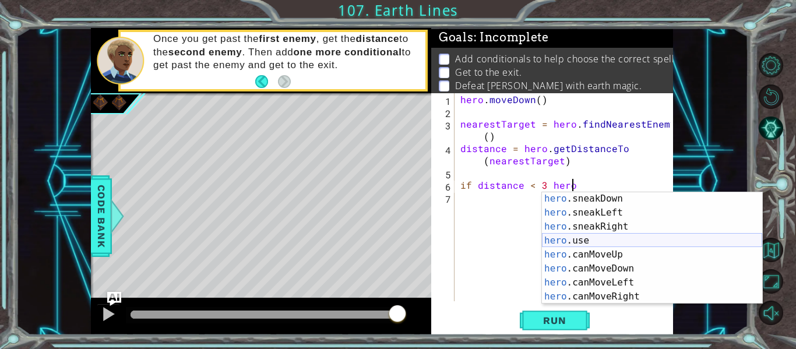
scroll to position [182, 0]
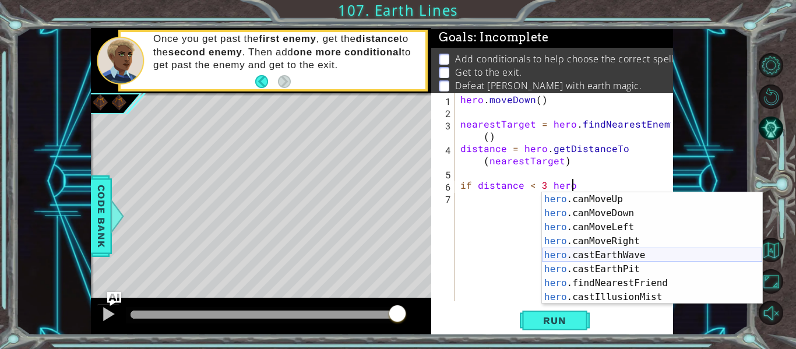
click at [646, 260] on div "hero .canMoveUp press enter hero .canMoveDown press enter hero .canMoveLeft pre…" at bounding box center [652, 262] width 220 height 140
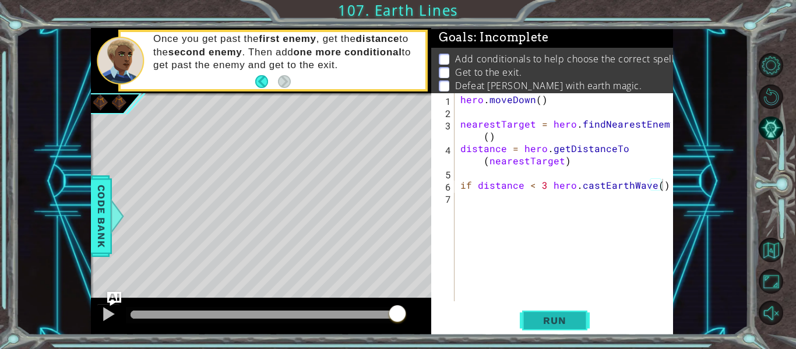
click at [552, 322] on span "Run" at bounding box center [554, 321] width 46 height 12
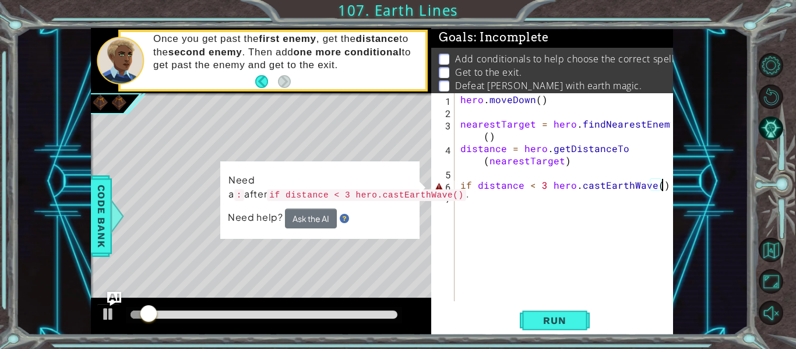
click at [664, 187] on div "hero . [GEOGRAPHIC_DATA] ( ) nearestTarget = hero . findNearestEnemy ( ) distan…" at bounding box center [567, 209] width 218 height 232
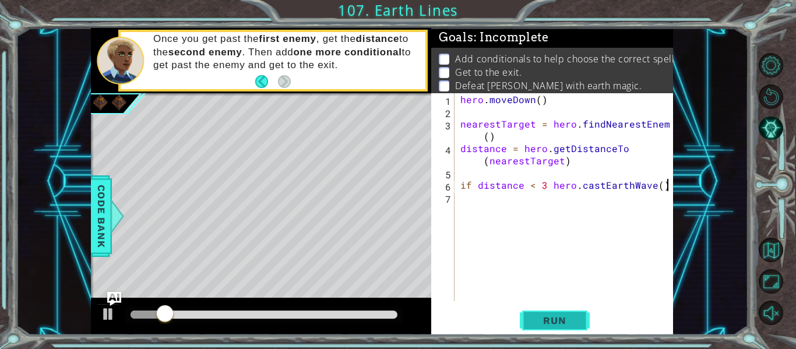
click at [555, 309] on button "Run" at bounding box center [555, 321] width 70 height 24
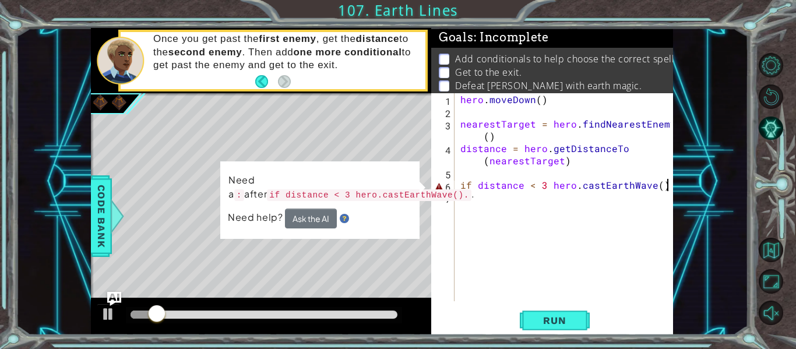
scroll to position [0, 13]
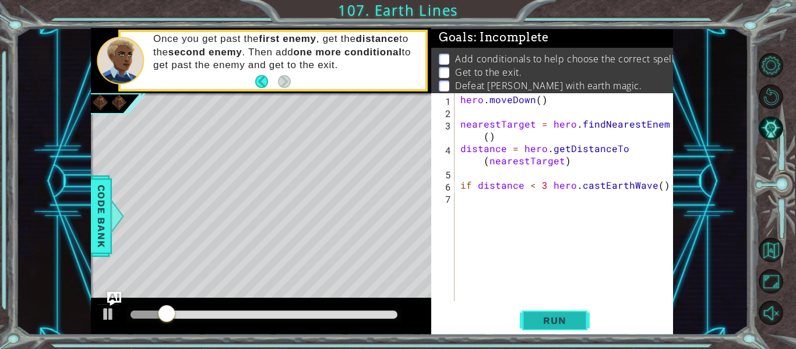
click at [547, 320] on span "Run" at bounding box center [554, 321] width 46 height 12
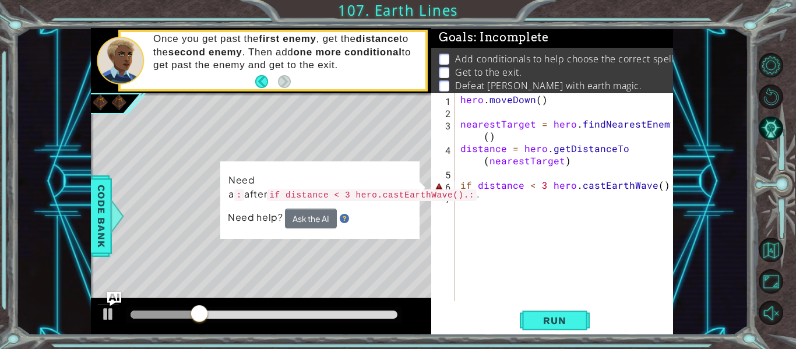
click at [666, 185] on div "hero . [GEOGRAPHIC_DATA] ( ) nearestTarget = hero . findNearestEnemy ( ) distan…" at bounding box center [567, 209] width 218 height 232
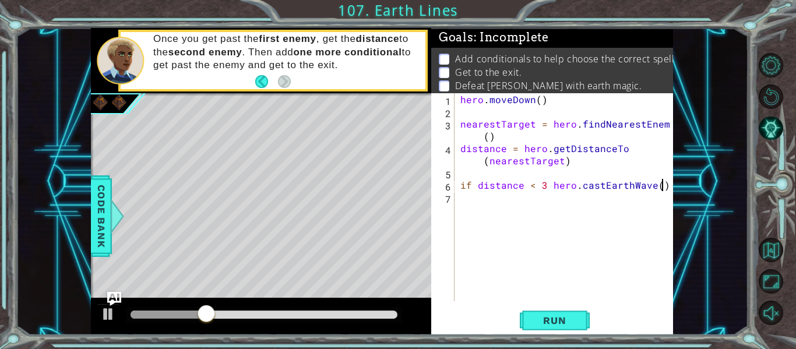
scroll to position [0, 12]
click at [580, 318] on button "Run" at bounding box center [555, 321] width 70 height 24
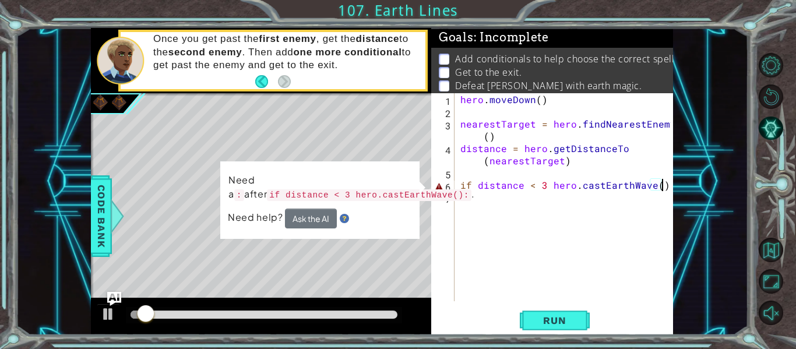
click at [655, 185] on div "hero . [GEOGRAPHIC_DATA] ( ) nearestTarget = hero . findNearestEnemy ( ) distan…" at bounding box center [567, 209] width 218 height 232
click at [545, 186] on div "hero . [GEOGRAPHIC_DATA] ( ) nearestTarget = hero . findNearestEnemy ( ) distan…" at bounding box center [567, 209] width 218 height 232
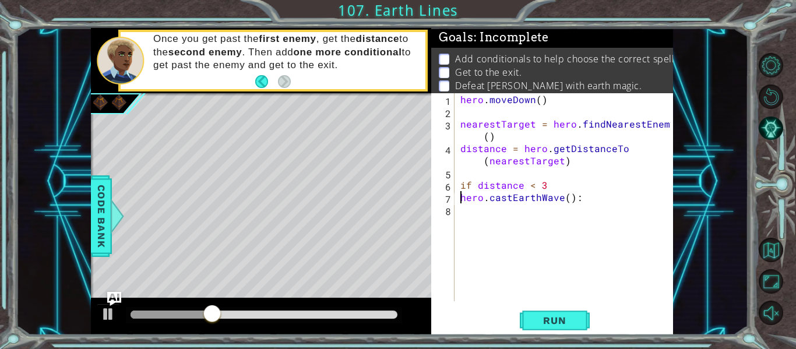
scroll to position [0, 7]
click at [535, 326] on span "Run" at bounding box center [554, 321] width 46 height 12
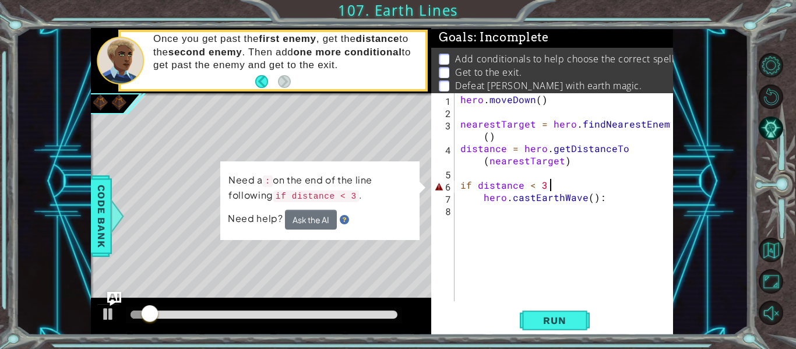
click at [554, 188] on div "hero . [GEOGRAPHIC_DATA] ( ) nearestTarget = hero . findNearestEnemy ( ) distan…" at bounding box center [567, 209] width 218 height 232
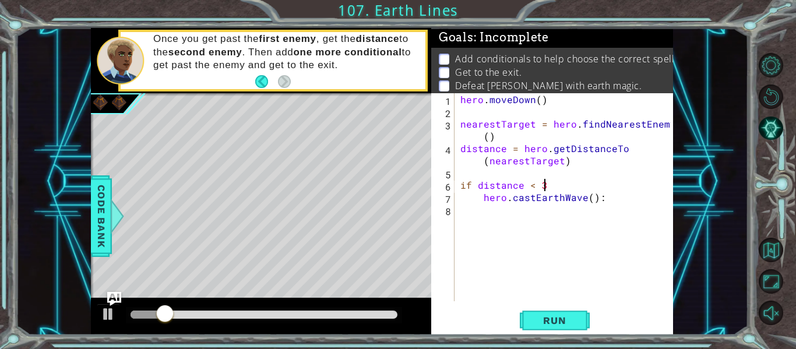
scroll to position [0, 5]
click at [554, 318] on span "Run" at bounding box center [554, 321] width 46 height 12
click at [557, 325] on span "Run" at bounding box center [554, 321] width 46 height 12
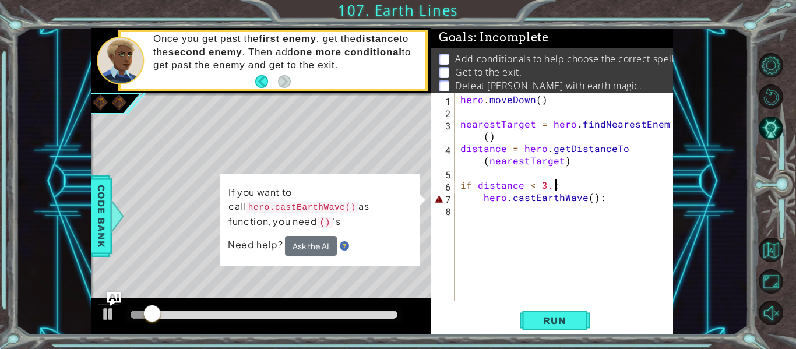
click at [589, 198] on div "hero . [GEOGRAPHIC_DATA] ( ) nearestTarget = hero . findNearestEnemy ( ) distan…" at bounding box center [567, 209] width 218 height 232
click at [610, 202] on div "hero . [GEOGRAPHIC_DATA] ( ) nearestTarget = hero . findNearestEnemy ( ) distan…" at bounding box center [567, 209] width 218 height 232
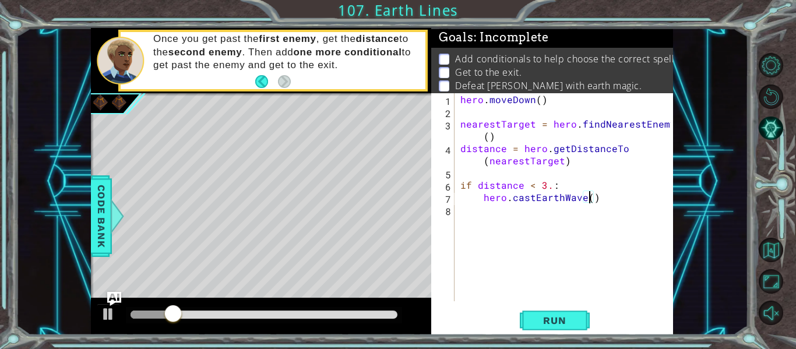
click at [590, 200] on div "hero . [GEOGRAPHIC_DATA] ( ) nearestTarget = hero . findNearestEnemy ( ) distan…" at bounding box center [567, 209] width 218 height 232
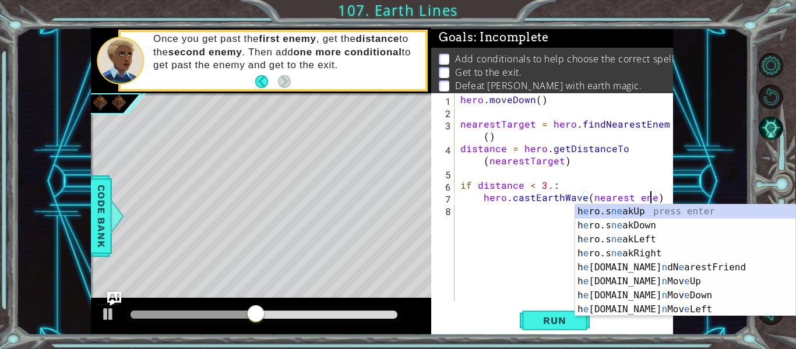
scroll to position [0, 12]
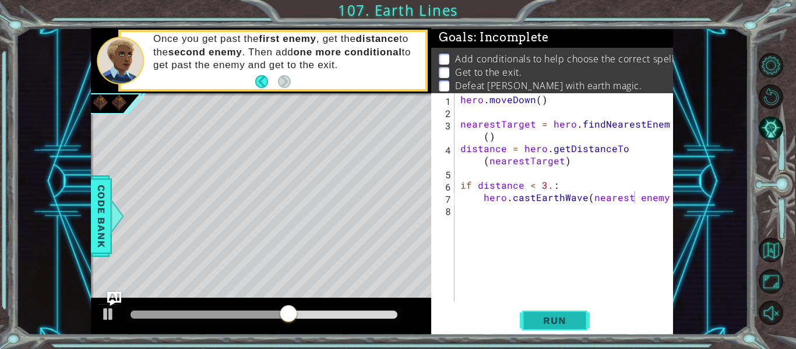
click at [554, 330] on button "Run" at bounding box center [555, 321] width 70 height 24
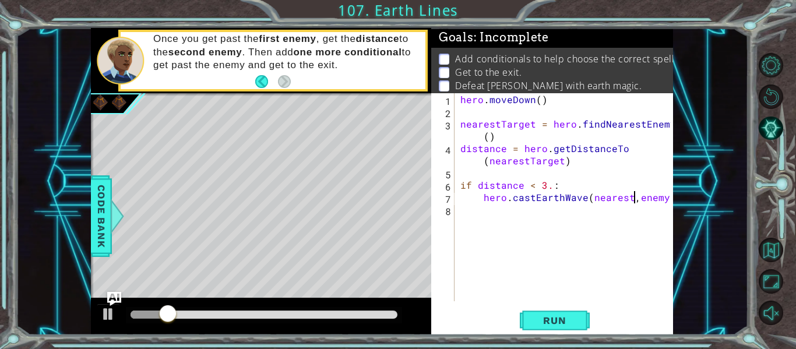
scroll to position [0, 11]
type textarea "hero.castEarthWave(nearest,enemy)"
click at [538, 319] on span "Run" at bounding box center [554, 321] width 46 height 12
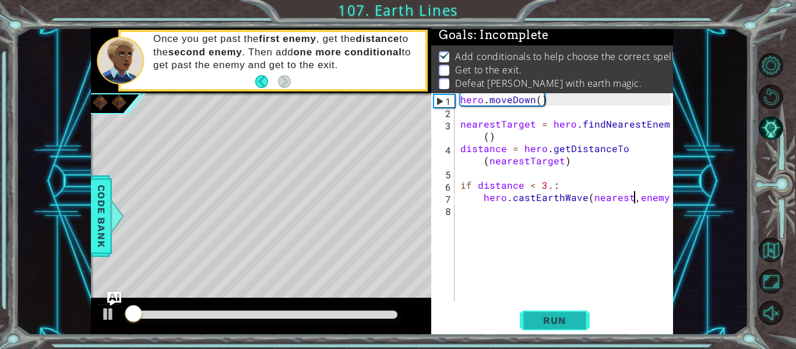
scroll to position [3, 0]
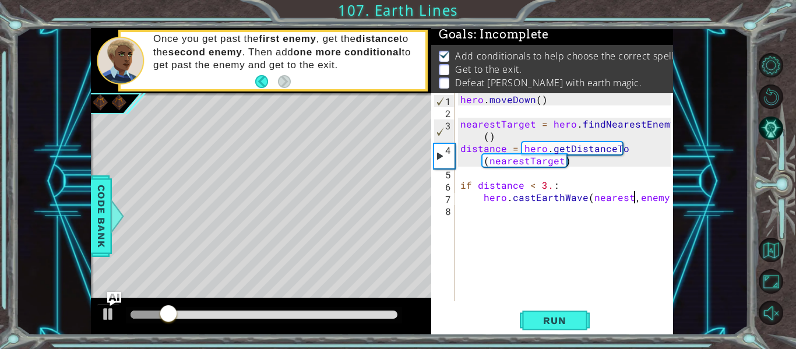
click at [501, 211] on div "hero . [GEOGRAPHIC_DATA] ( ) nearestTarget = hero . findNearestEnemy ( ) distan…" at bounding box center [567, 209] width 218 height 232
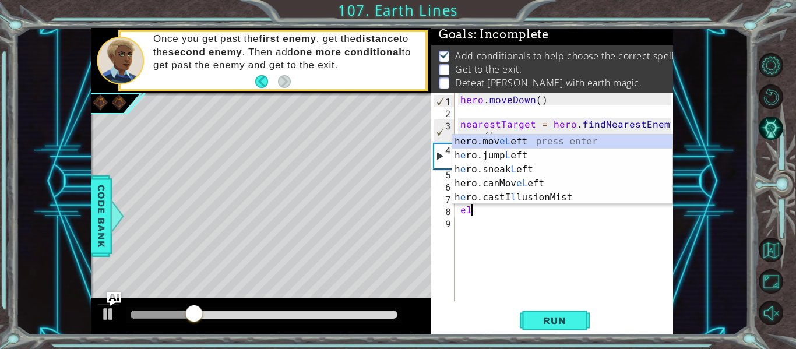
scroll to position [0, 1]
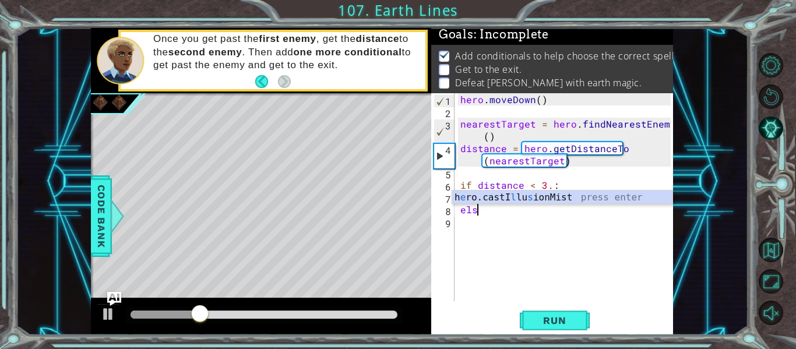
type textarea "else"
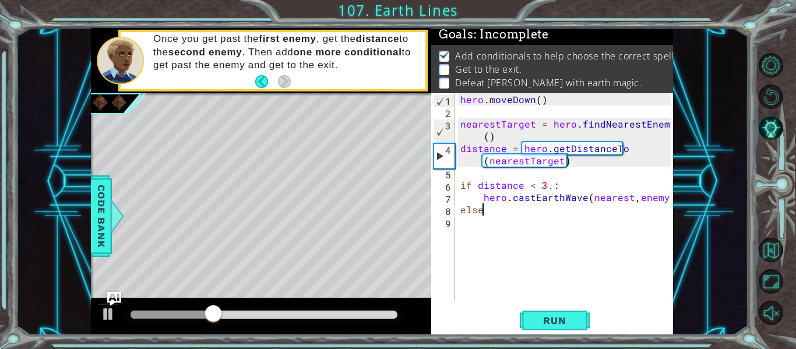
scroll to position [0, 0]
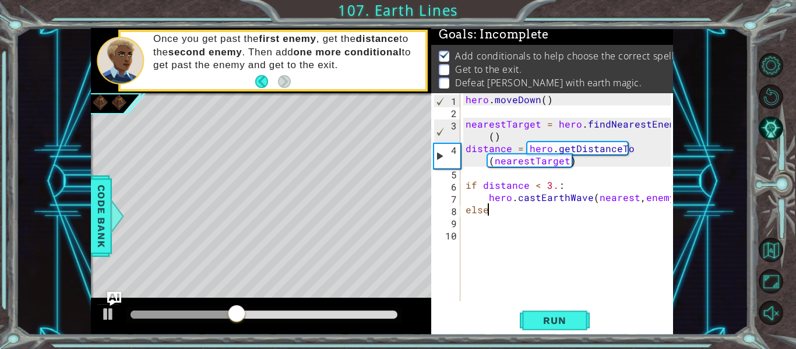
type textarea "else:"
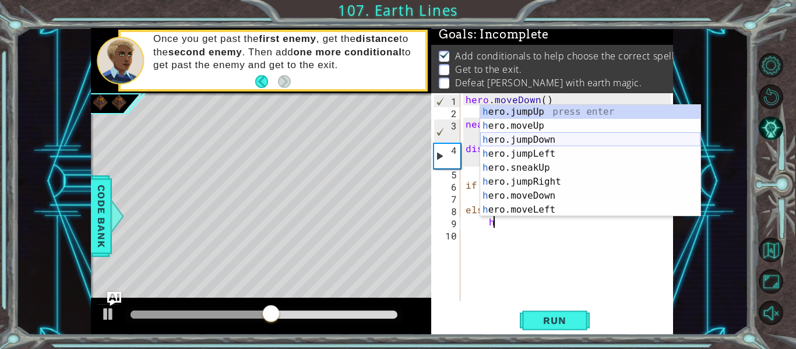
scroll to position [196, 0]
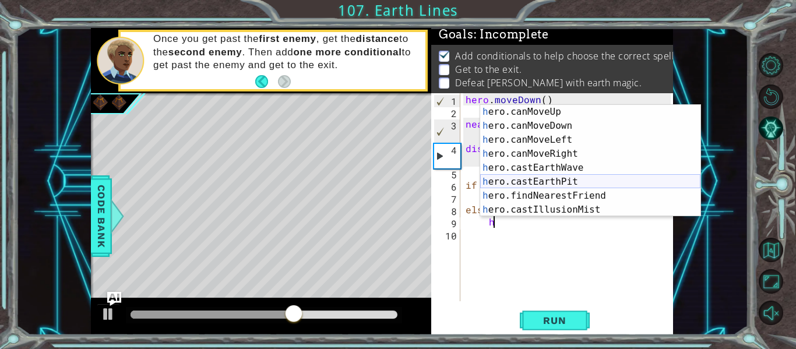
click at [613, 182] on div "h ero.canMoveUp press enter h ero.canMoveDown press enter h ero.canMoveLeft pre…" at bounding box center [590, 175] width 220 height 140
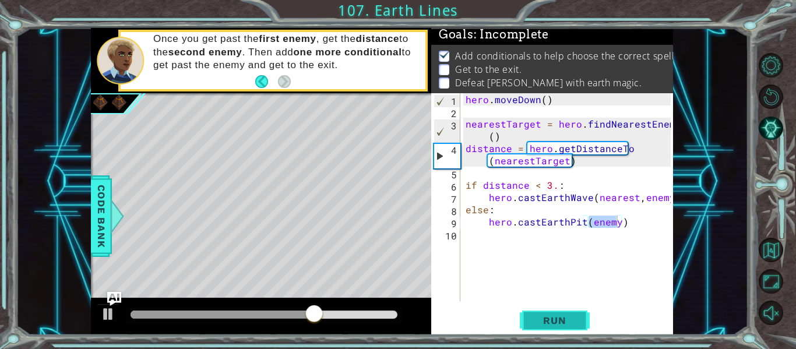
click at [566, 323] on span "Run" at bounding box center [554, 321] width 46 height 12
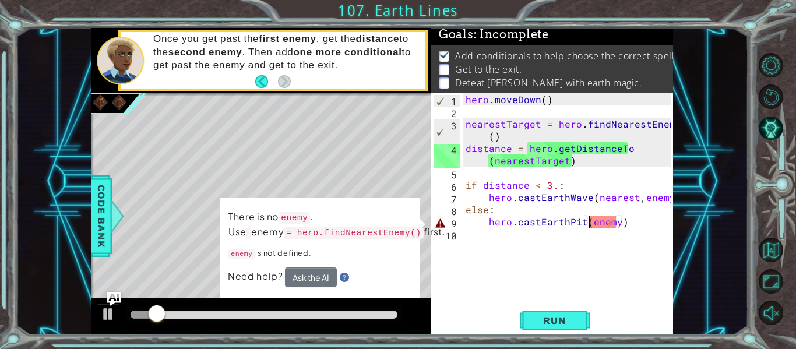
click at [591, 223] on div "hero . [GEOGRAPHIC_DATA] ( ) nearestTarget = hero . findNearestEnemy ( ) distan…" at bounding box center [569, 209] width 213 height 232
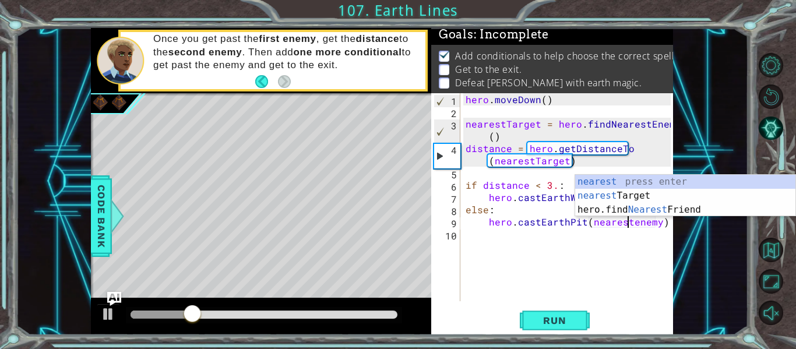
scroll to position [0, 11]
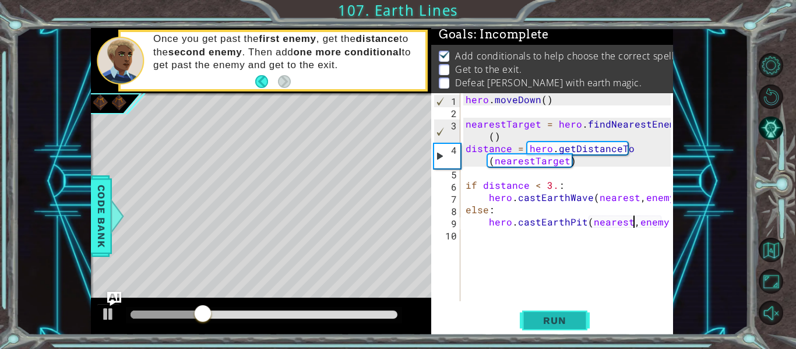
click at [552, 318] on span "Run" at bounding box center [554, 321] width 46 height 12
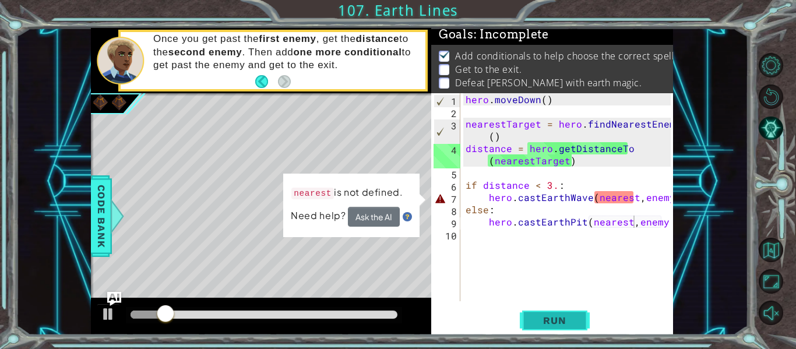
click at [552, 319] on span "Run" at bounding box center [554, 321] width 46 height 12
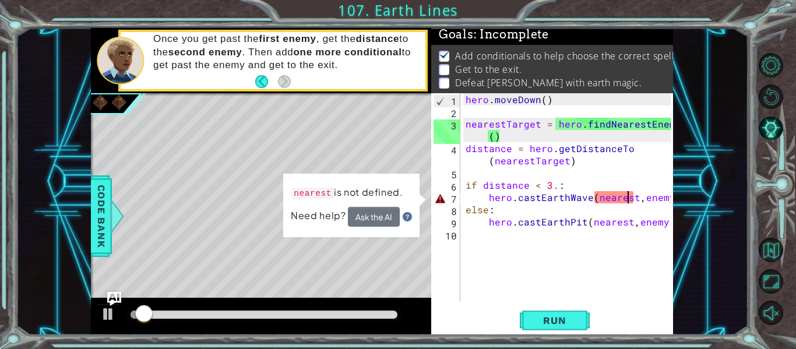
click at [630, 197] on div "hero . [GEOGRAPHIC_DATA] ( ) nearestTarget = hero . findNearestEnemy ( ) distan…" at bounding box center [569, 209] width 213 height 232
click at [634, 196] on div "hero . [GEOGRAPHIC_DATA] ( ) nearestTarget = hero . findNearestEnemy ( ) distan…" at bounding box center [569, 209] width 213 height 232
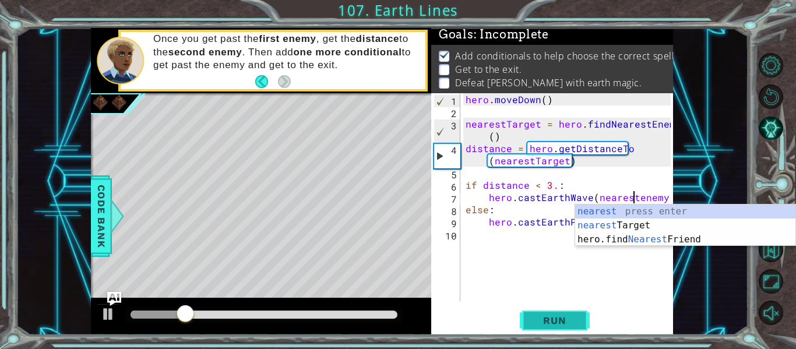
click at [575, 324] on span "Run" at bounding box center [554, 321] width 46 height 12
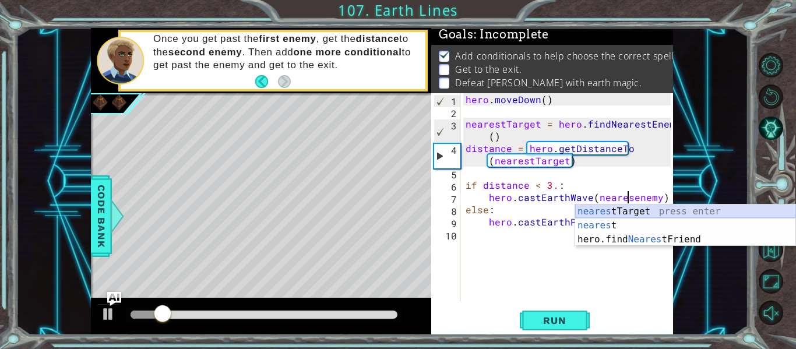
click at [610, 211] on div "neares tTarget press enter neares t press enter hero.find Neares tFriend press …" at bounding box center [685, 240] width 220 height 70
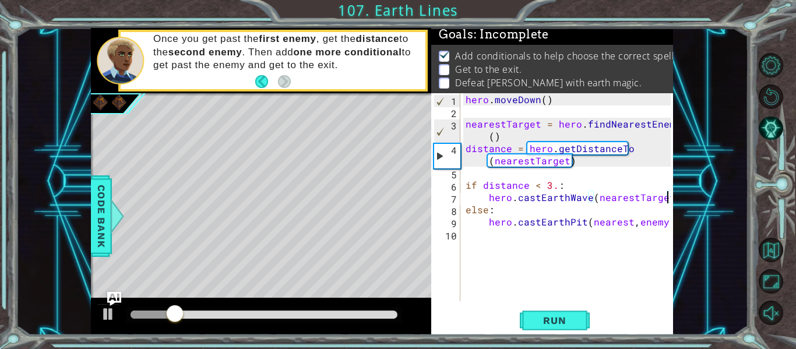
click at [662, 224] on div "hero . [GEOGRAPHIC_DATA] ( ) nearestTarget = hero . findNearestEnemy ( ) distan…" at bounding box center [569, 209] width 213 height 232
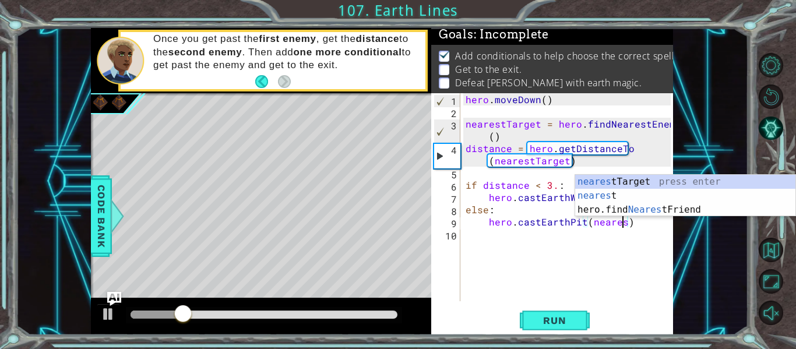
scroll to position [0, 9]
click at [646, 181] on div "neares tTarget press enter neares t press enter hero.find Neares tFriend press …" at bounding box center [685, 210] width 220 height 70
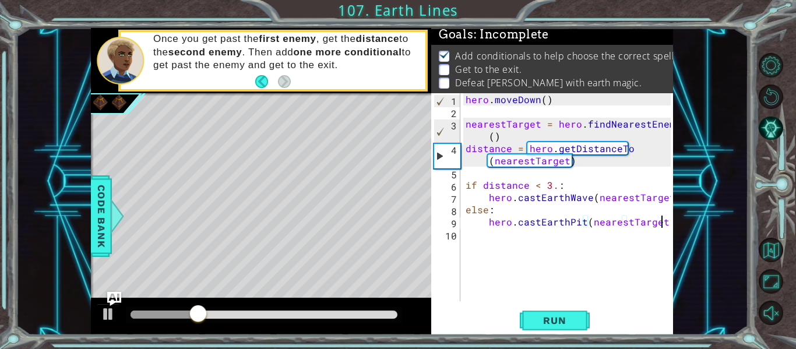
type textarea "hero.castEarthPit(nearestTarget)"
click at [547, 324] on span "Run" at bounding box center [554, 321] width 46 height 12
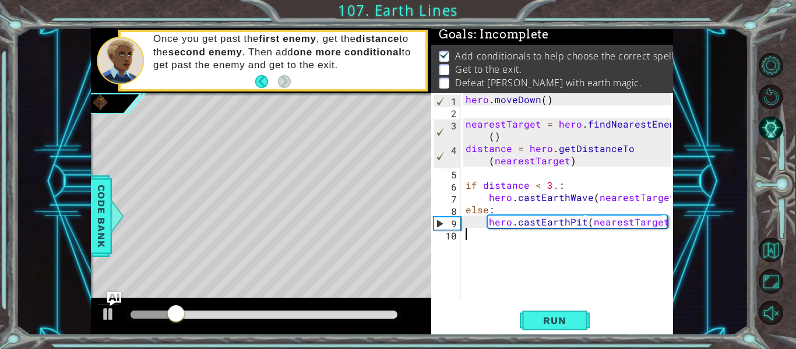
click at [495, 237] on div "hero . [GEOGRAPHIC_DATA] ( ) nearestTarget = hero . findNearestEnemy ( ) distan…" at bounding box center [569, 209] width 213 height 232
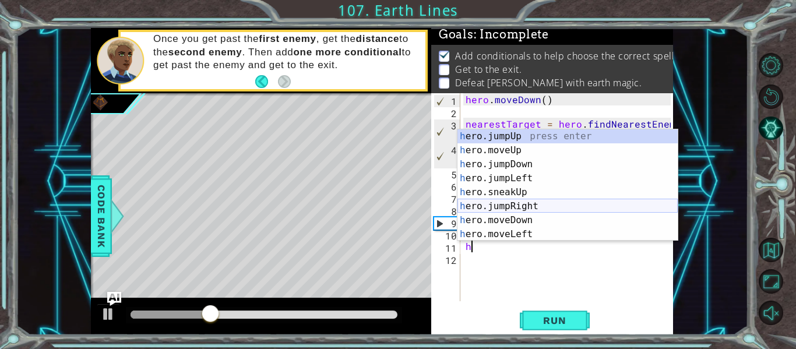
scroll to position [3, 0]
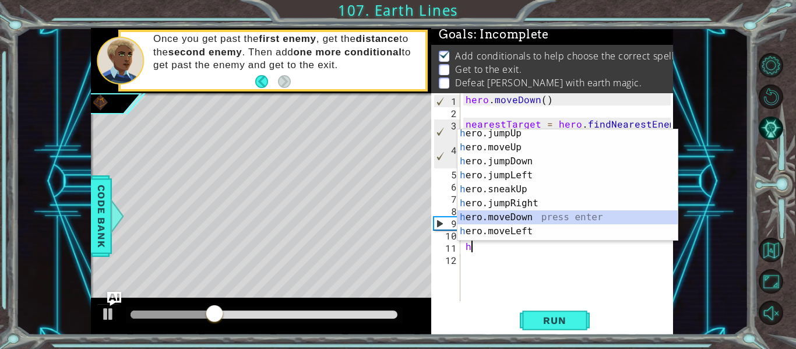
click at [562, 216] on div "h ero.jumpUp press enter h ero.moveUp press enter h ero.jumpDown press enter h …" at bounding box center [567, 196] width 220 height 140
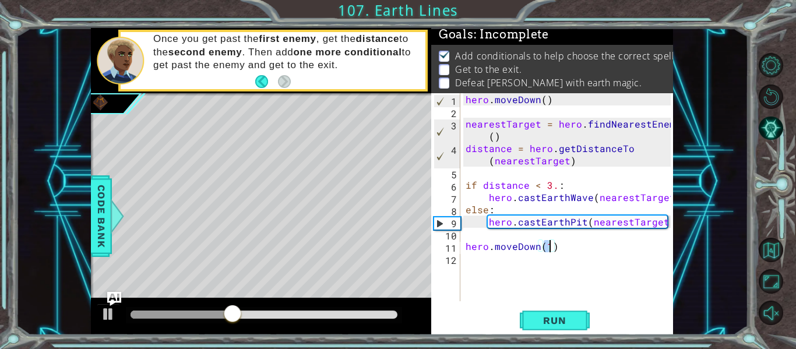
type textarea "hero.moveDown(4)"
click at [527, 264] on div "hero . [GEOGRAPHIC_DATA] ( ) nearestTarget = hero . findNearestEnemy ( ) distan…" at bounding box center [569, 209] width 213 height 232
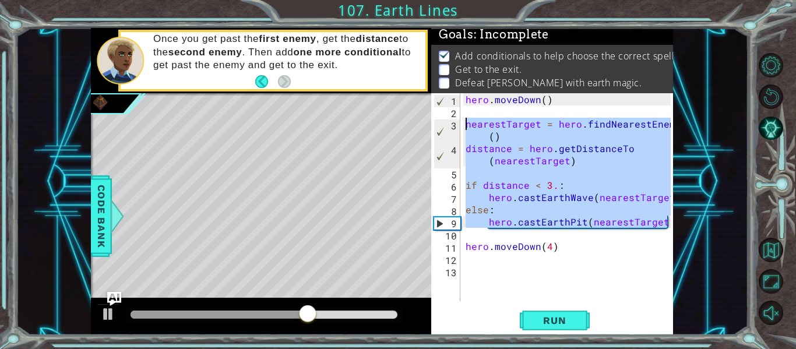
drag, startPoint x: 668, startPoint y: 224, endPoint x: 454, endPoint y: 127, distance: 234.4
click at [454, 127] on div "1 2 3 4 5 6 7 8 9 10 11 12 13 hero . [GEOGRAPHIC_DATA] ( ) nearestTarget = hero…" at bounding box center [550, 197] width 239 height 208
type textarea "nearestTarget = hero.findNearestEnemy() distance = hero.getDistanceTo(nearestTa…"
click at [507, 277] on div "hero . [GEOGRAPHIC_DATA] ( ) nearestTarget = hero . findNearestEnemy ( ) distan…" at bounding box center [569, 209] width 213 height 232
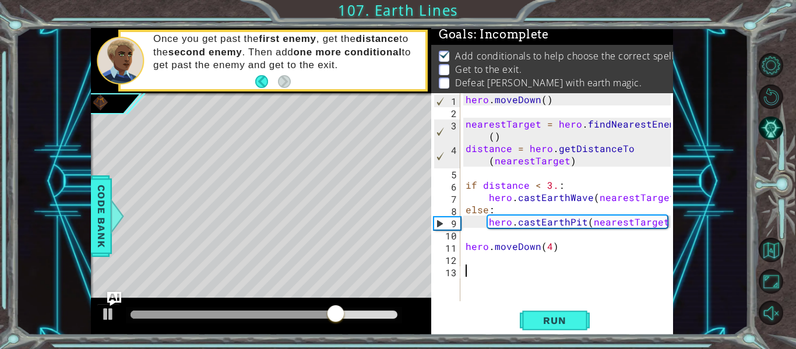
paste textarea "hero.castEarthPit(nearestTarget)"
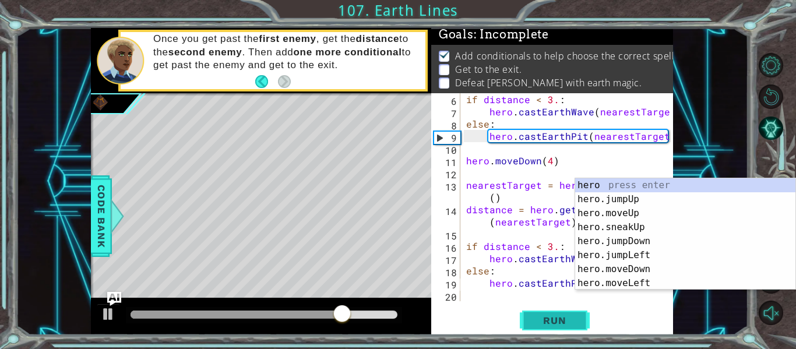
type textarea "hero.castEarthPit(nearestTarget)"
click at [540, 322] on span "Run" at bounding box center [554, 321] width 46 height 12
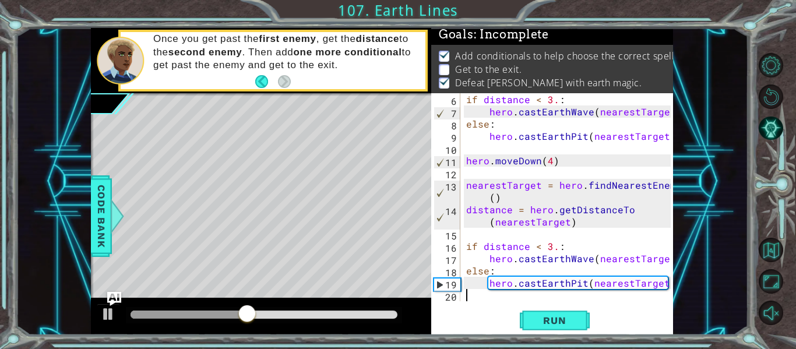
click at [483, 298] on div "if distance < 3. : hero . [GEOGRAPHIC_DATA] ( nearestTarget ) else : hero . [GE…" at bounding box center [570, 209] width 213 height 232
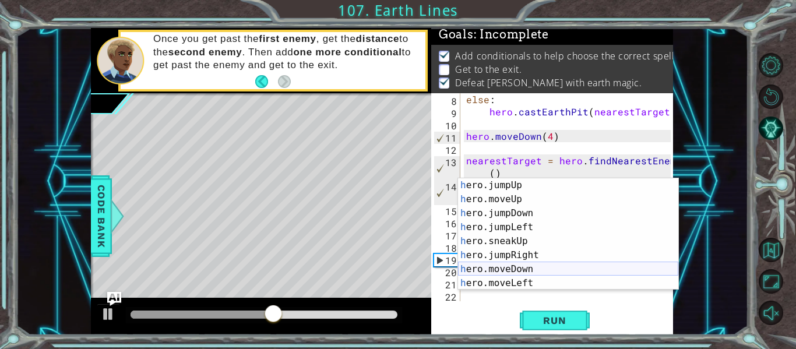
scroll to position [15, 0]
click at [541, 285] on div "h ero.jumpUp press enter h ero.moveUp press enter h ero.jumpDown press enter h …" at bounding box center [568, 248] width 220 height 140
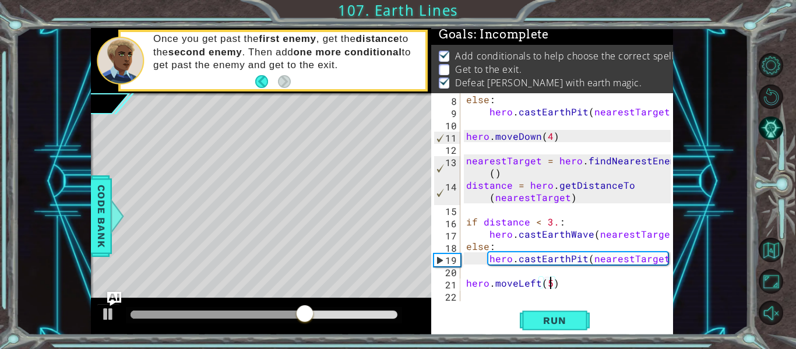
scroll to position [0, 5]
type textarea "hero.moveLeft(5)"
click at [569, 322] on span "Run" at bounding box center [554, 321] width 46 height 12
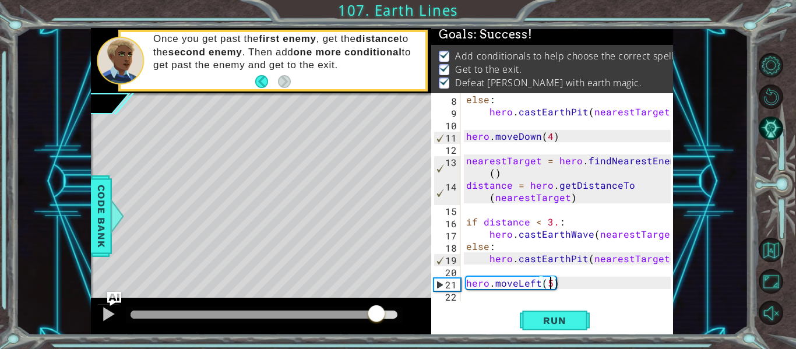
drag, startPoint x: 315, startPoint y: 313, endPoint x: 377, endPoint y: 315, distance: 61.8
click at [377, 315] on div at bounding box center [264, 315] width 267 height 8
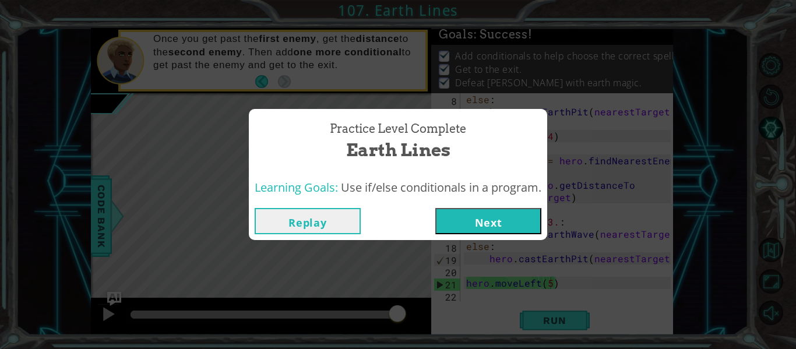
click at [499, 217] on button "Next" at bounding box center [488, 221] width 106 height 26
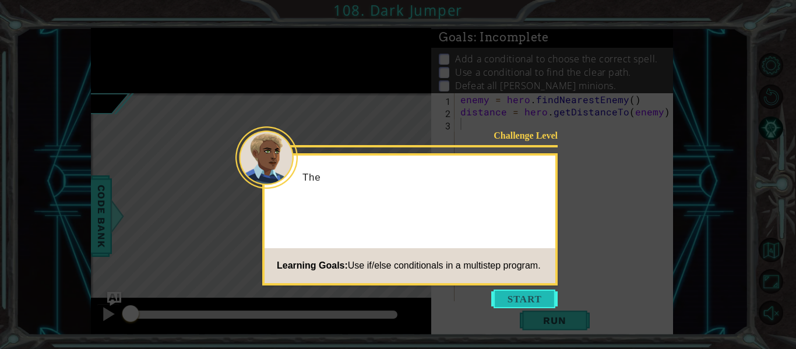
click at [535, 296] on button "Start" at bounding box center [524, 299] width 66 height 19
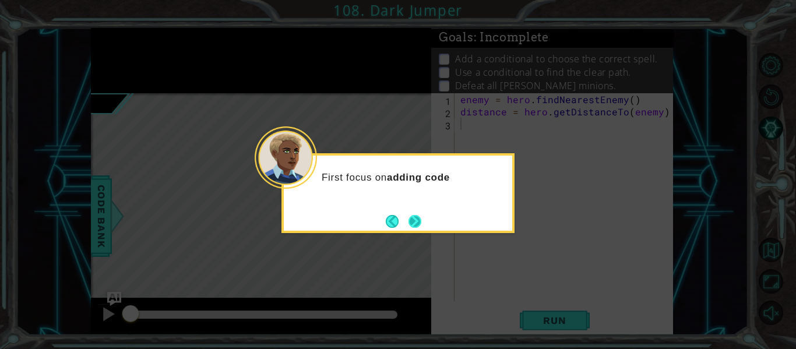
click at [419, 227] on button "Next" at bounding box center [414, 221] width 13 height 13
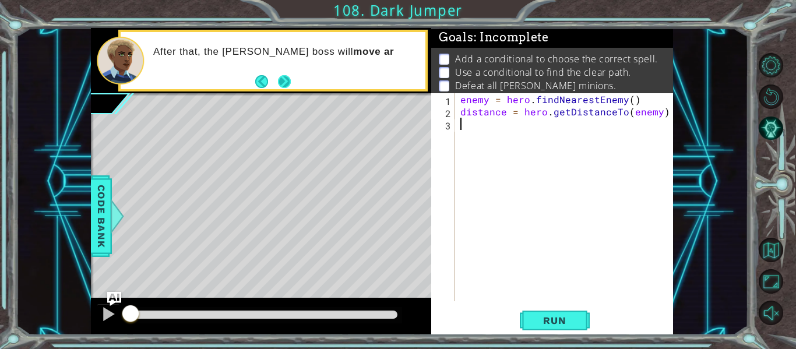
click at [284, 76] on button "Next" at bounding box center [284, 81] width 13 height 13
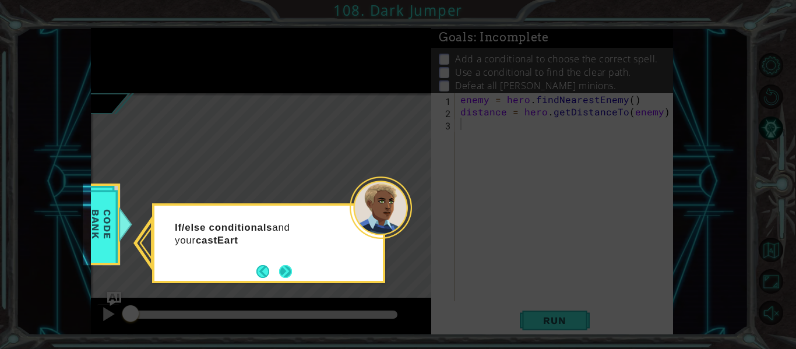
click at [280, 270] on button "Next" at bounding box center [285, 271] width 13 height 13
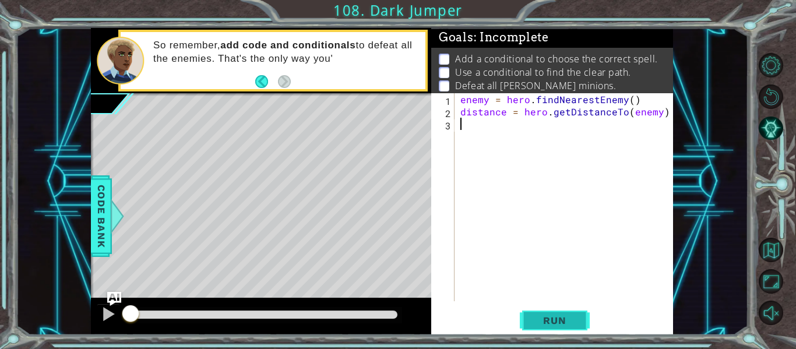
click at [534, 319] on span "Run" at bounding box center [554, 321] width 46 height 12
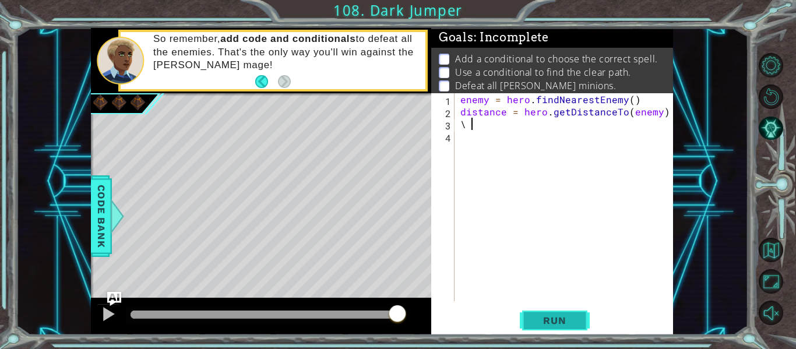
type textarea "\"
